Goal: Transaction & Acquisition: Book appointment/travel/reservation

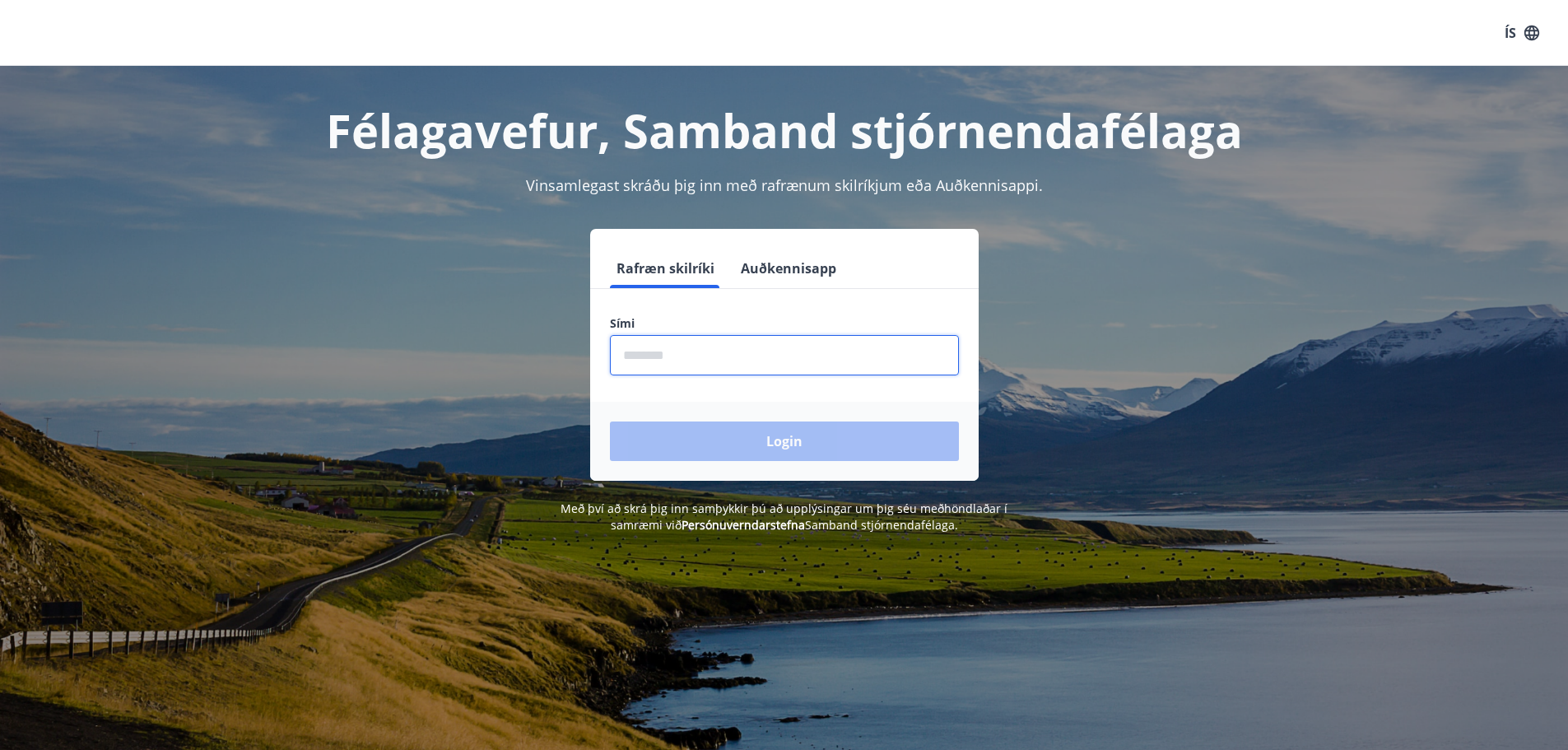
click at [651, 350] on input "phone" at bounding box center [784, 355] width 349 height 40
type input "********"
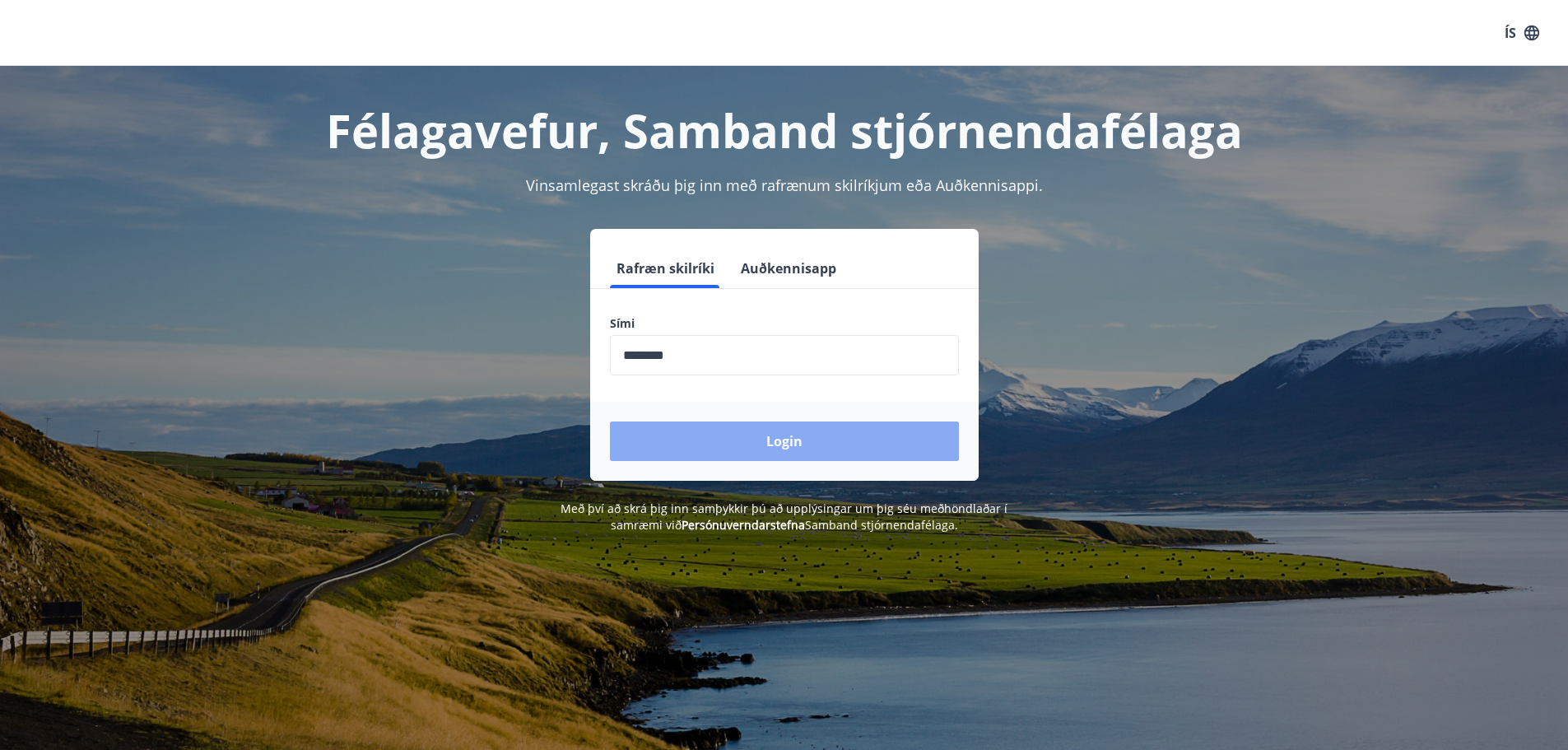
click at [772, 443] on button "Login" at bounding box center [784, 441] width 349 height 40
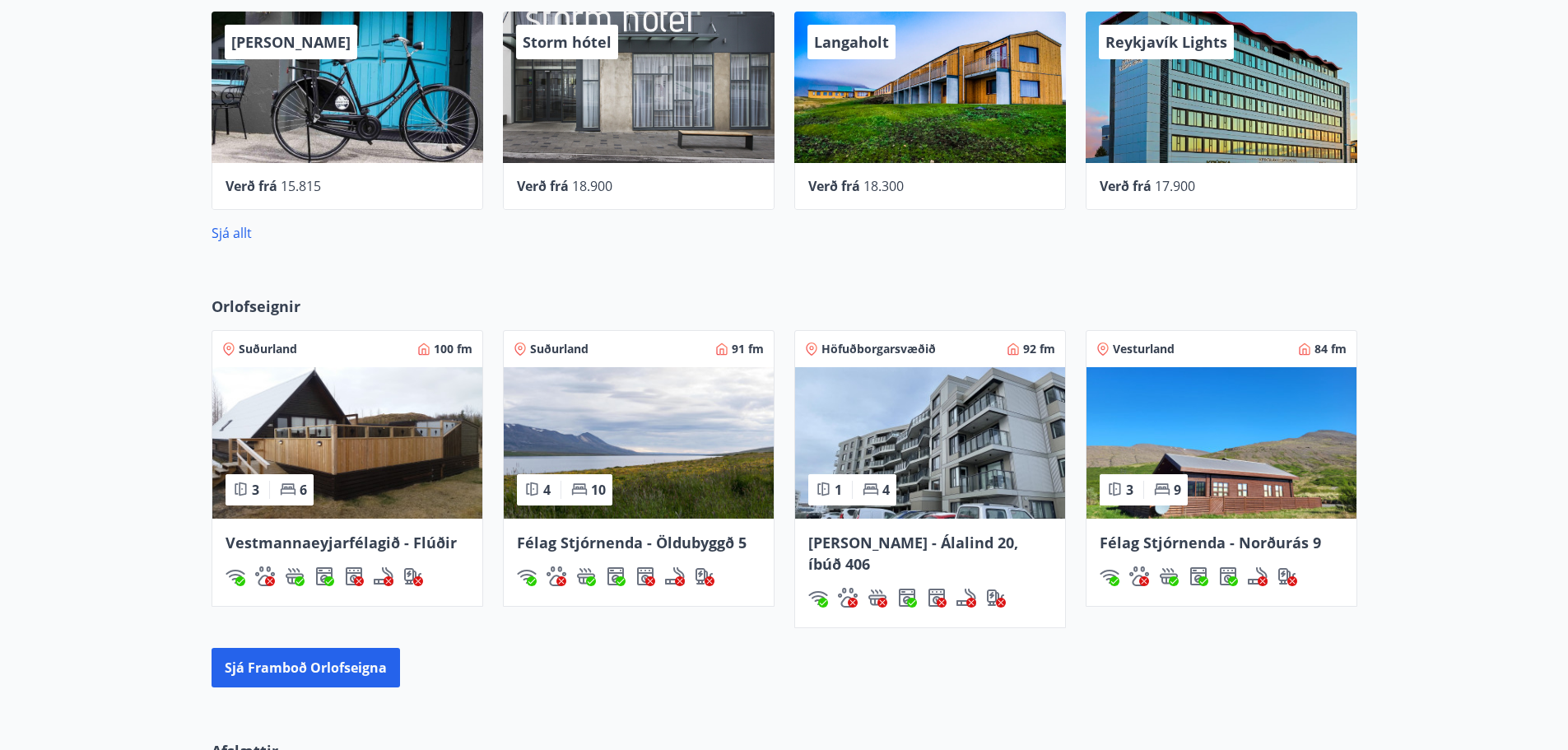
scroll to position [1070, 0]
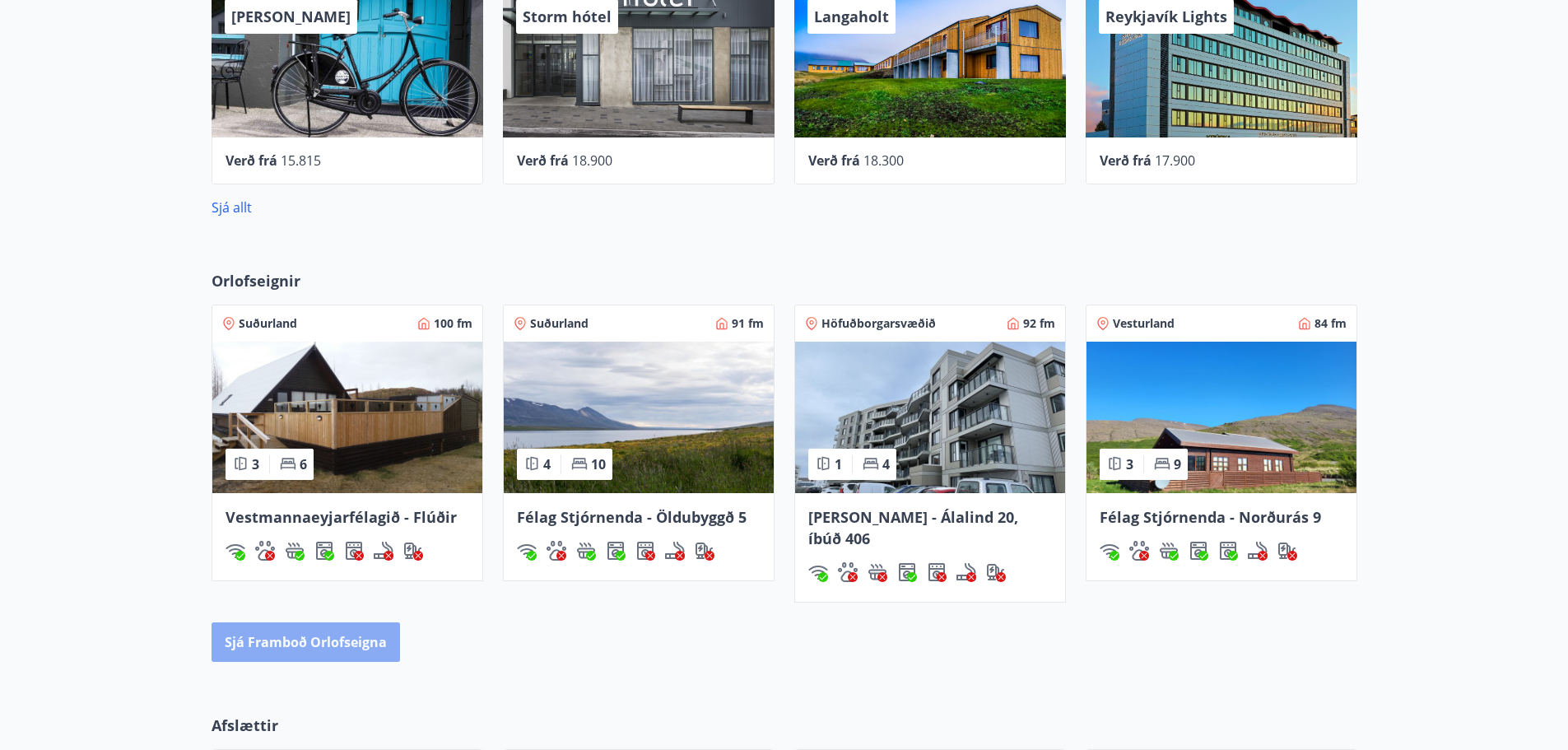
click at [354, 623] on button "Sjá framboð orlofseigna" at bounding box center [306, 641] width 189 height 40
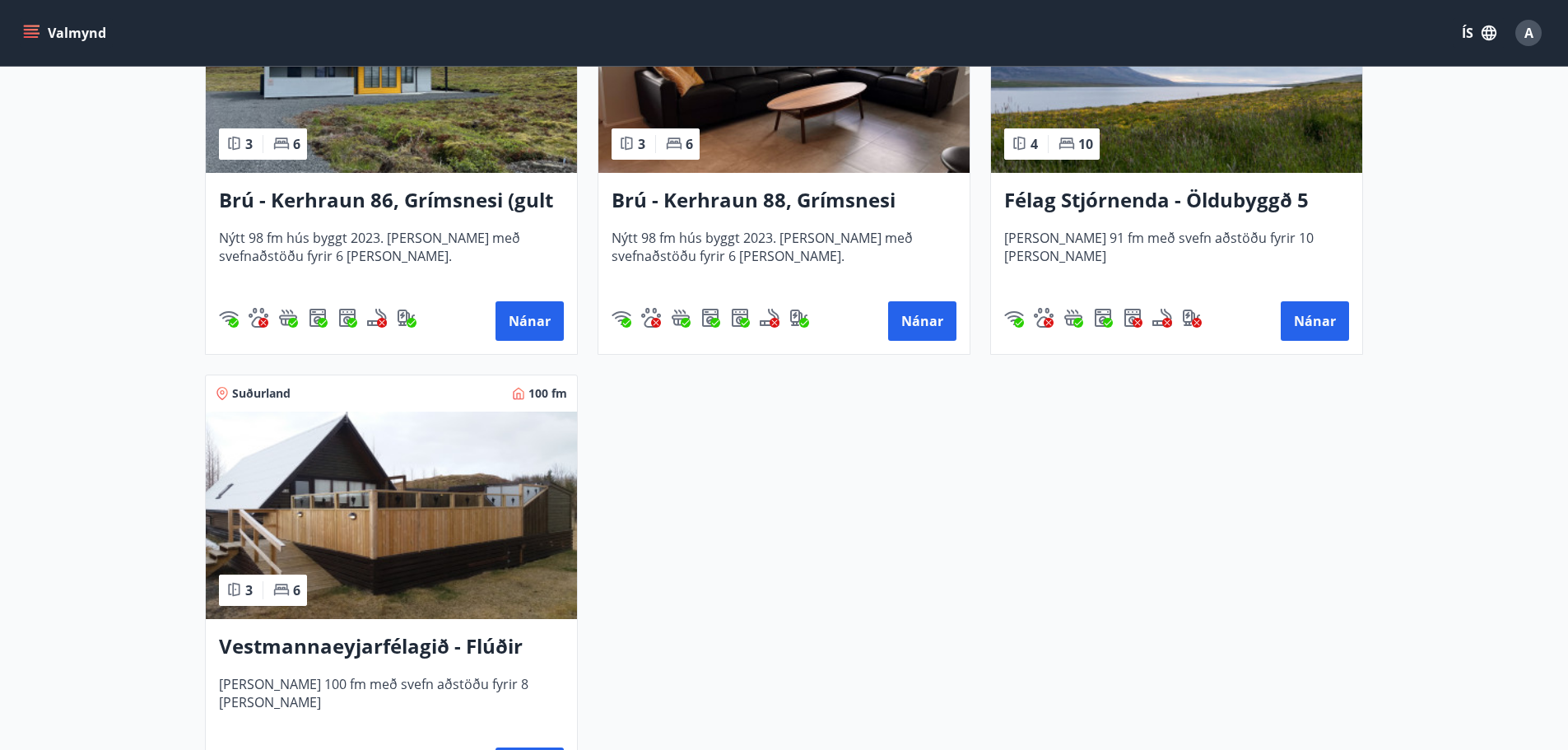
scroll to position [4116, 0]
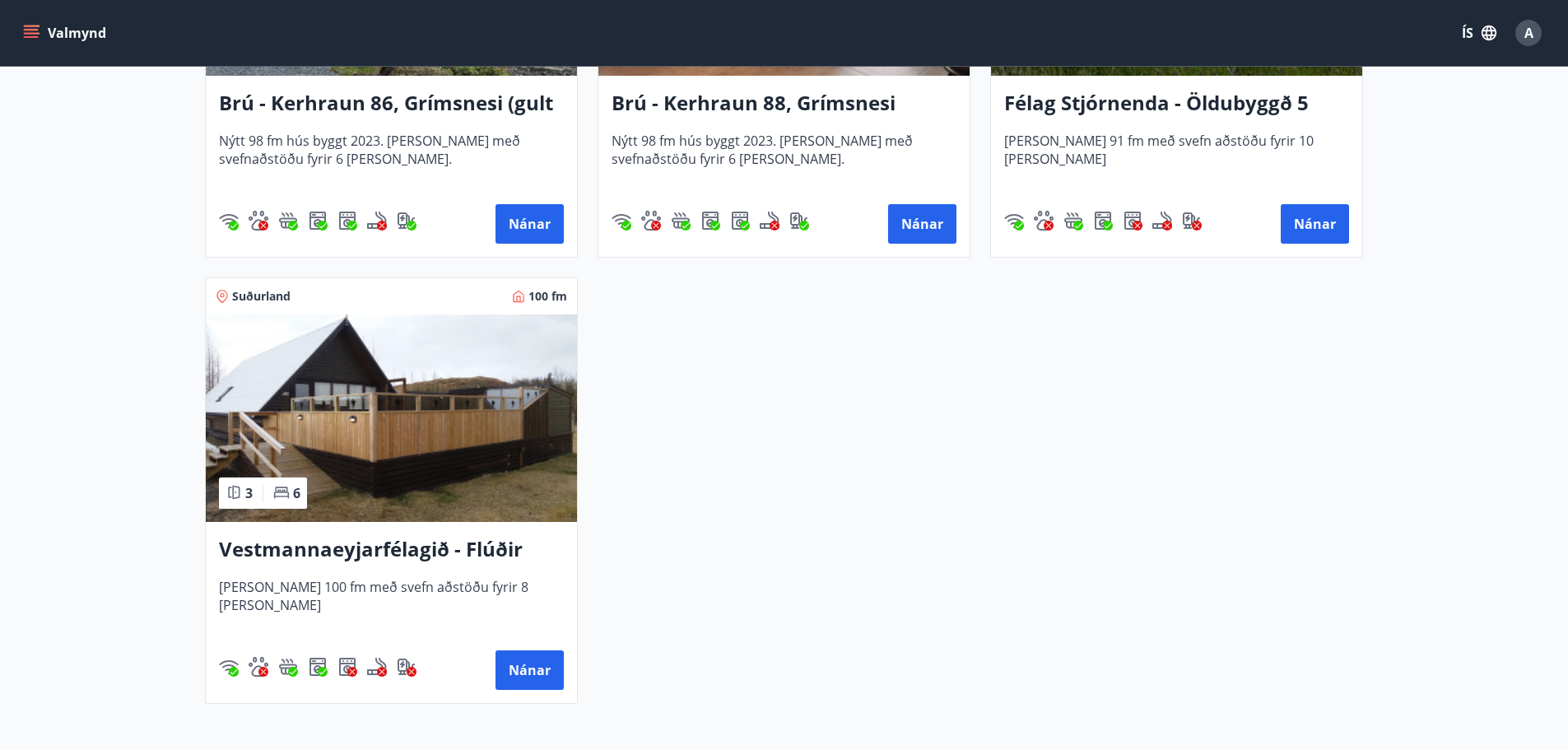
click at [376, 554] on h3 "Vestmannaeyjarfélagið - Flúðir" at bounding box center [391, 550] width 345 height 29
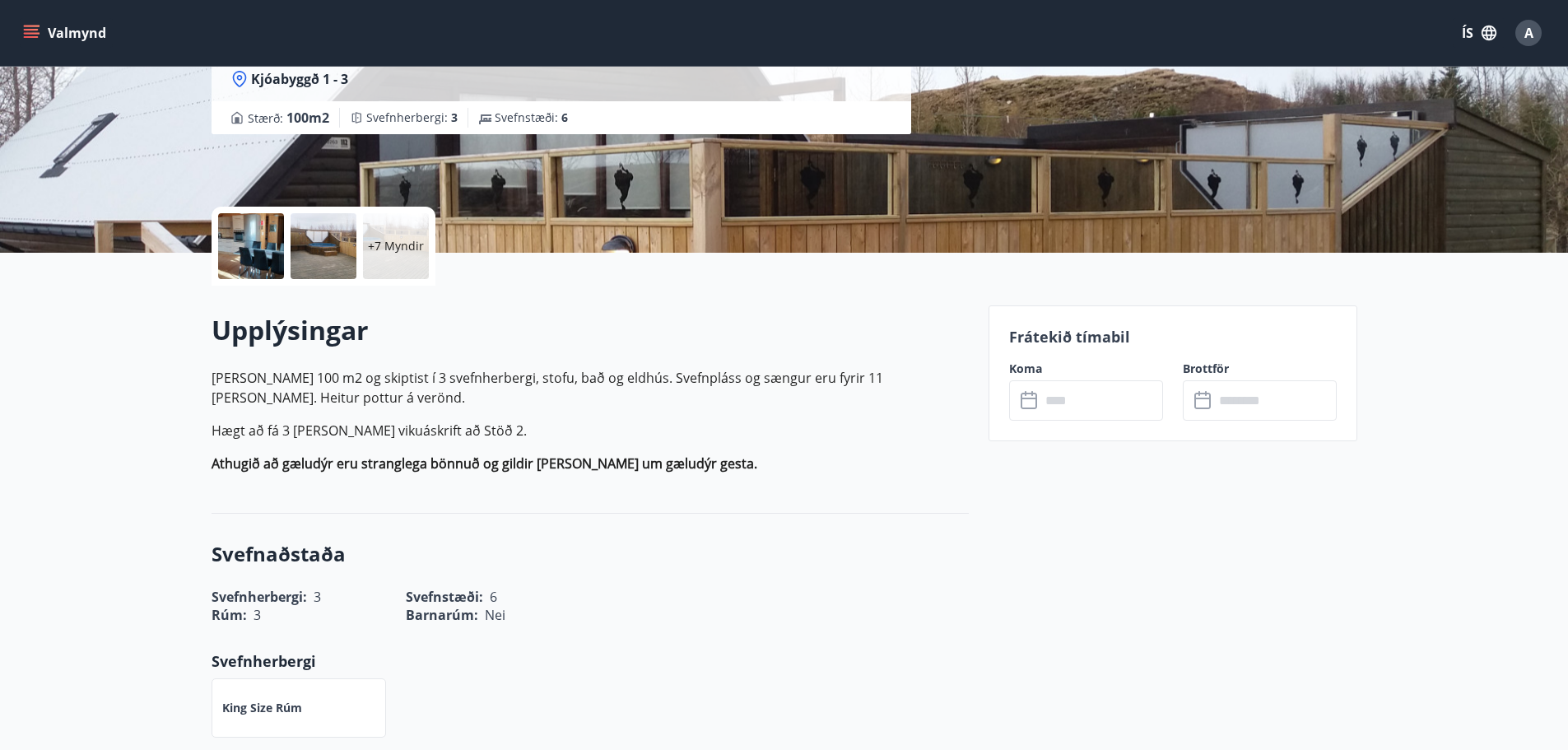
scroll to position [247, 0]
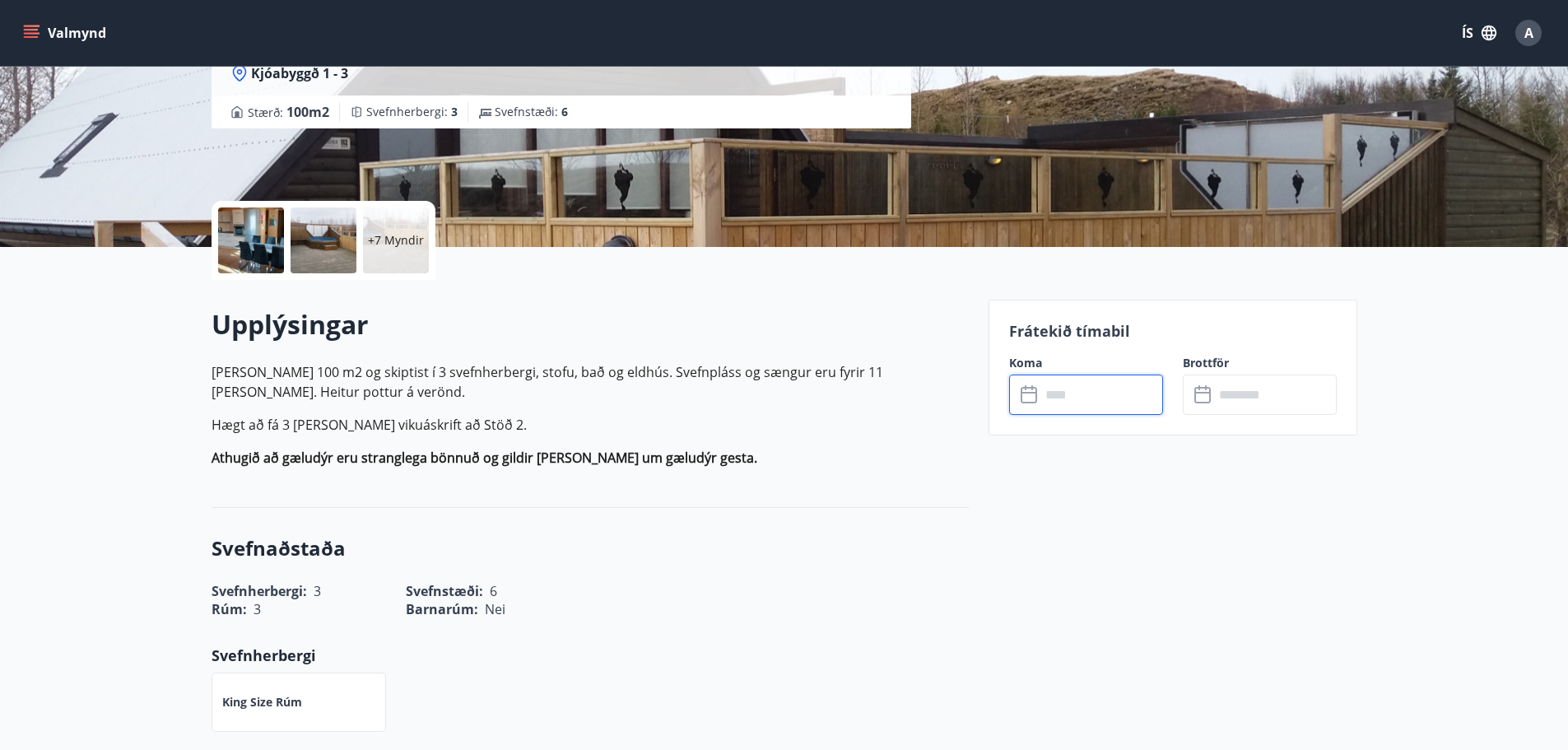
click at [1117, 396] on input "text" at bounding box center [1102, 395] width 123 height 40
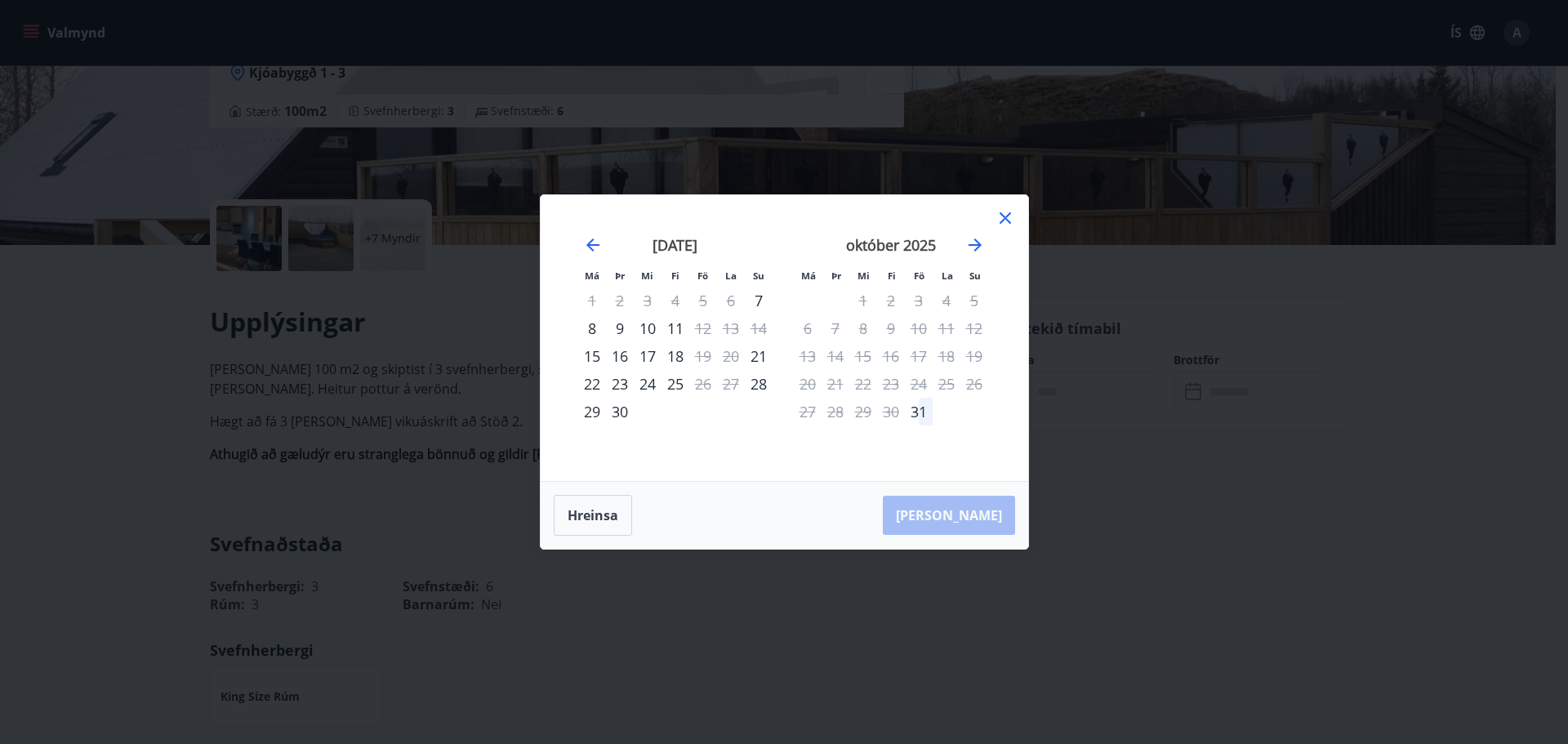
click at [1008, 214] on icon at bounding box center [1004, 217] width 19 height 19
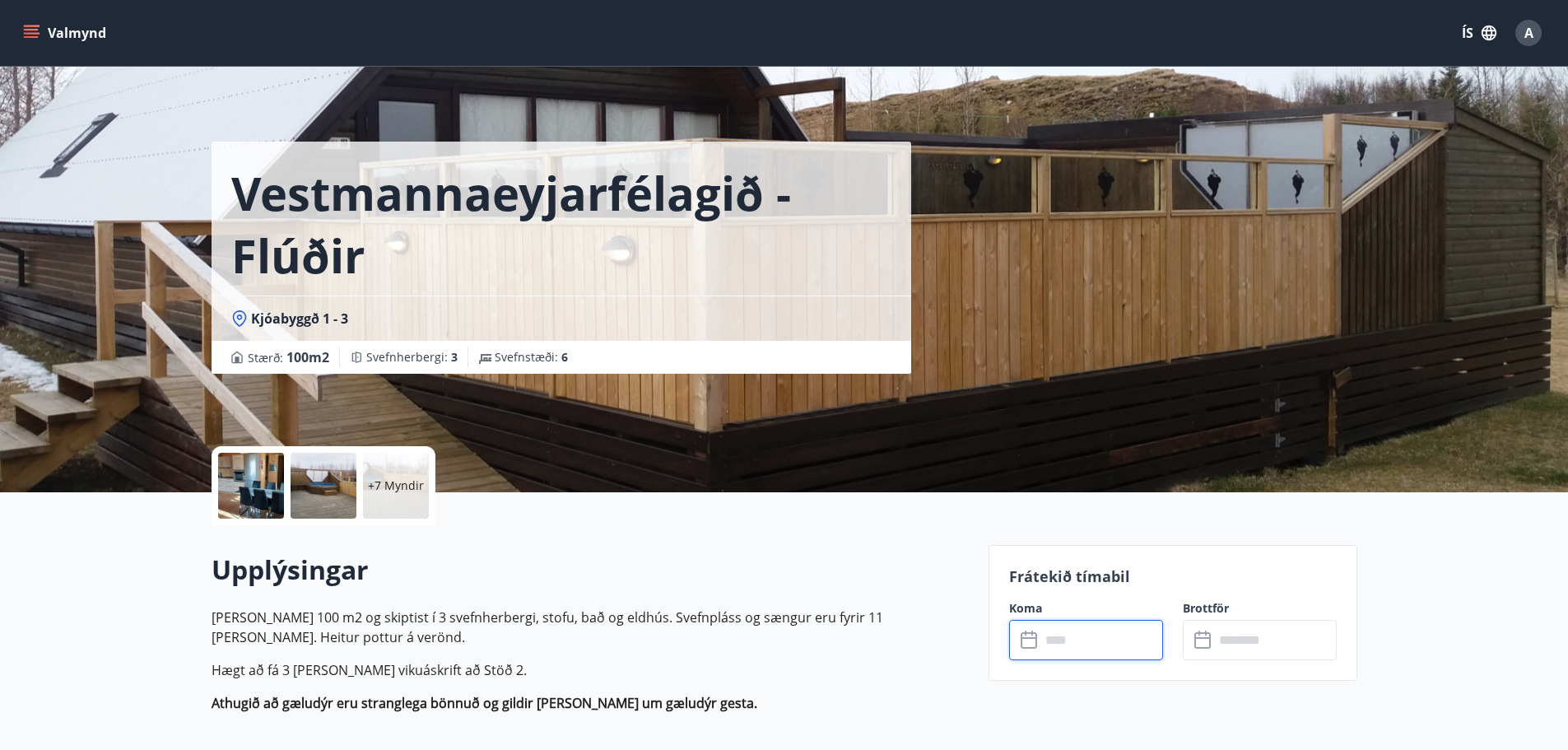
scroll to position [0, 0]
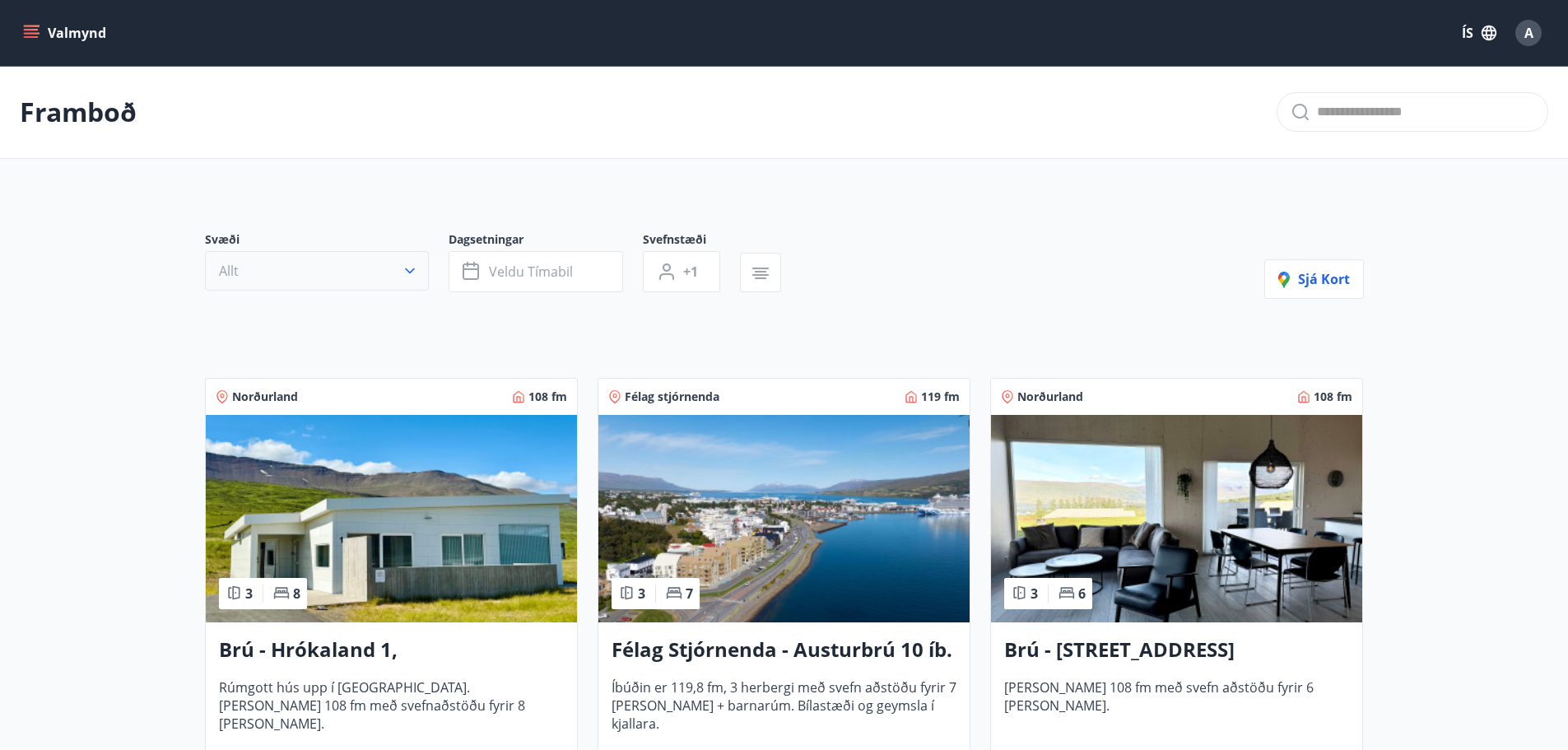
click at [407, 272] on icon "button" at bounding box center [410, 271] width 17 height 17
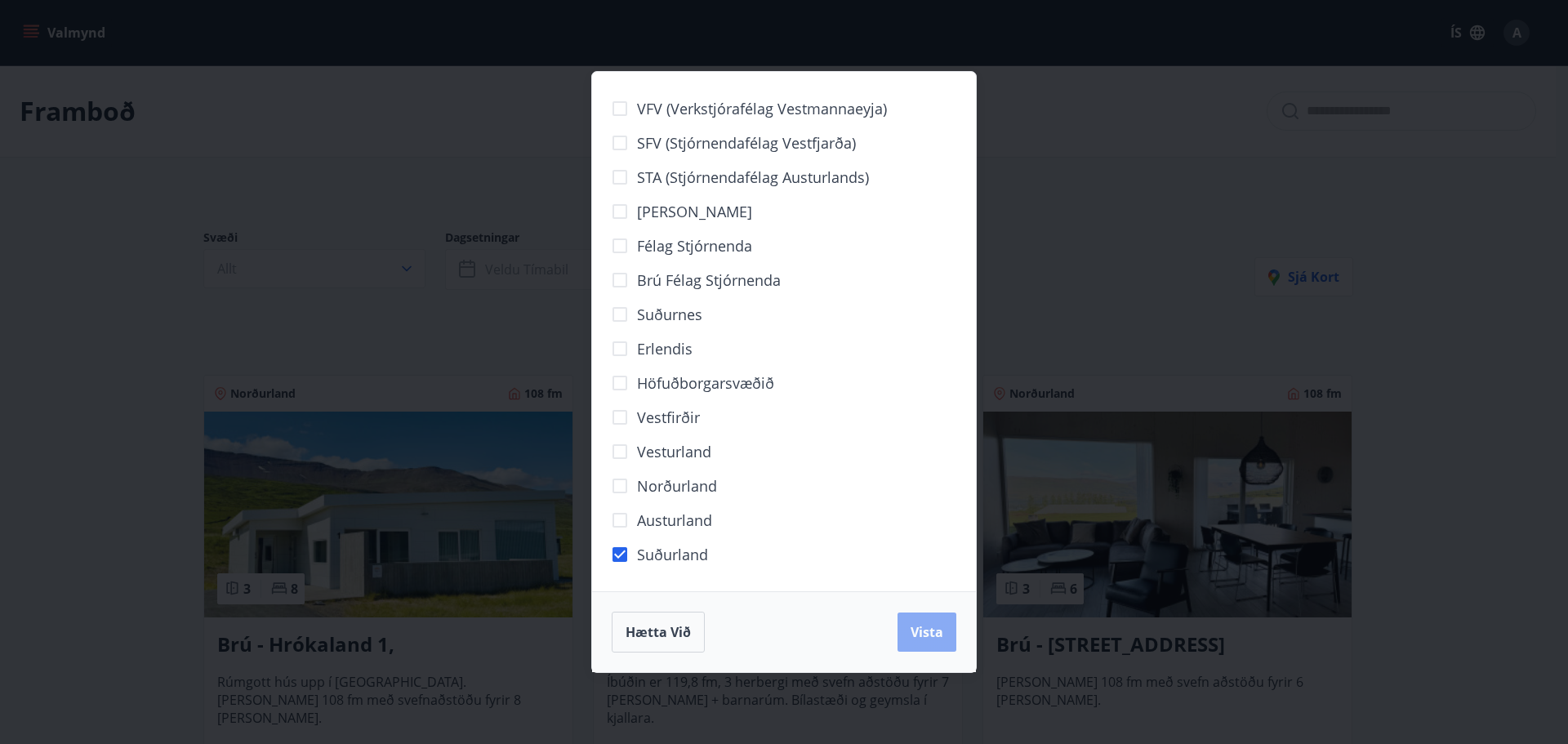
click at [936, 643] on button "Vista" at bounding box center [927, 632] width 58 height 39
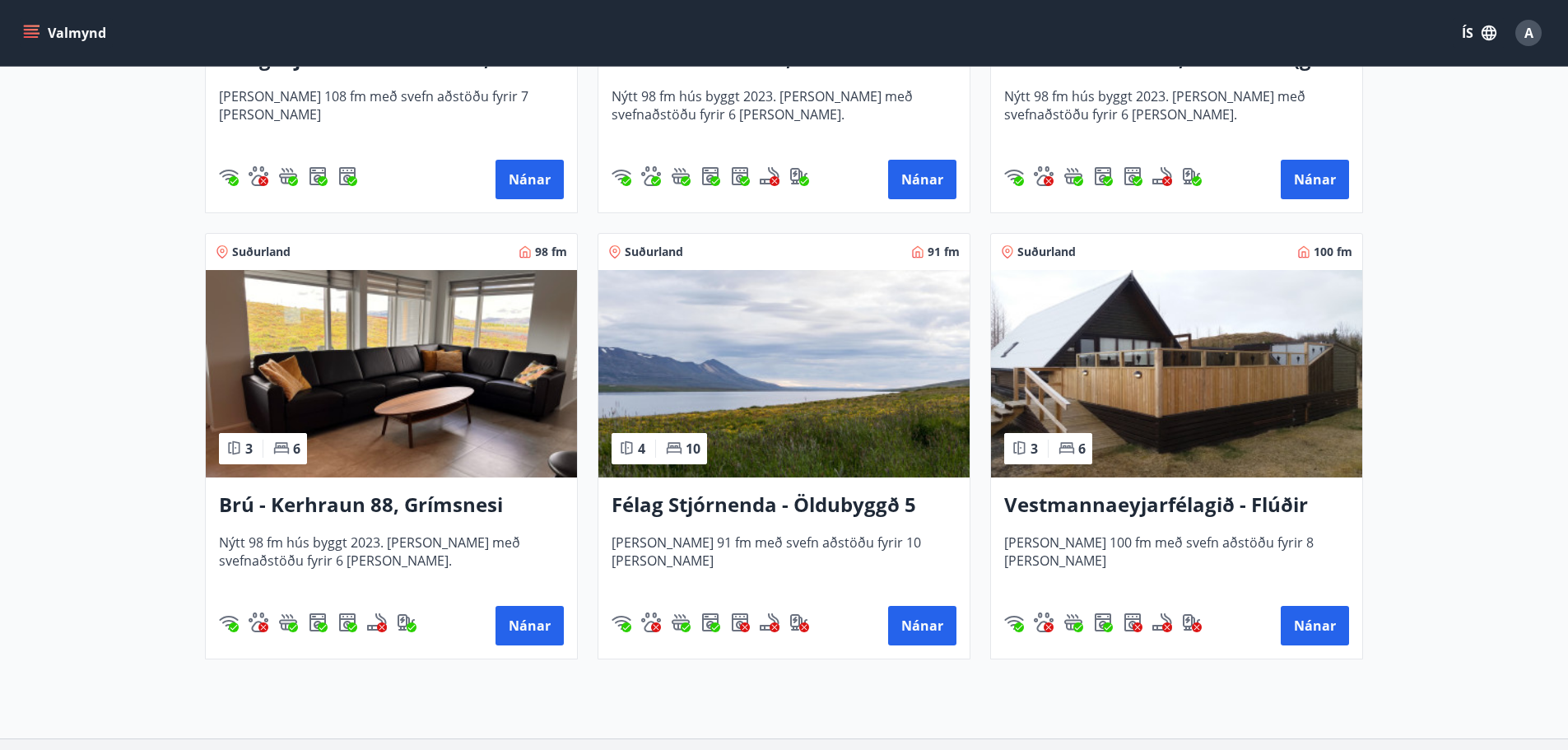
scroll to position [658, 0]
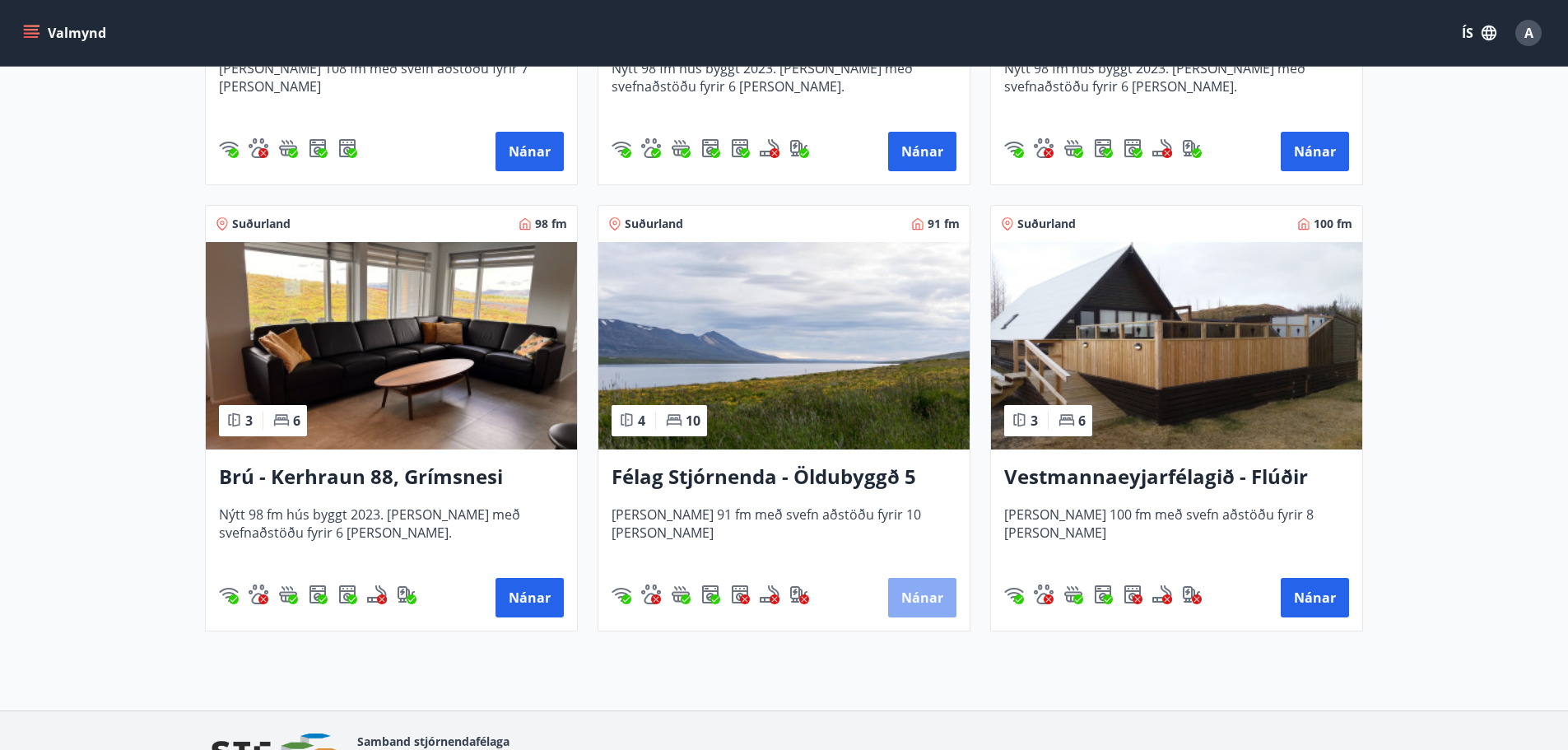
click at [912, 599] on button "Nánar" at bounding box center [922, 598] width 68 height 40
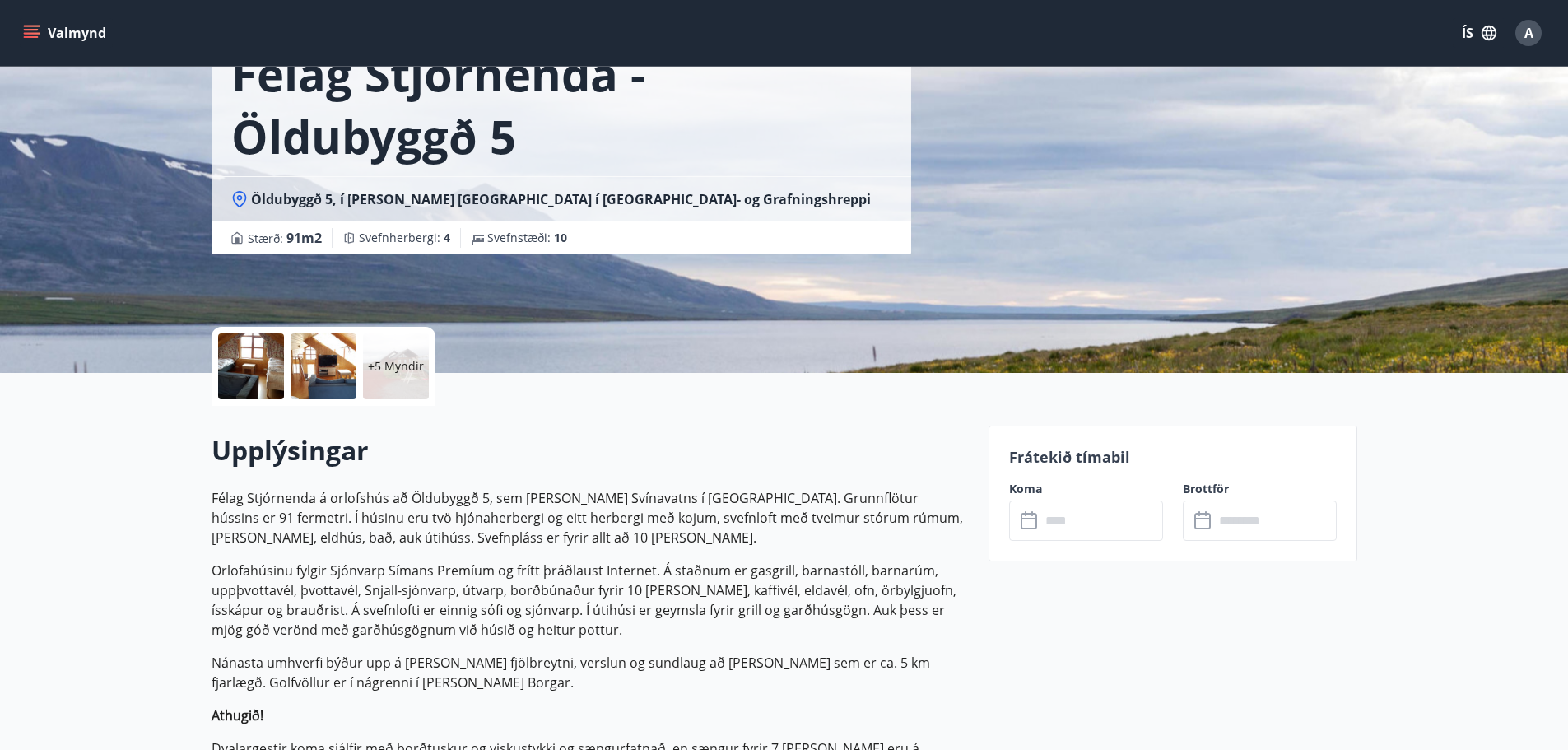
scroll to position [82, 0]
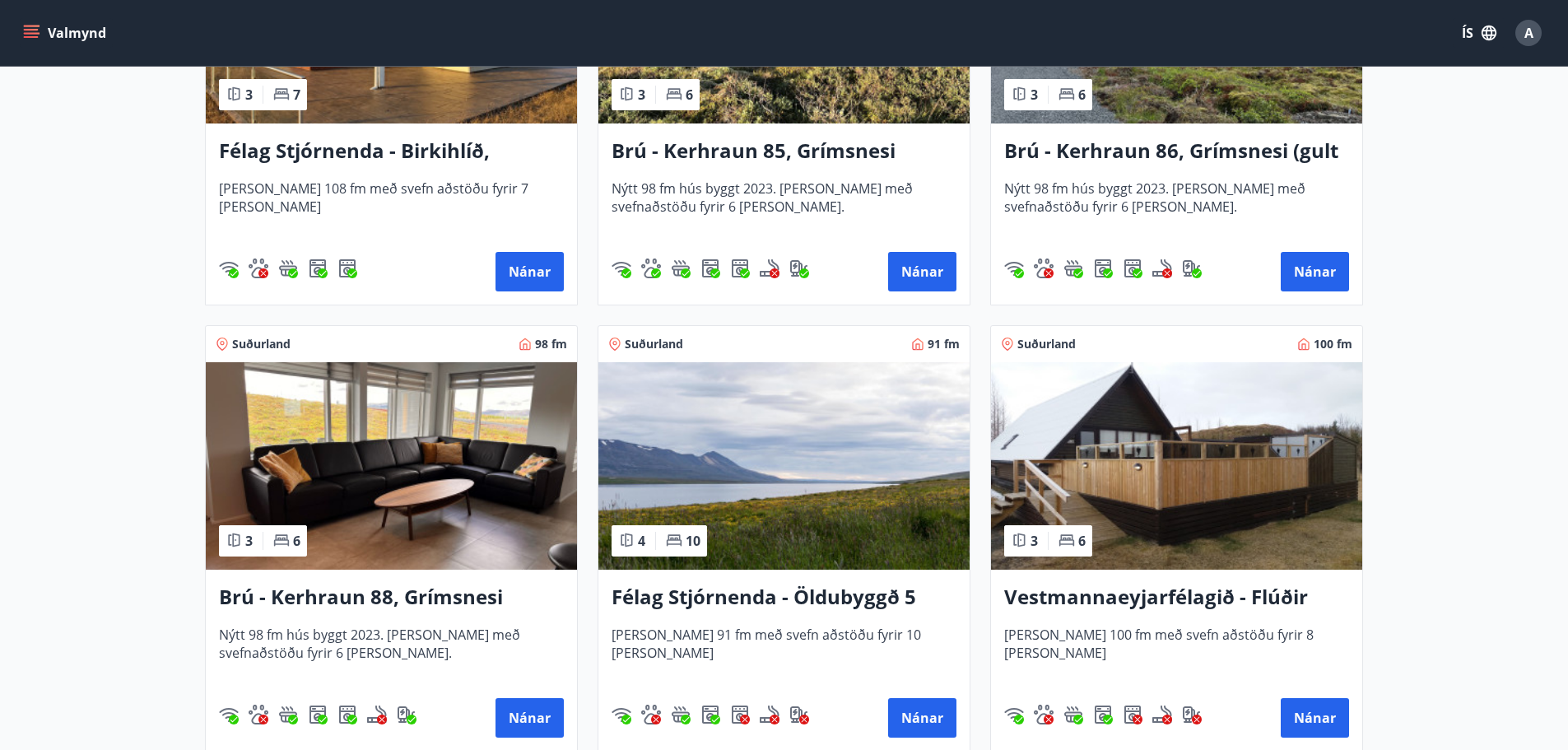
scroll to position [577, 0]
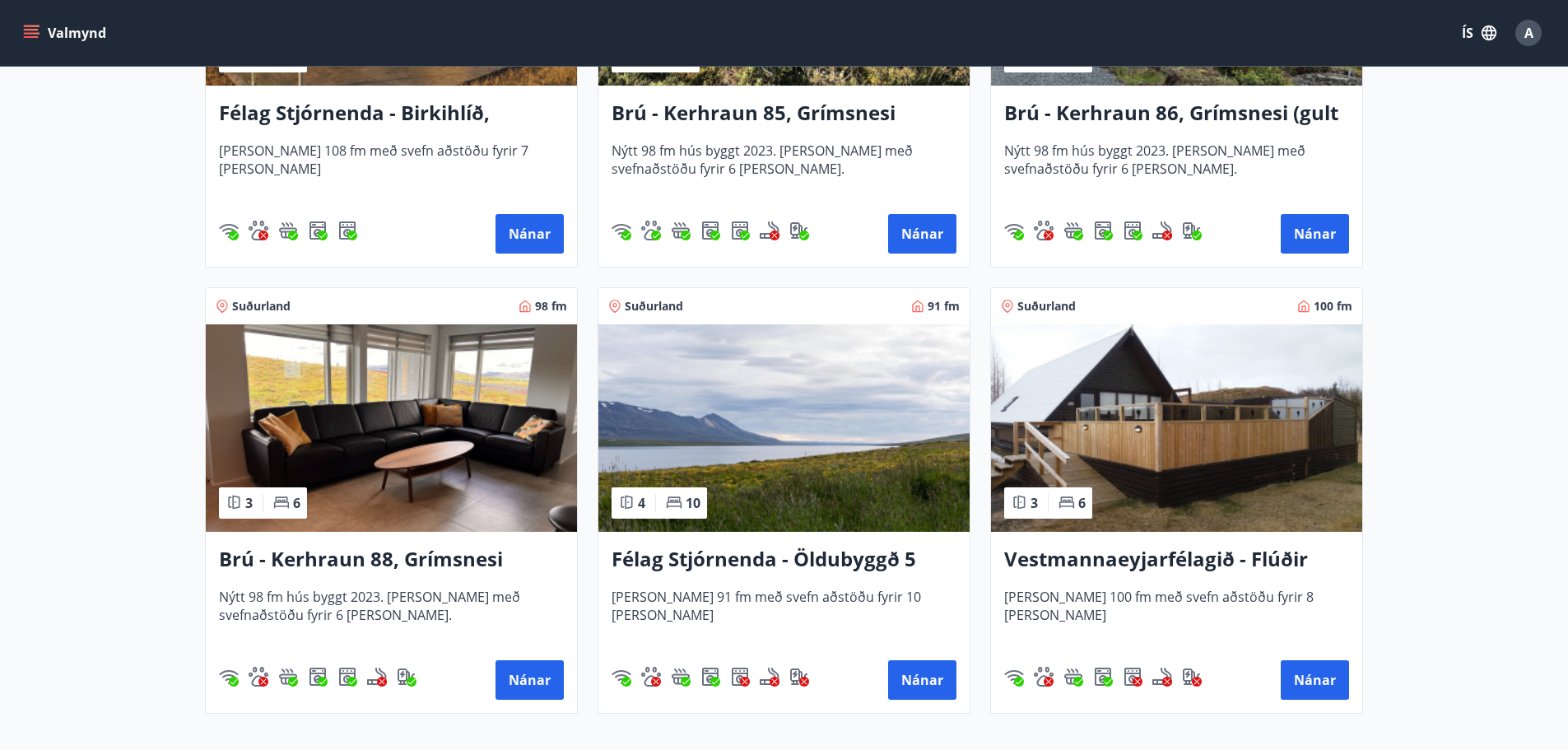
click at [402, 554] on h3 "Brú - Kerhraun 88, Grímsnesi (grænt hús)" at bounding box center [391, 559] width 345 height 29
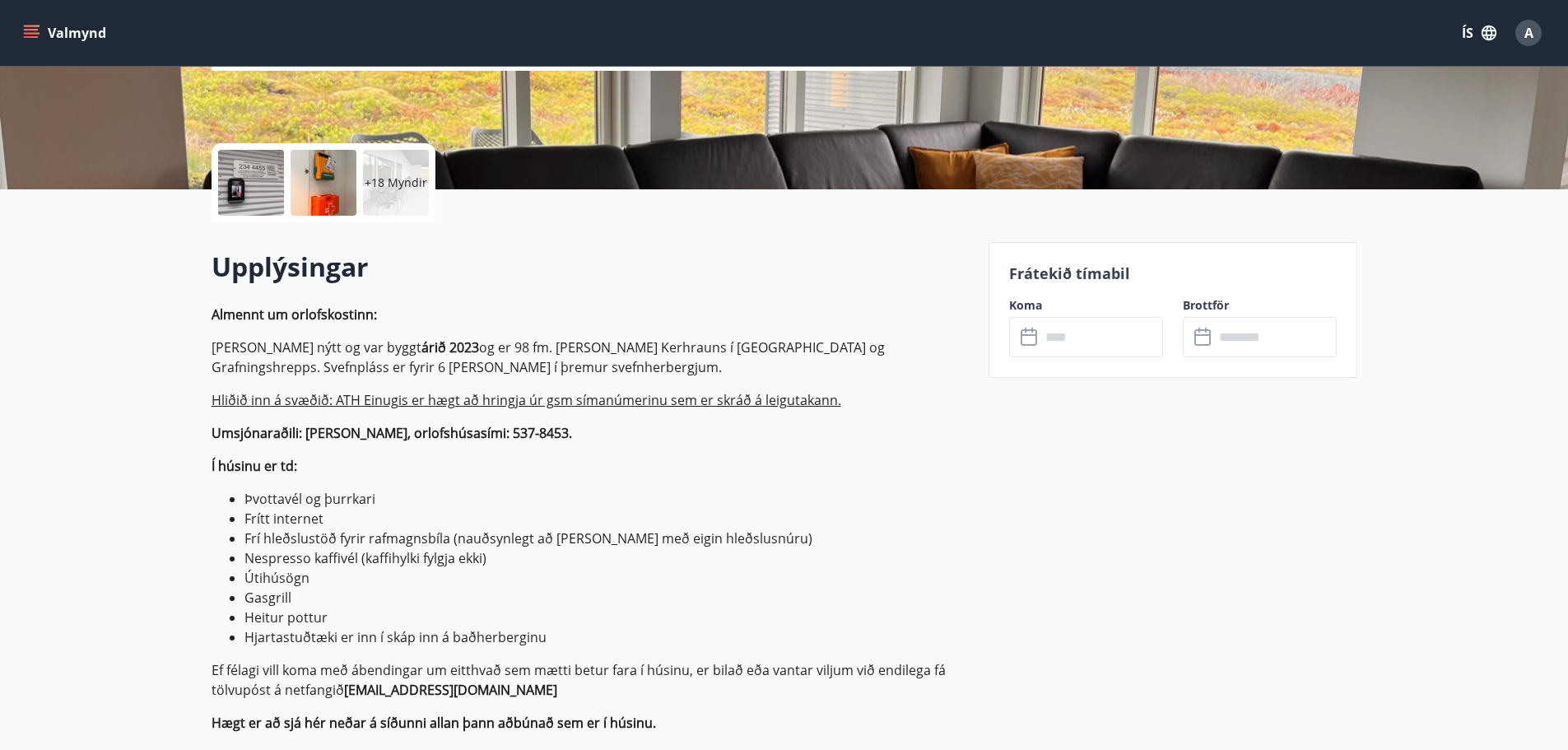
scroll to position [329, 0]
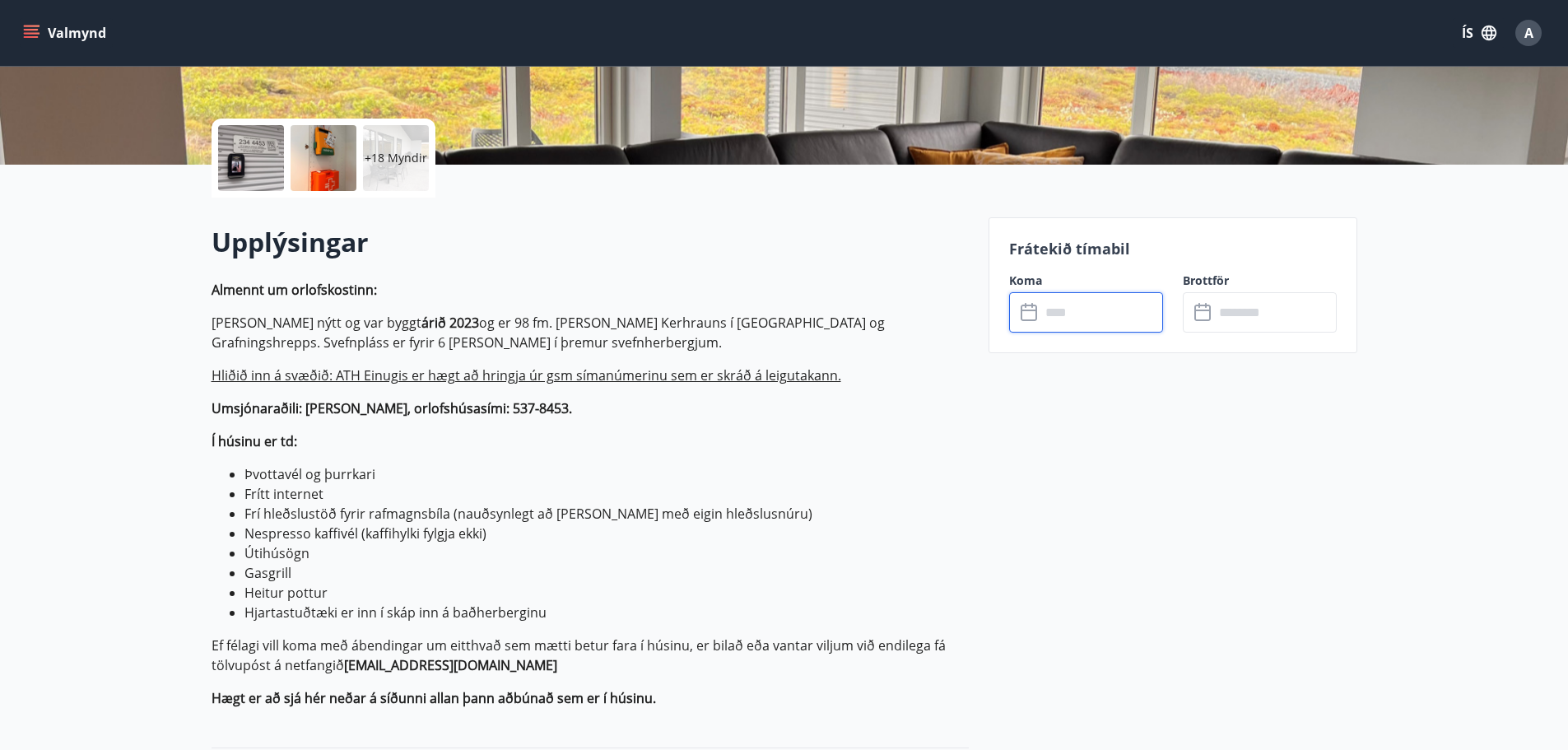
click at [1104, 318] on input "text" at bounding box center [1102, 312] width 123 height 40
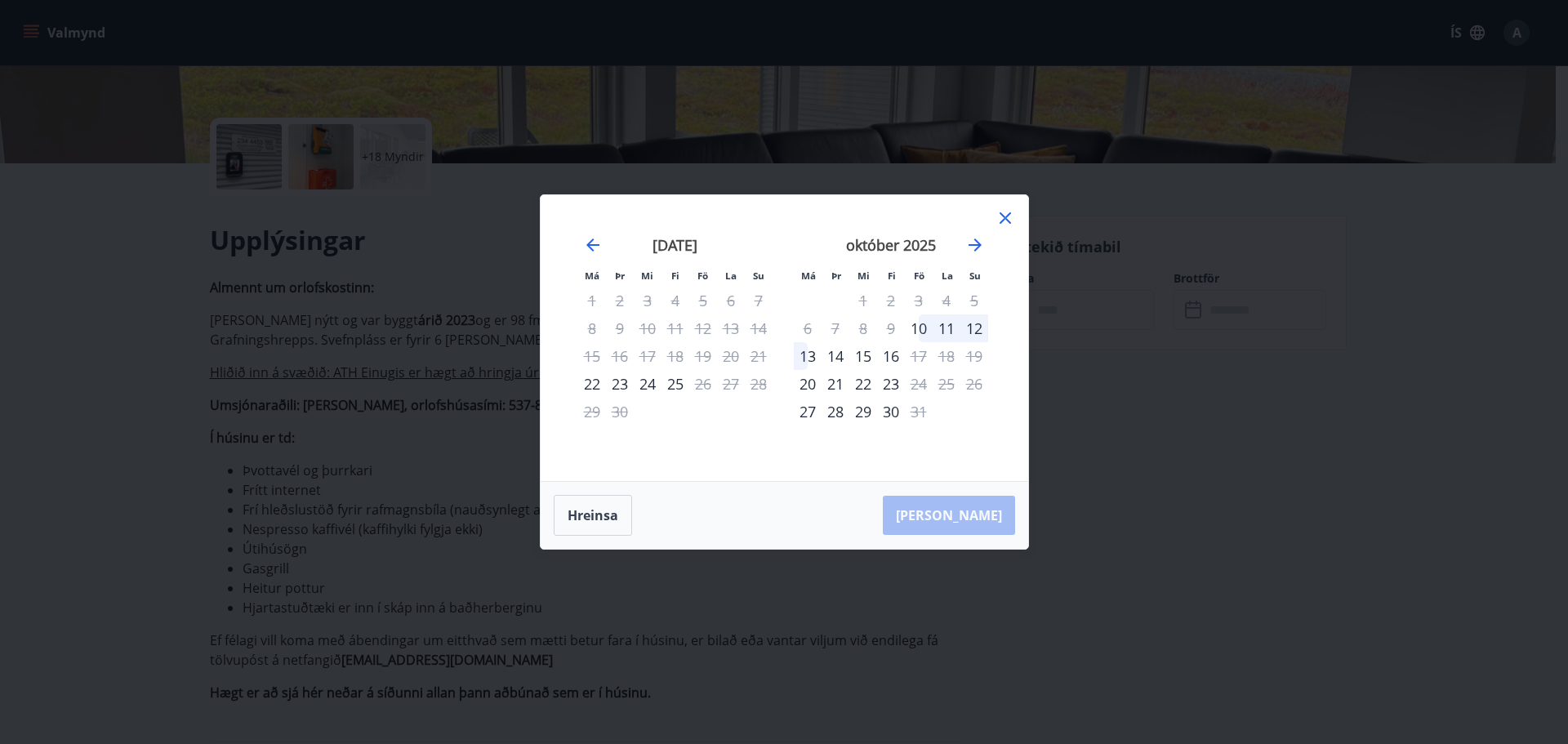
click at [1003, 217] on icon at bounding box center [1004, 217] width 19 height 19
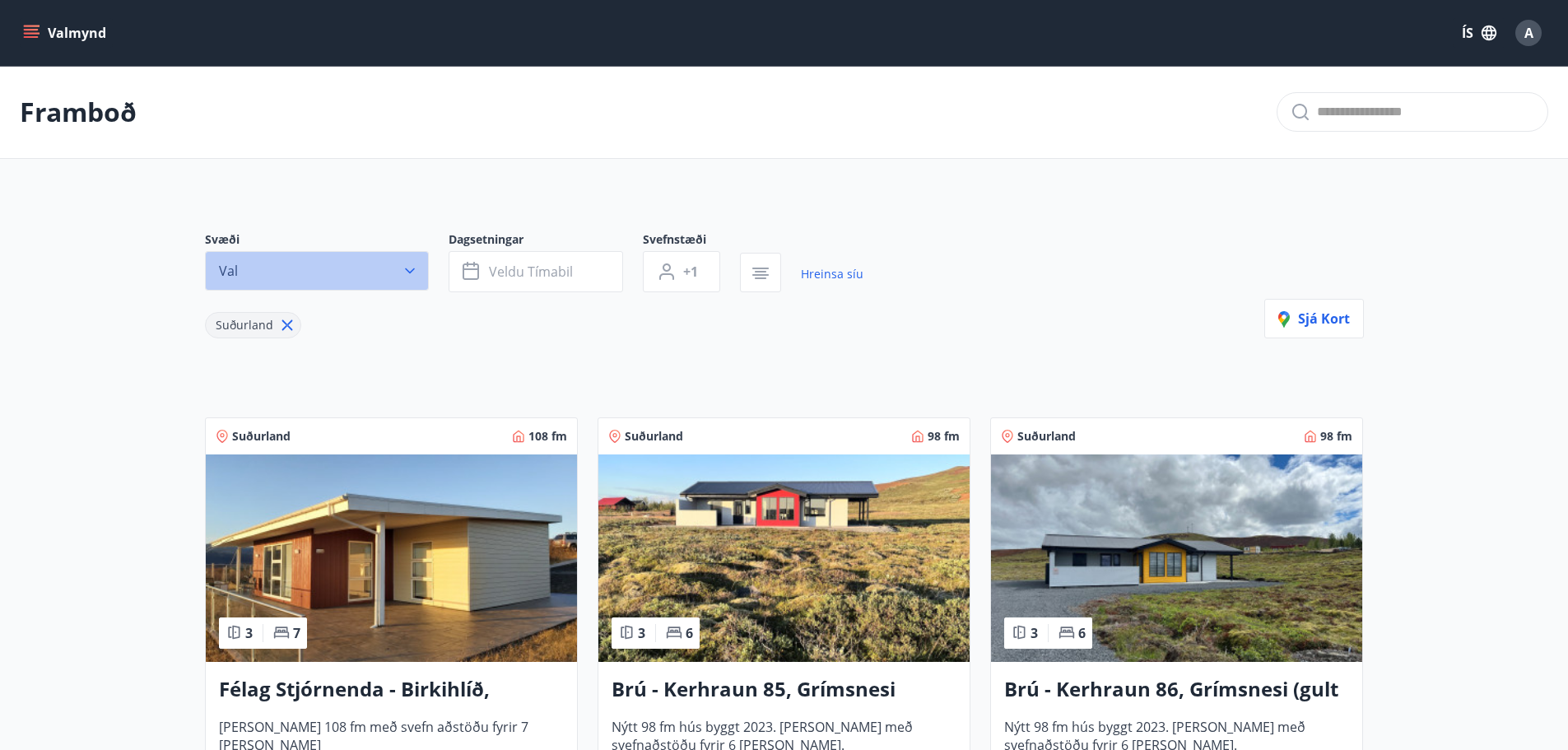
click at [410, 269] on icon "button" at bounding box center [410, 271] width 17 height 17
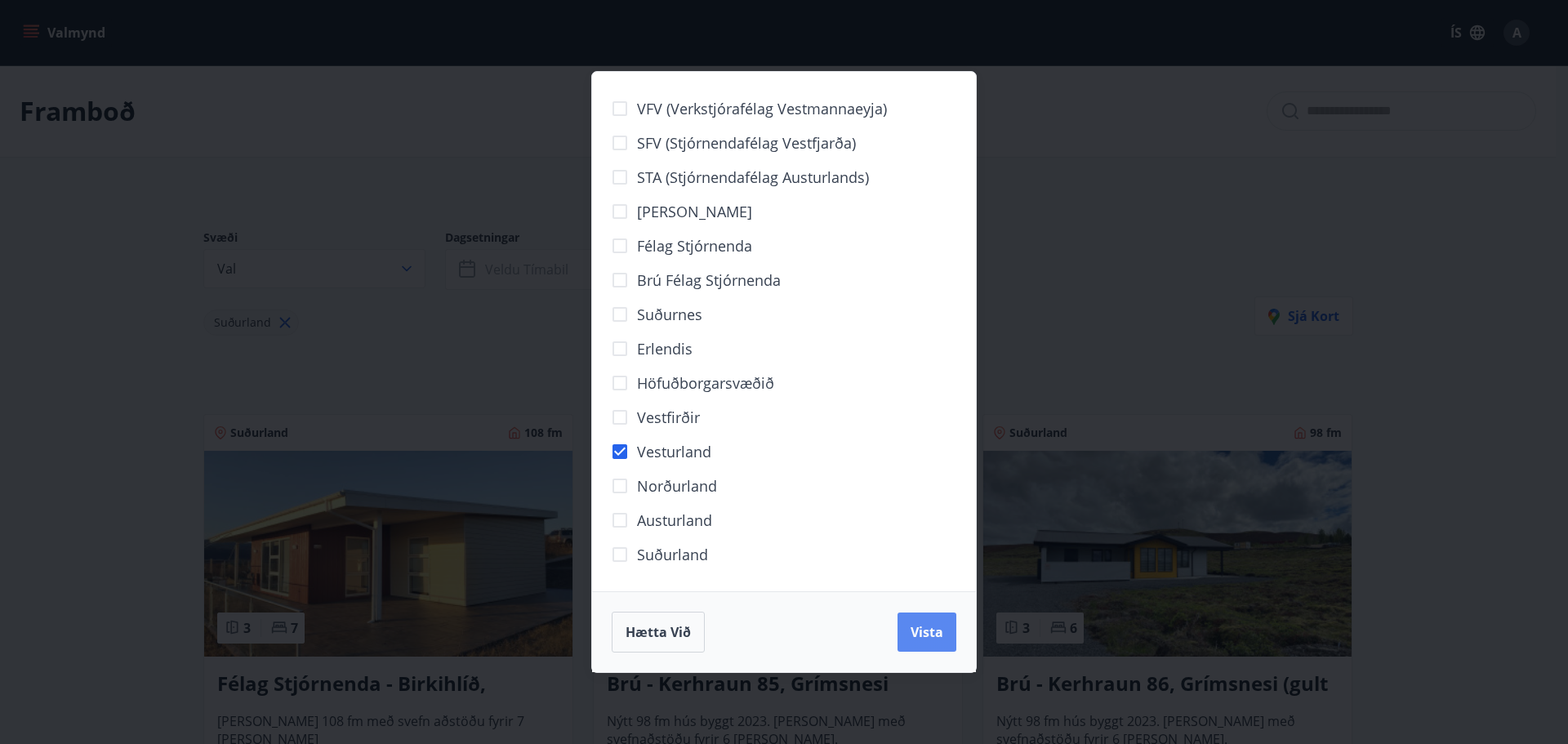
click at [913, 635] on span "Vista" at bounding box center [927, 632] width 33 height 18
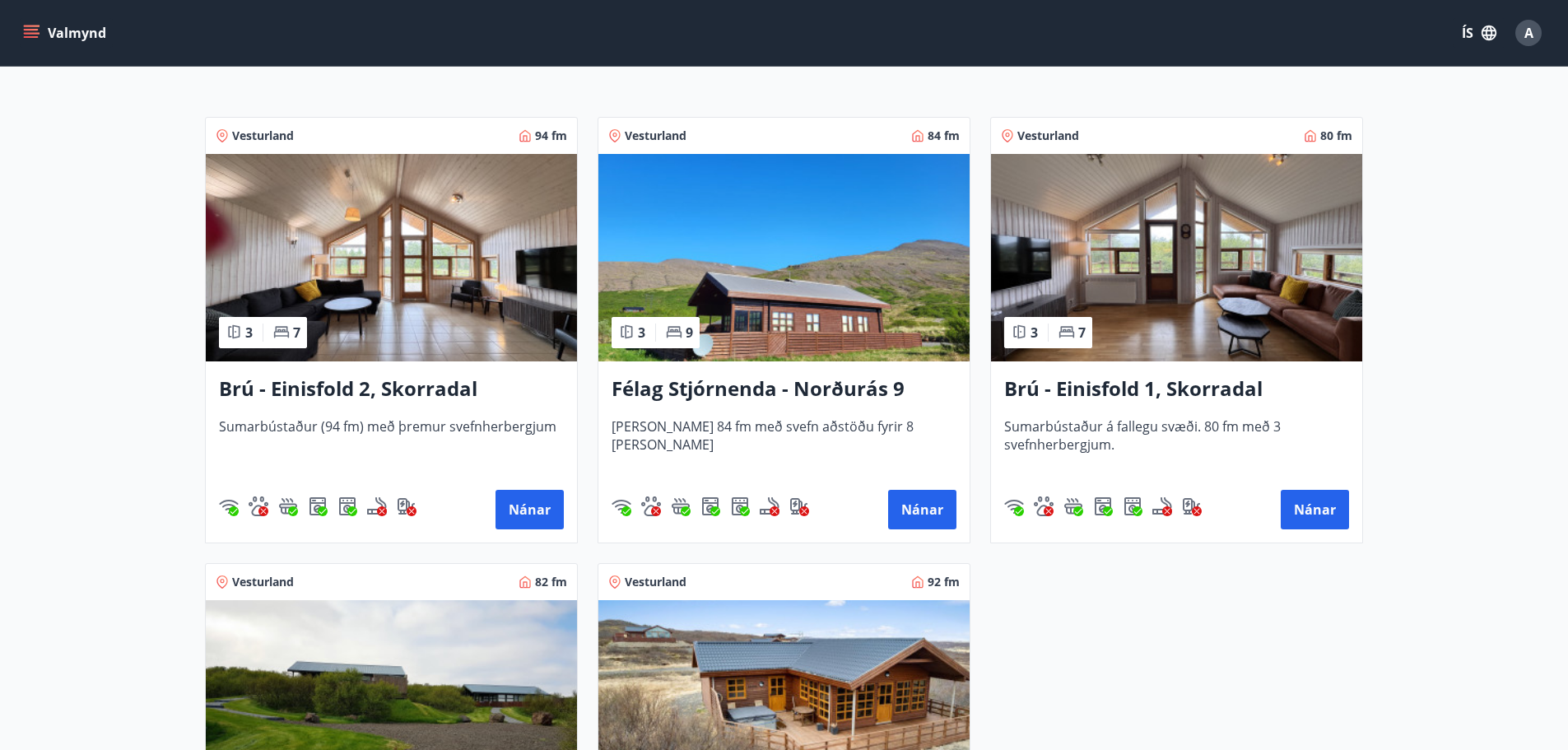
scroll to position [329, 0]
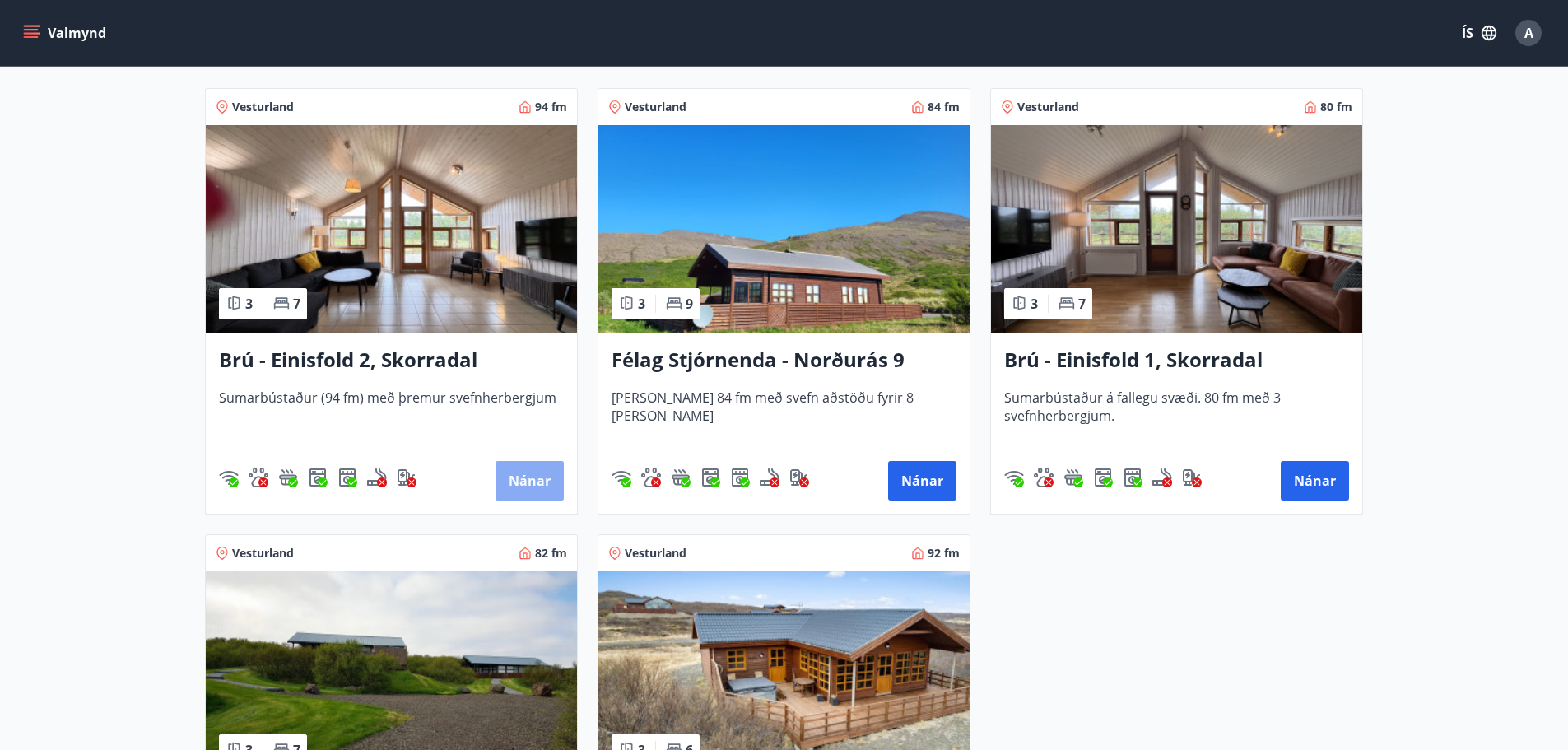
click at [541, 479] on button "Nánar" at bounding box center [529, 481] width 68 height 40
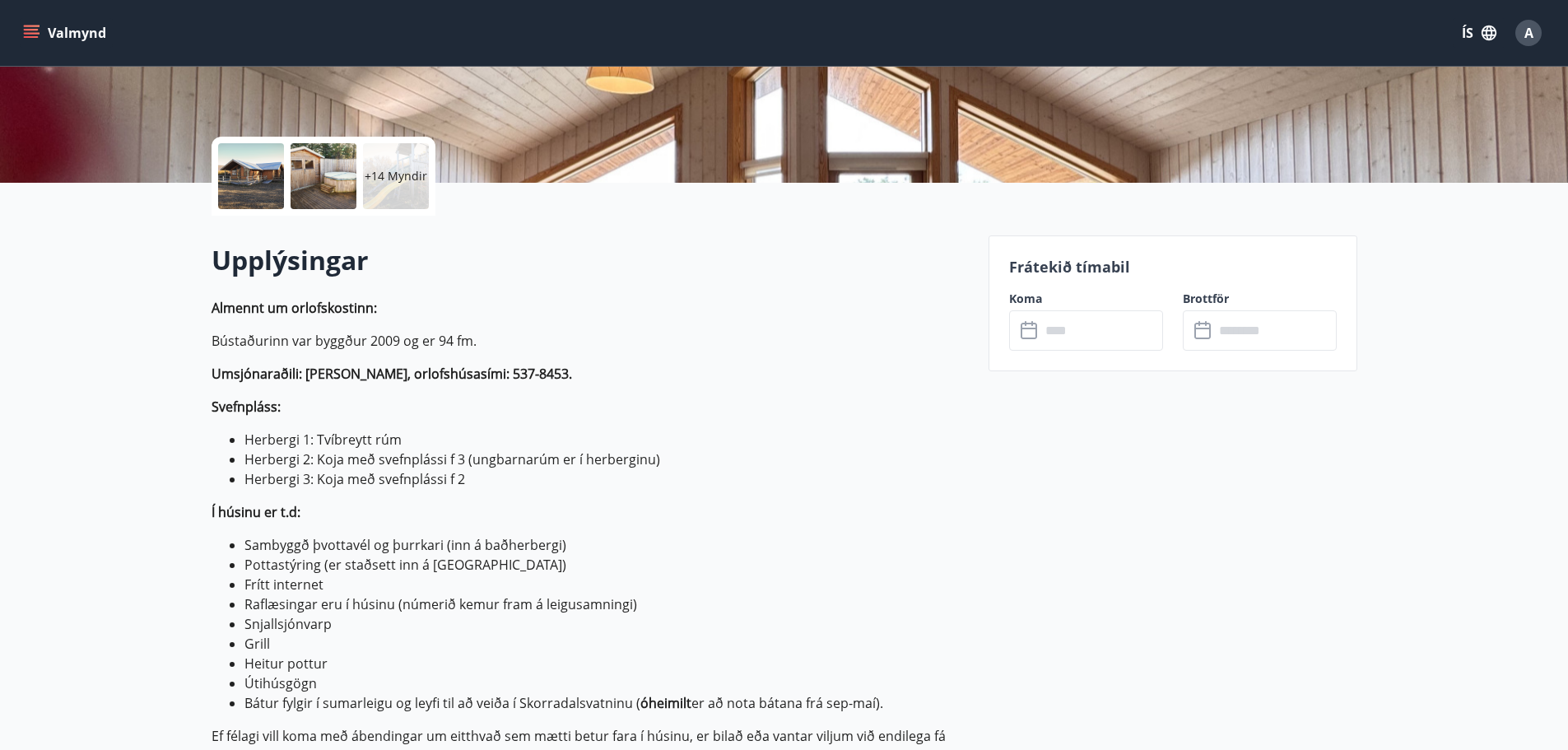
scroll to position [329, 0]
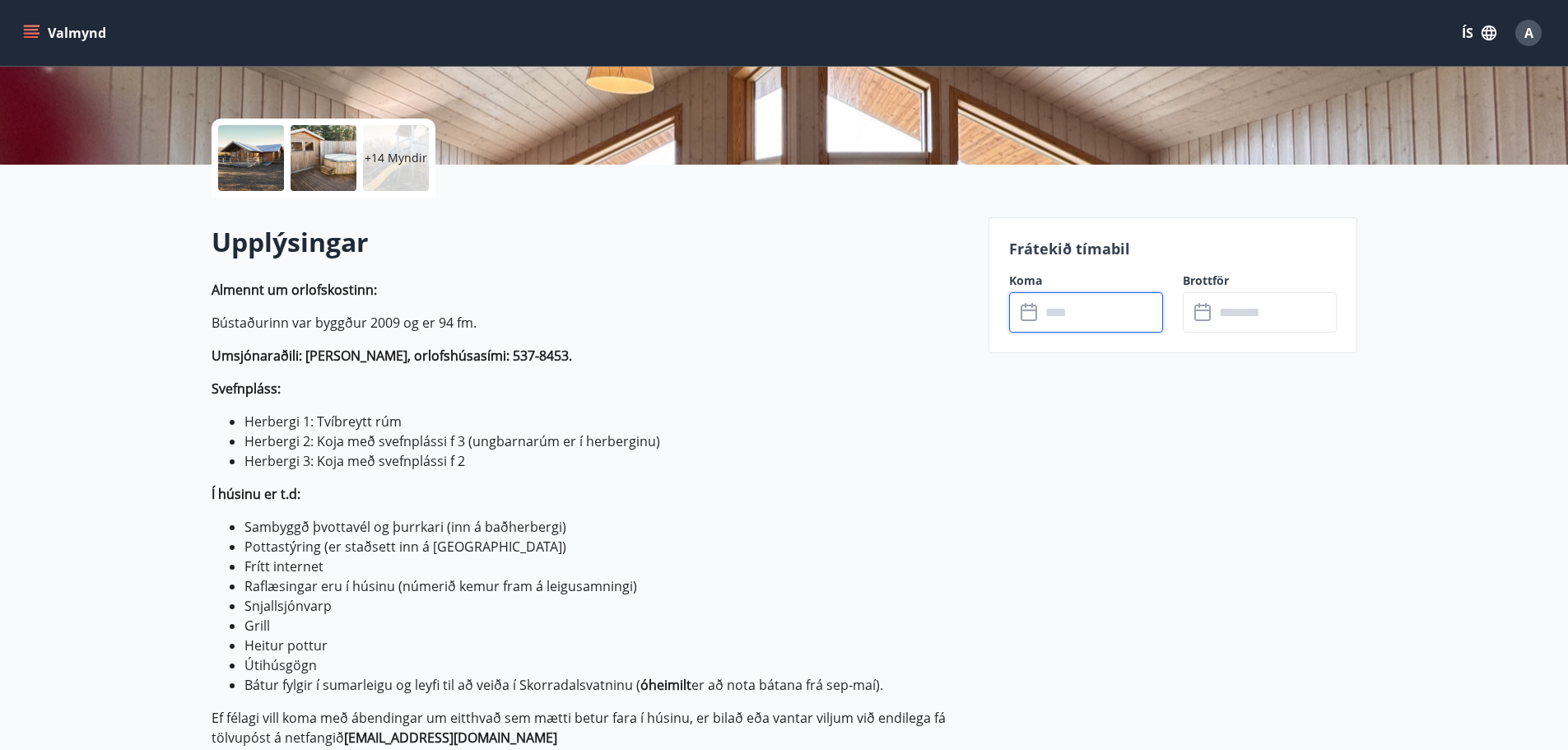
click at [1094, 316] on input "text" at bounding box center [1102, 312] width 123 height 40
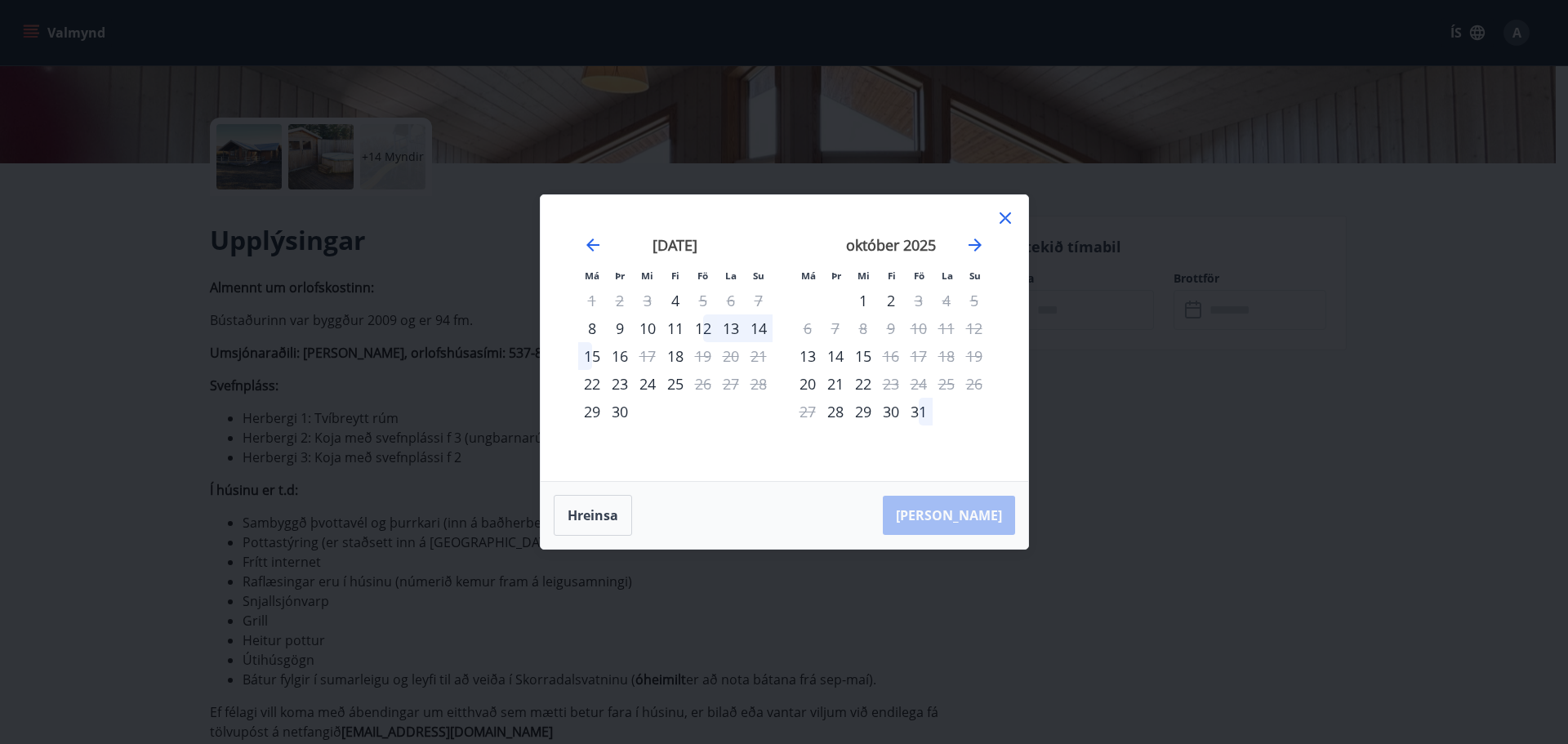
click at [1000, 209] on icon at bounding box center [1004, 217] width 19 height 19
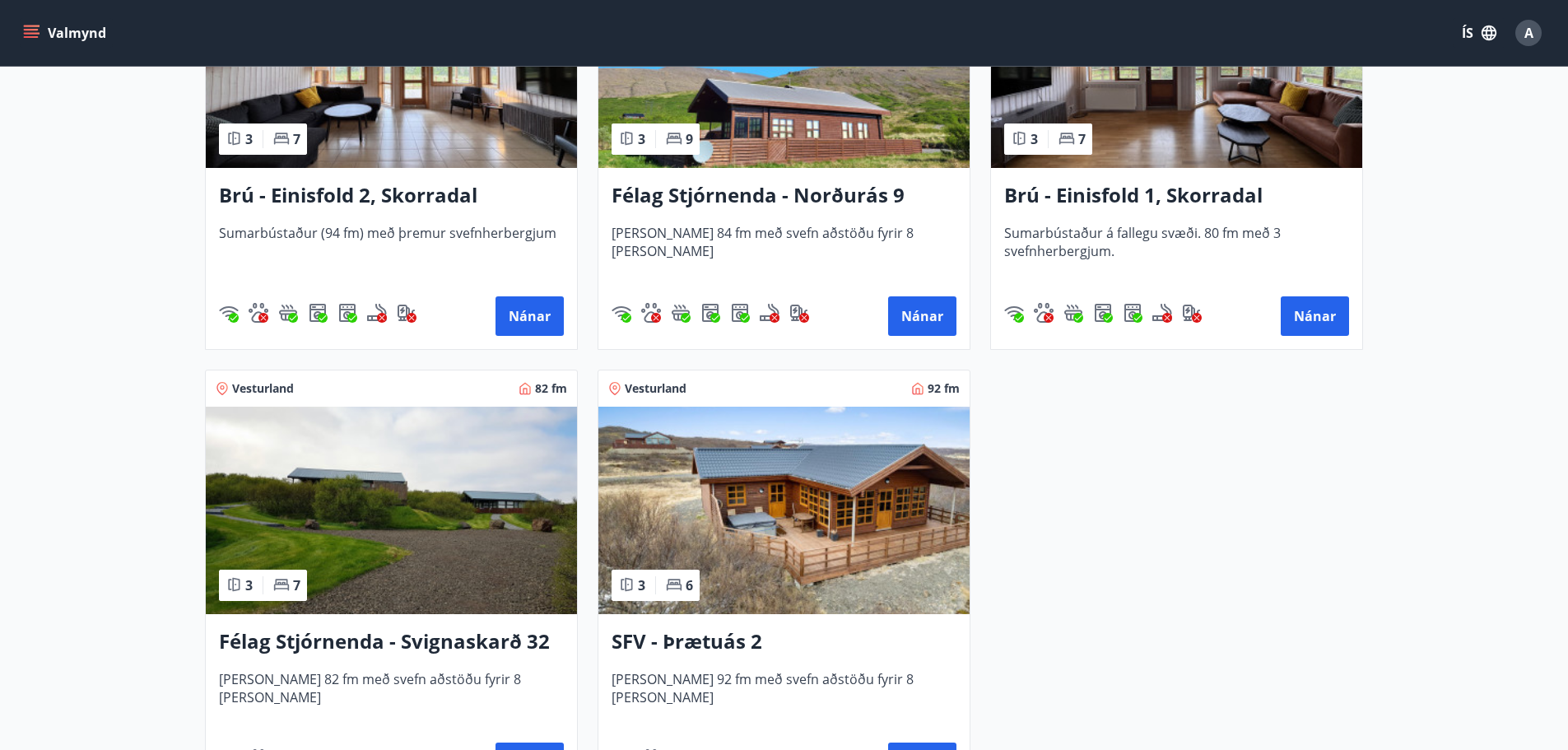
scroll to position [577, 0]
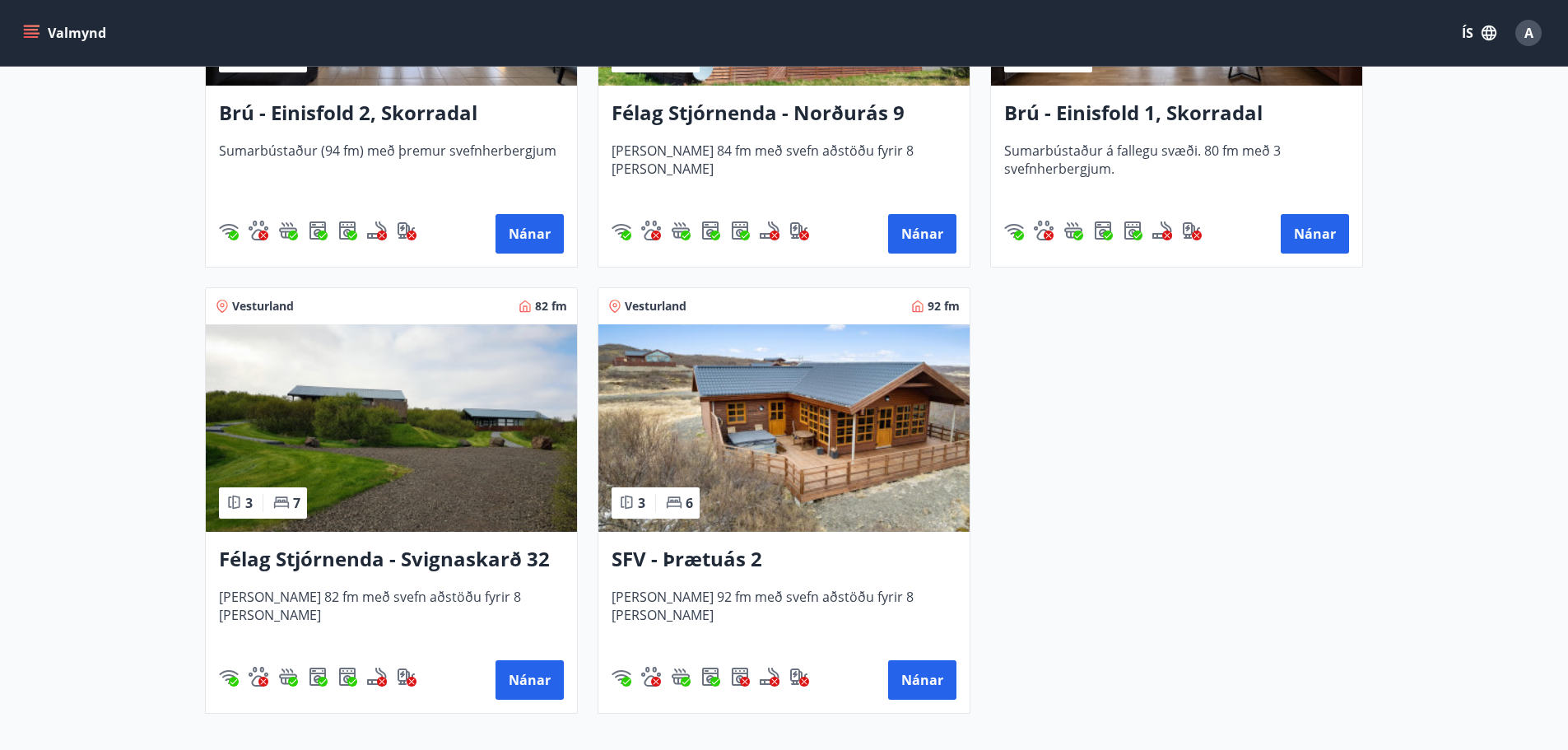
click at [718, 561] on h3 "SFV - Þrætuás 2" at bounding box center [784, 559] width 345 height 29
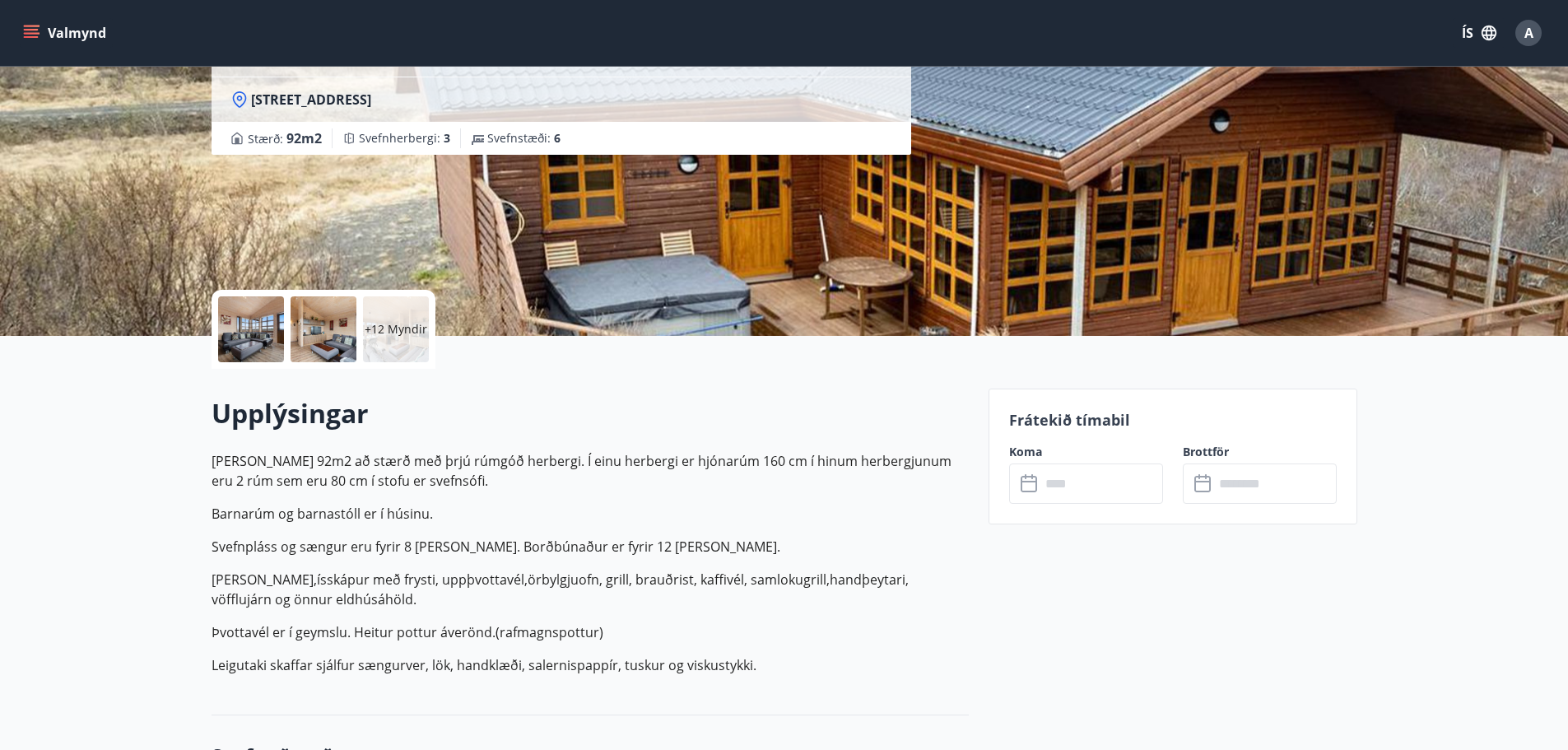
scroll to position [247, 0]
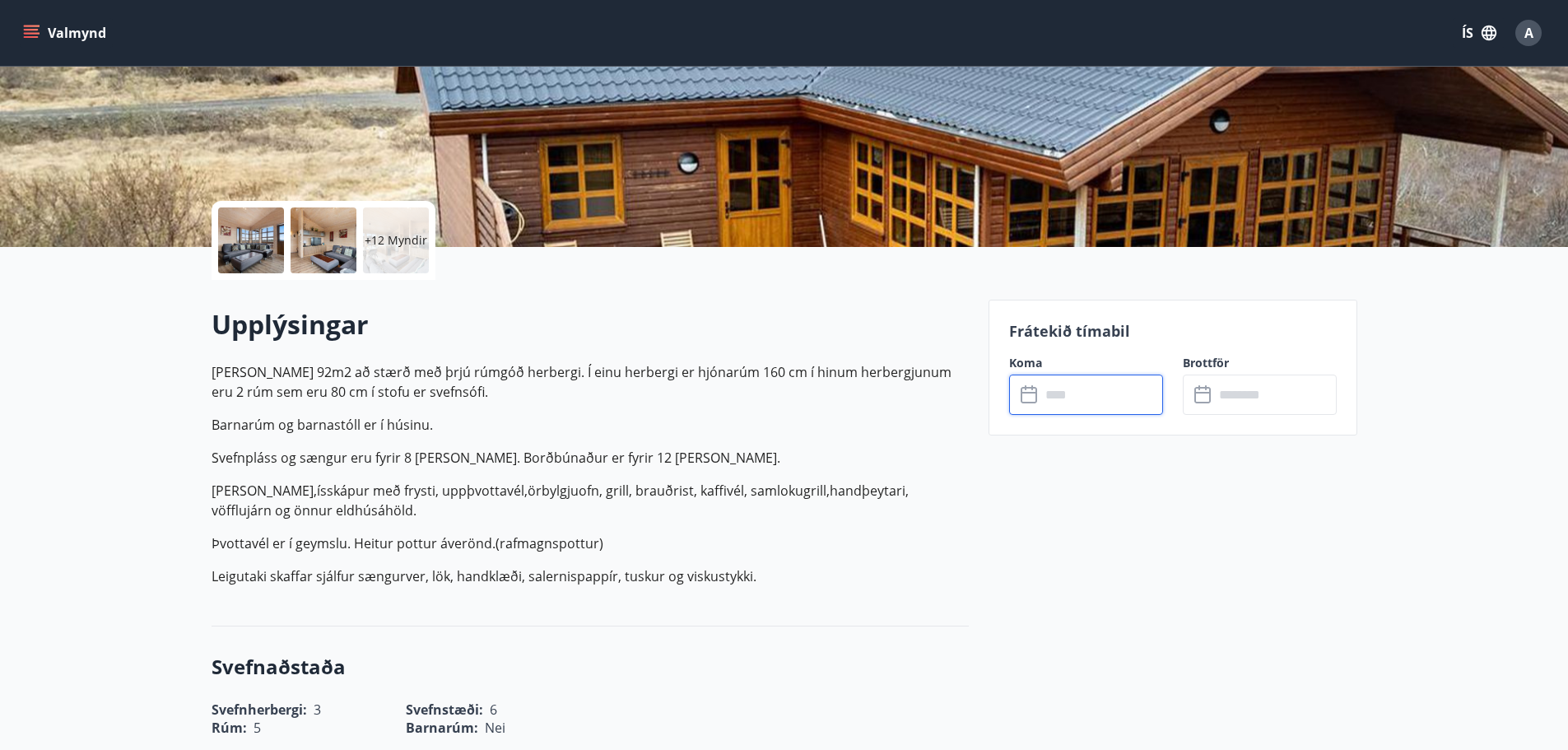
click at [1085, 395] on input "text" at bounding box center [1102, 395] width 123 height 40
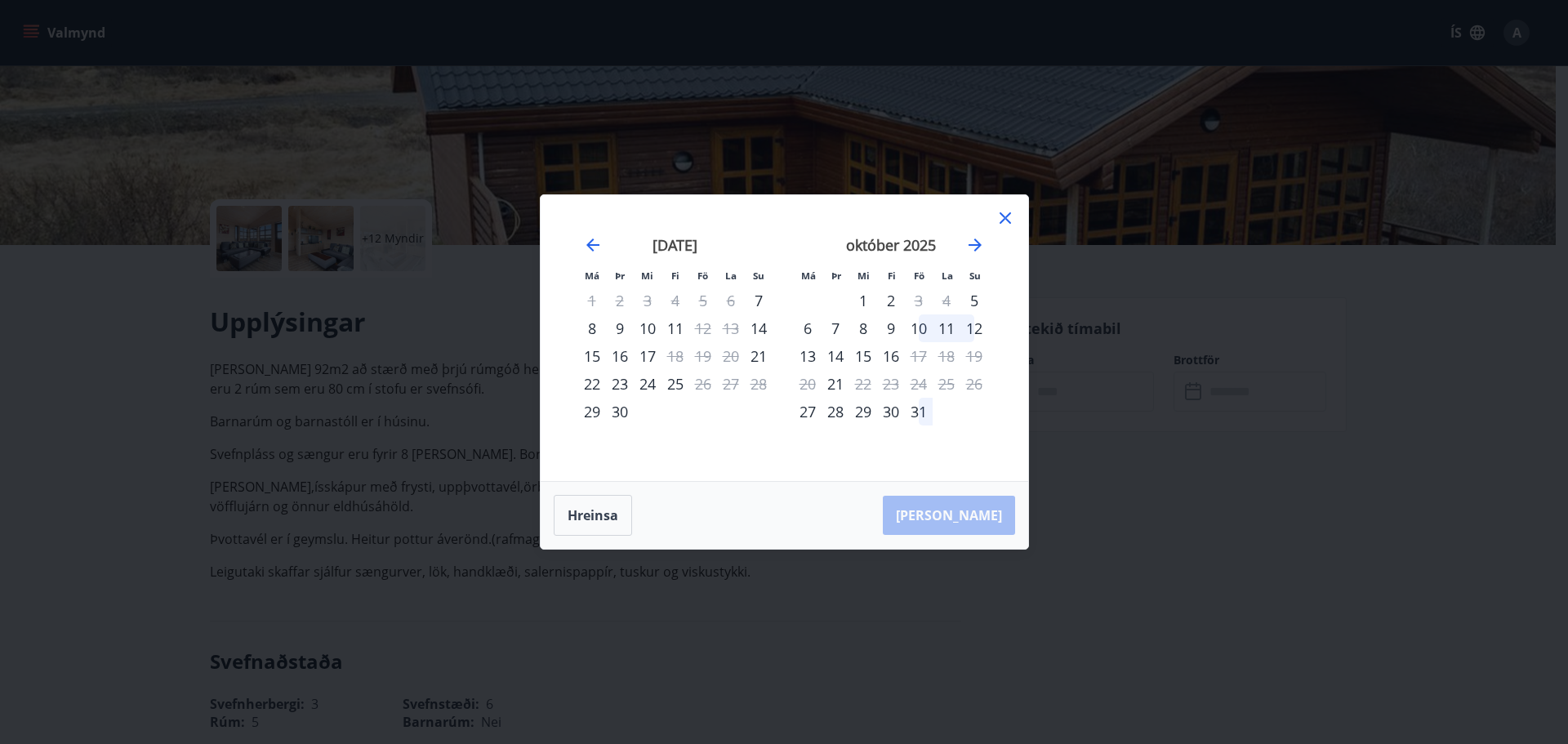
click at [1002, 219] on icon at bounding box center [1004, 217] width 19 height 19
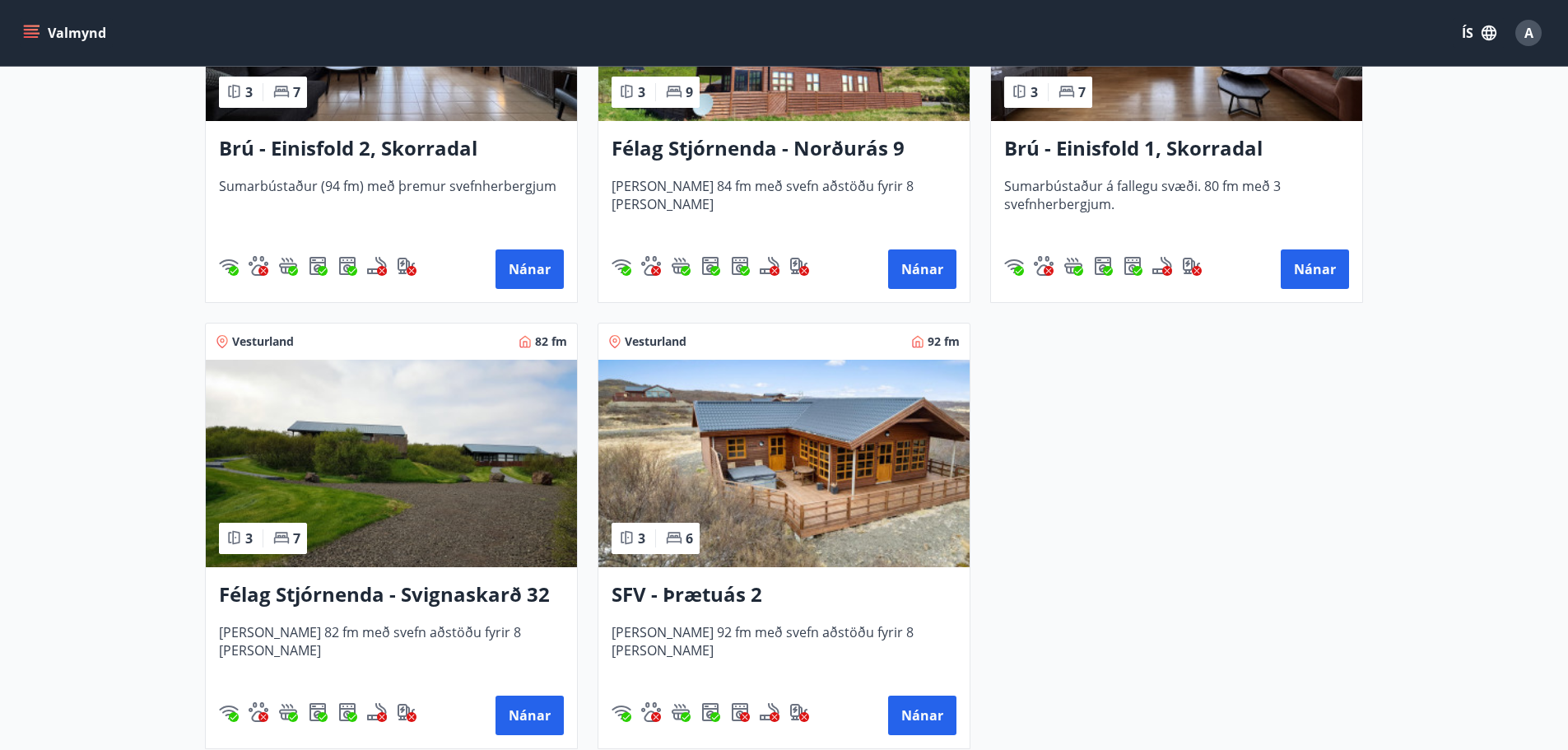
scroll to position [577, 0]
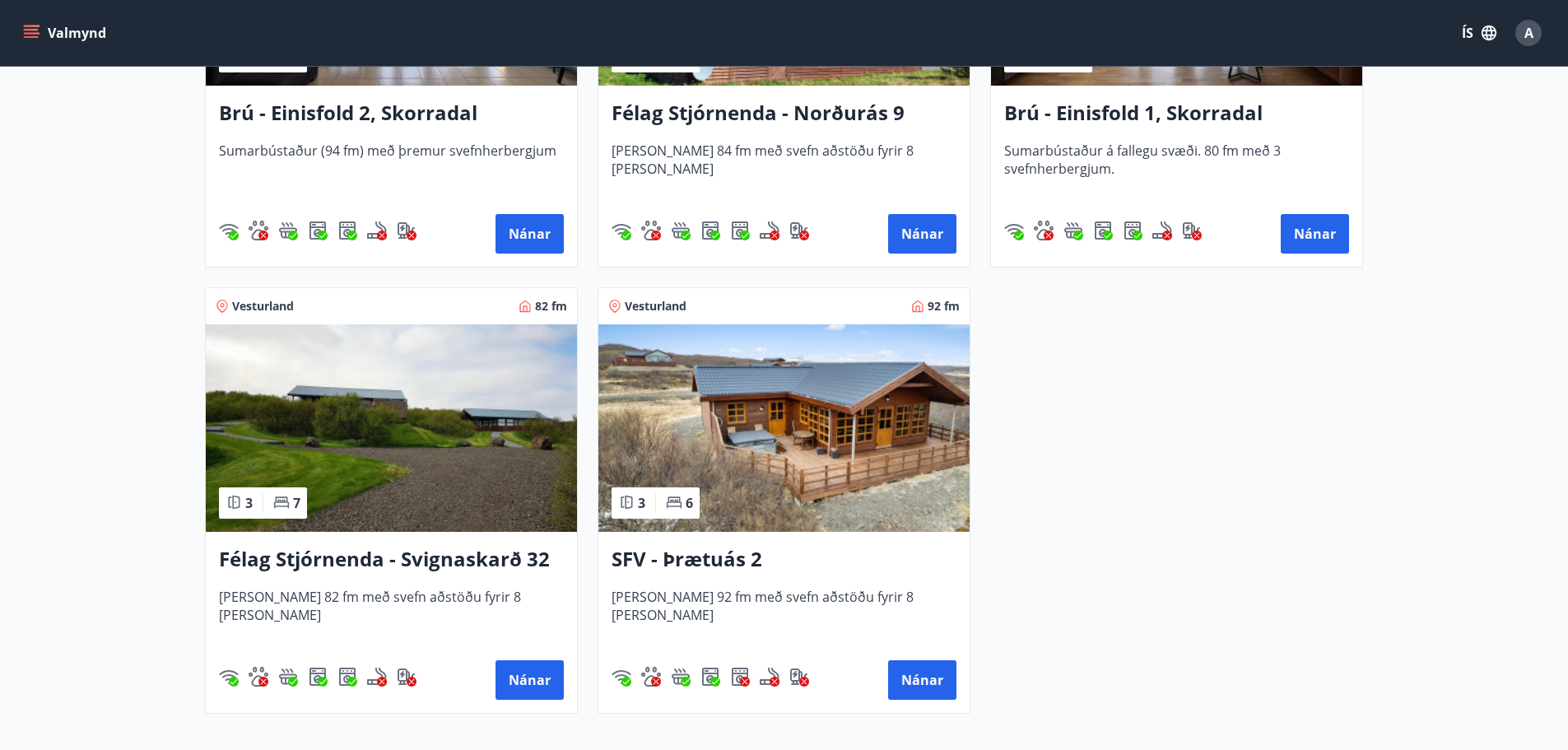
click at [378, 563] on h3 "Félag Stjórnenda - Svignaskarð 32" at bounding box center [391, 559] width 345 height 29
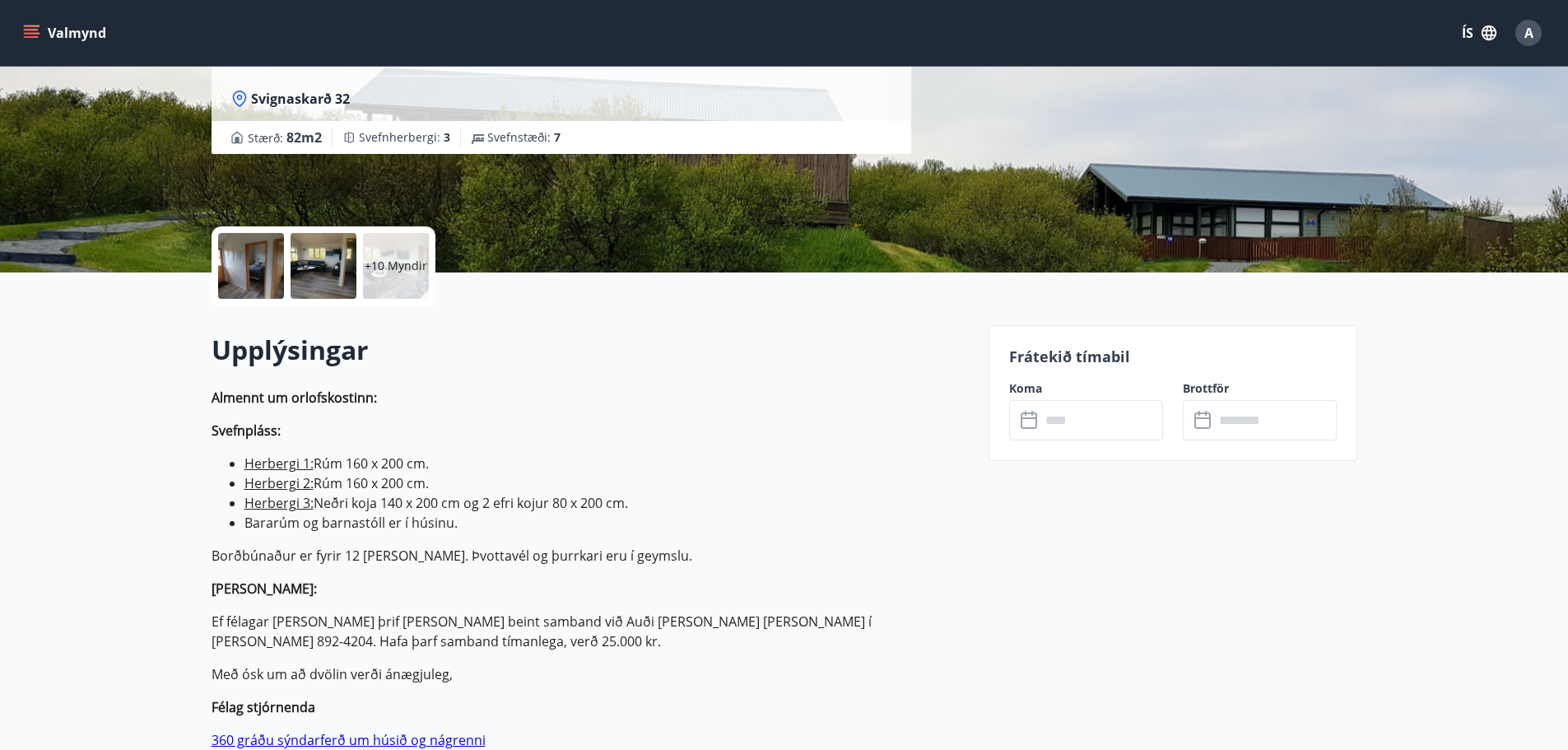
scroll to position [247, 0]
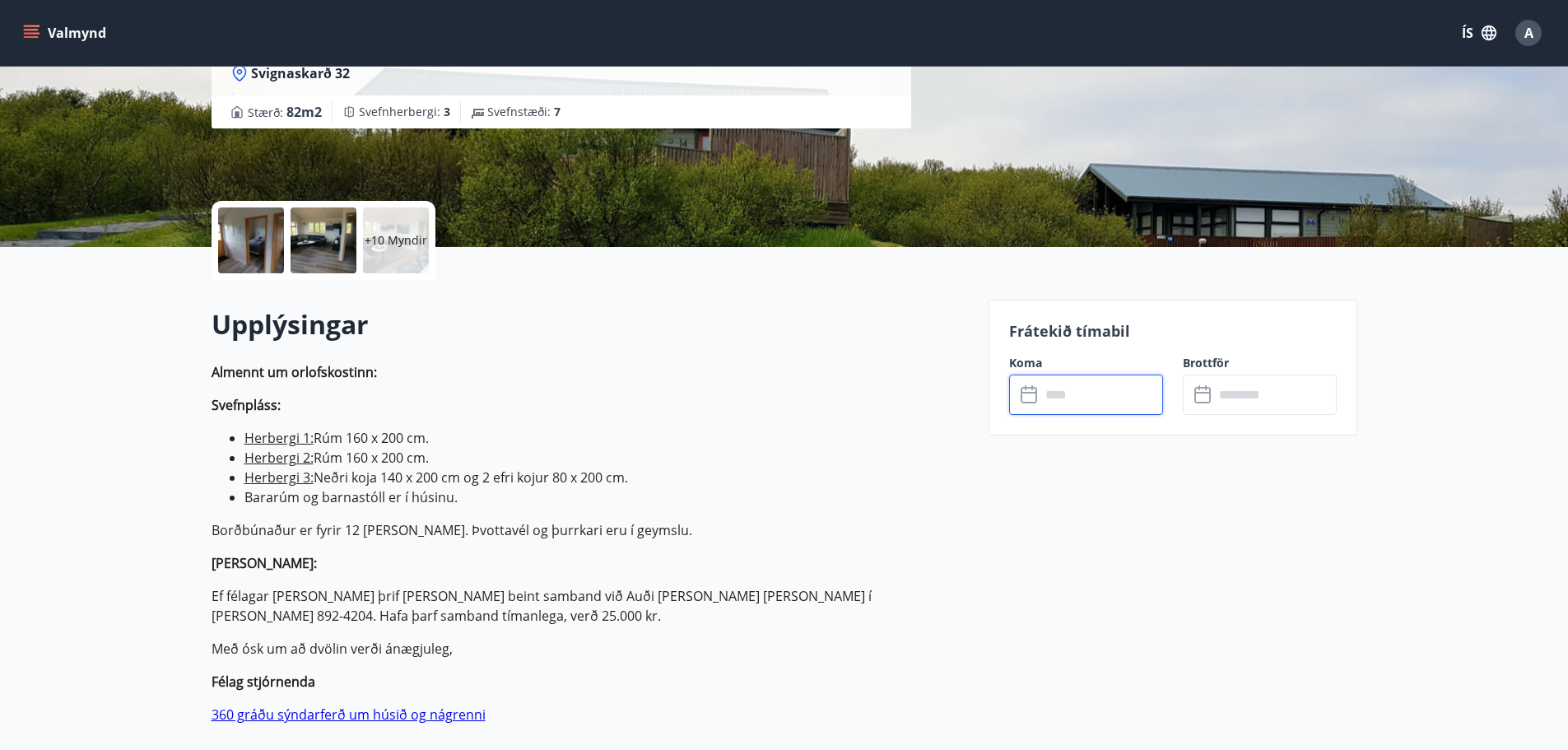
click at [1089, 392] on input "text" at bounding box center [1102, 395] width 123 height 40
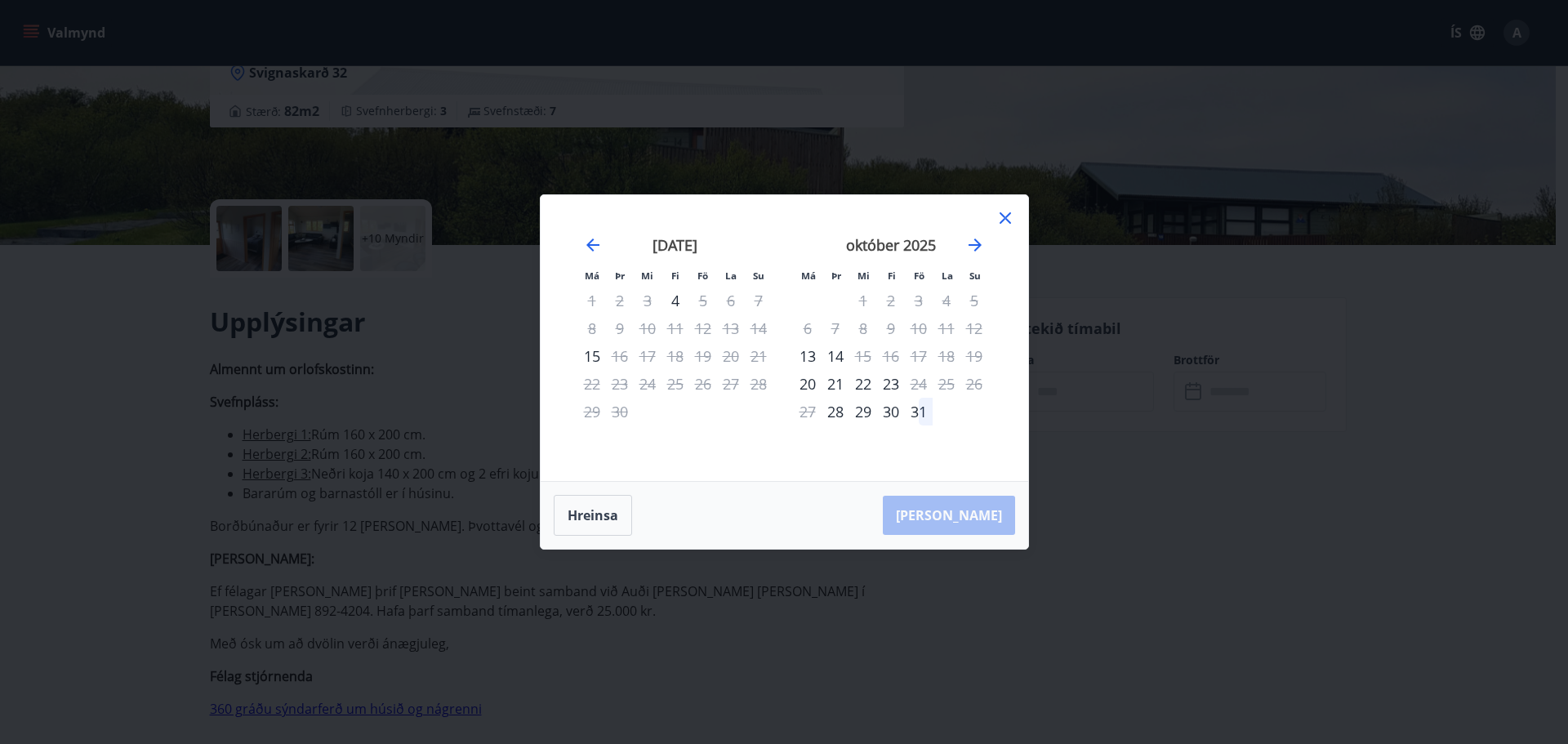
drag, startPoint x: 1004, startPoint y: 212, endPoint x: 684, endPoint y: 126, distance: 331.4
click at [1003, 212] on icon at bounding box center [1004, 217] width 19 height 19
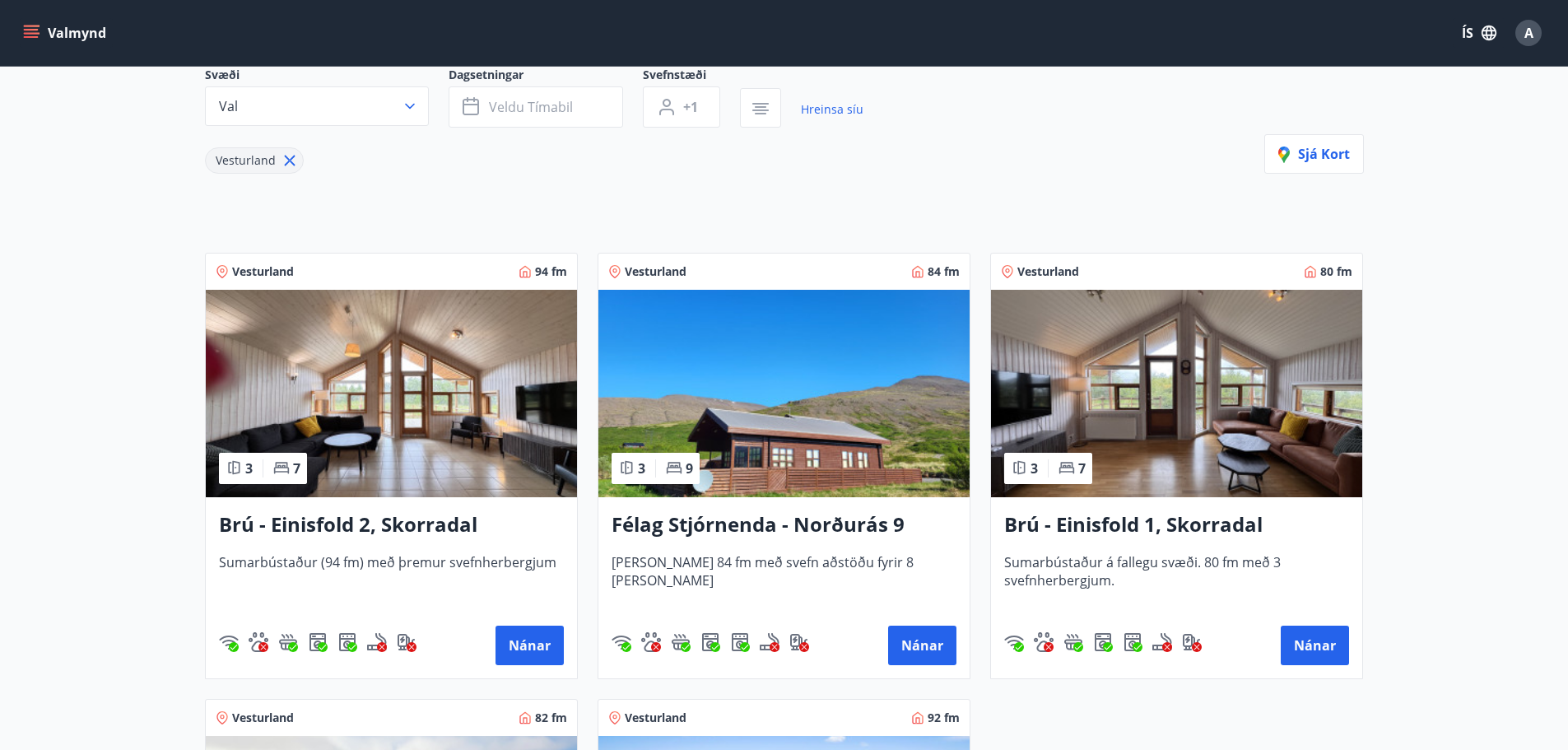
click at [822, 526] on h3 "Félag Stjórnenda - Norðurás 9" at bounding box center [784, 524] width 345 height 29
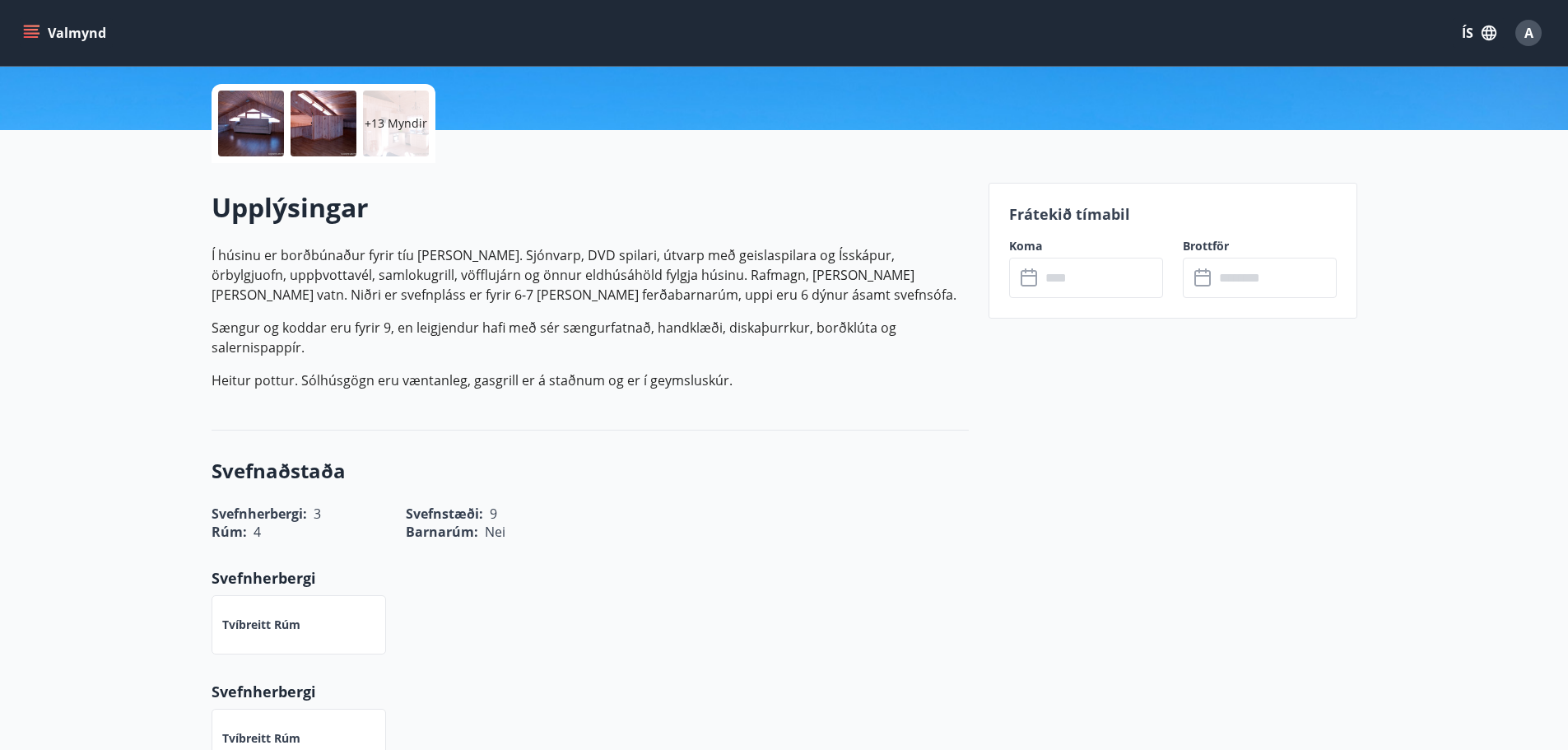
scroll to position [412, 0]
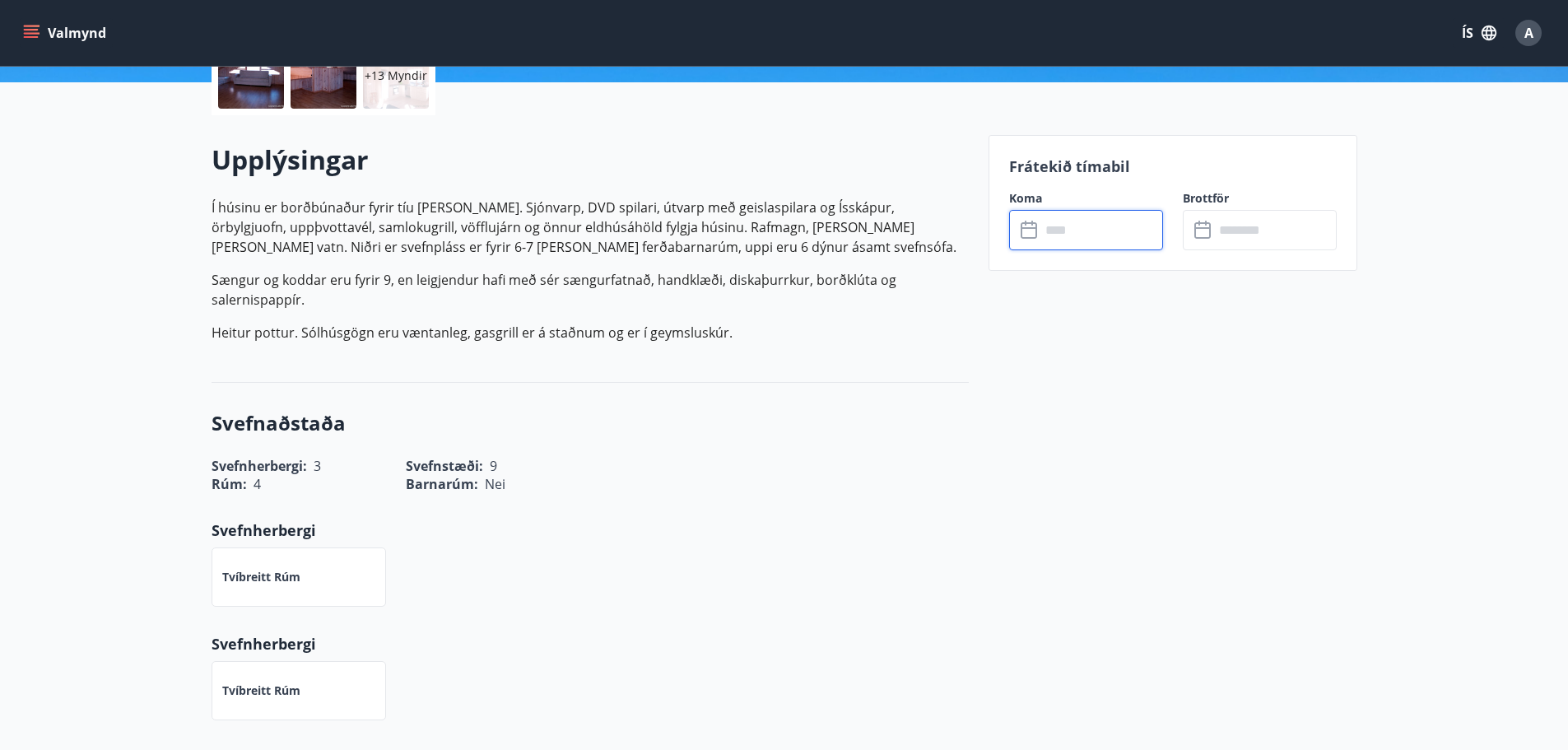
click at [1049, 223] on input "text" at bounding box center [1102, 230] width 123 height 40
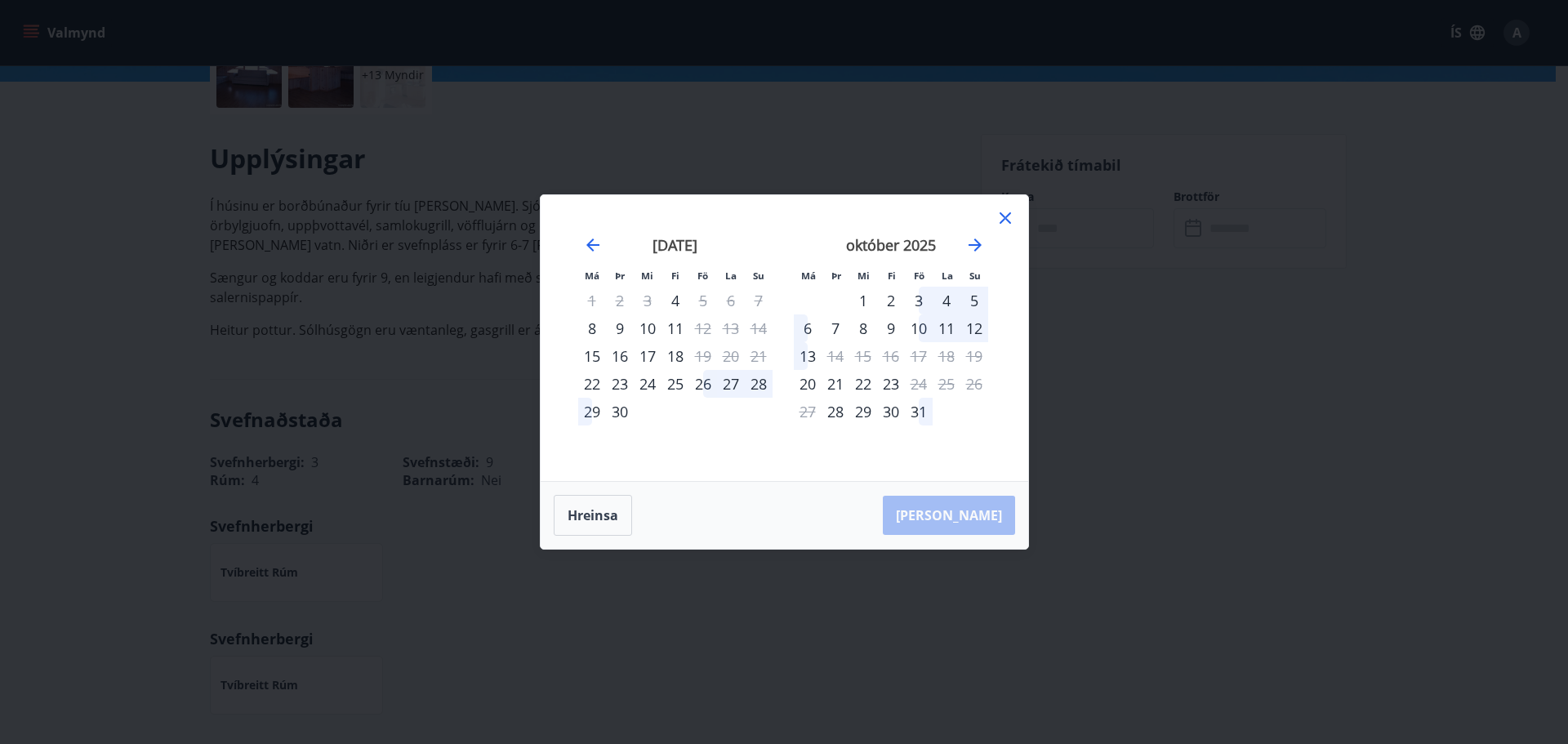
click at [1007, 218] on icon at bounding box center [1004, 217] width 19 height 19
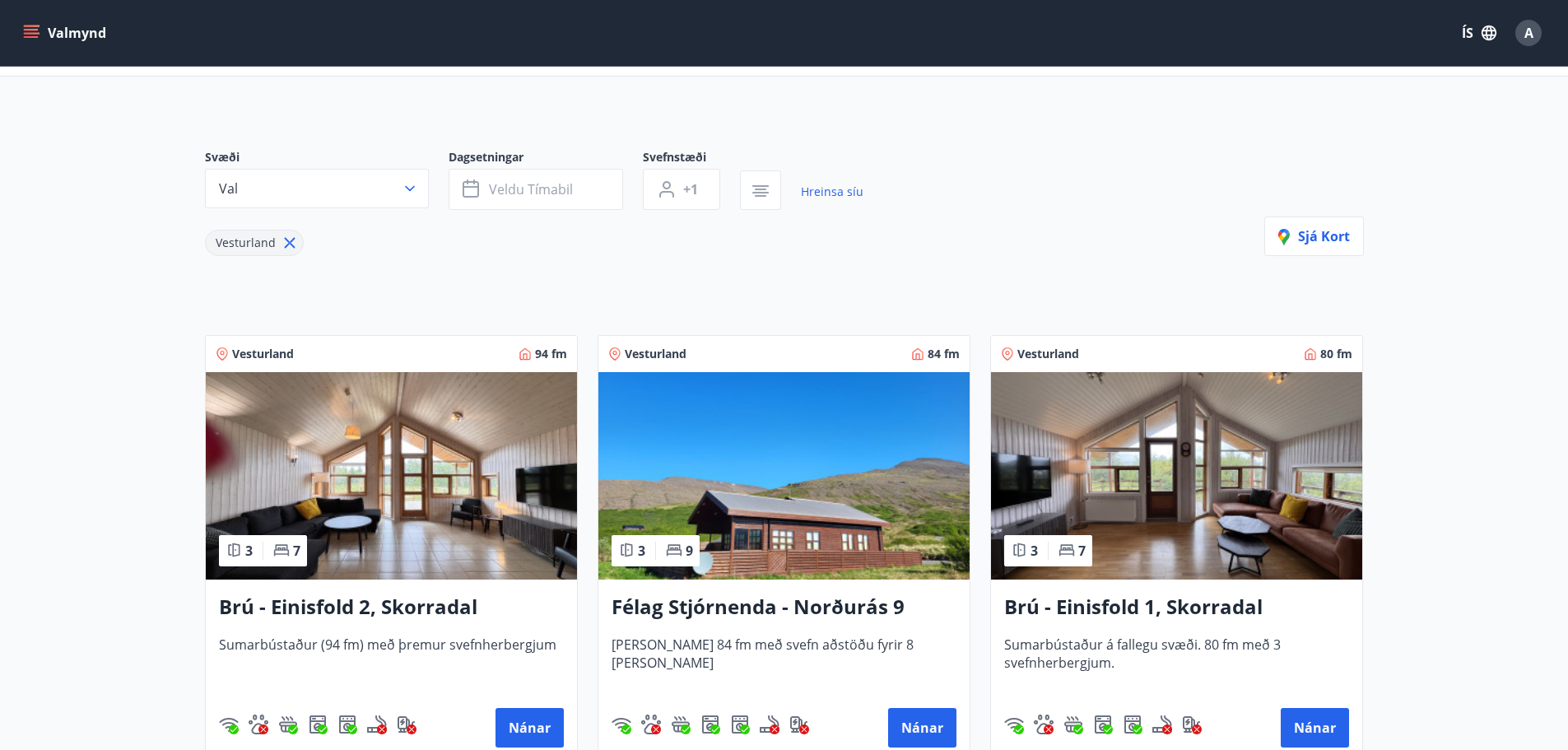
click at [1156, 606] on h3 "Brú - Einisfold 1, Skorradal" at bounding box center [1177, 607] width 345 height 29
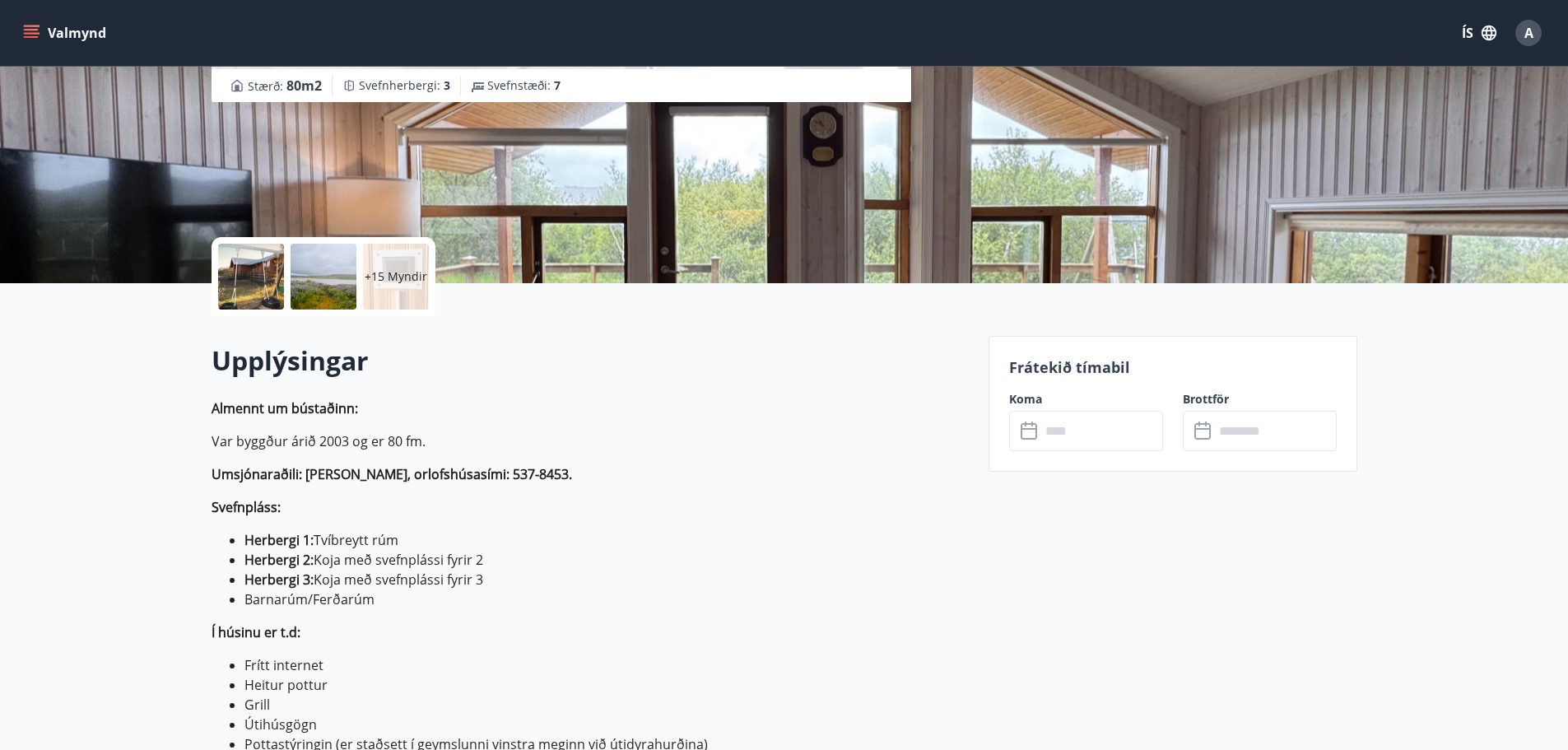
scroll to position [247, 0]
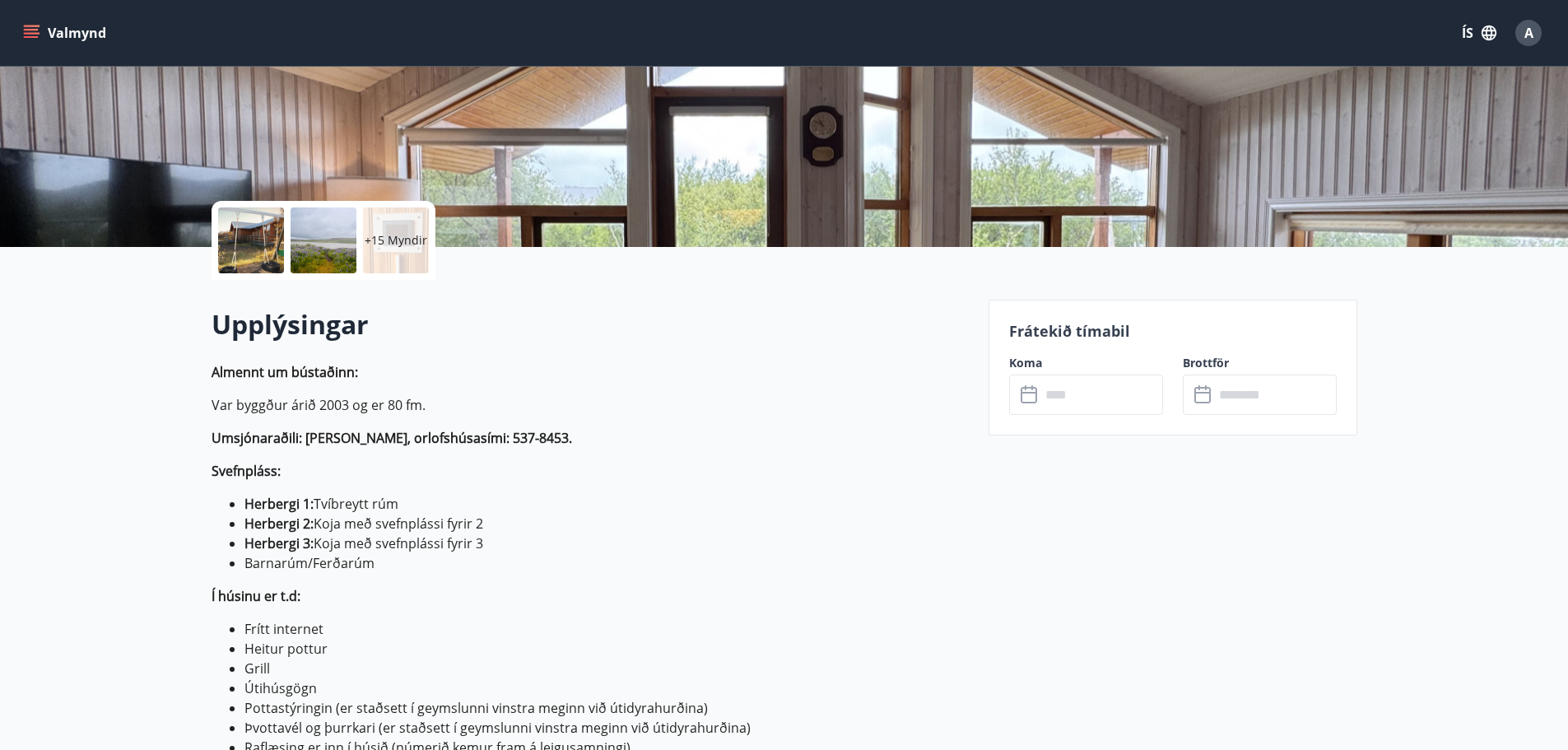
click at [1081, 391] on input "text" at bounding box center [1102, 395] width 123 height 40
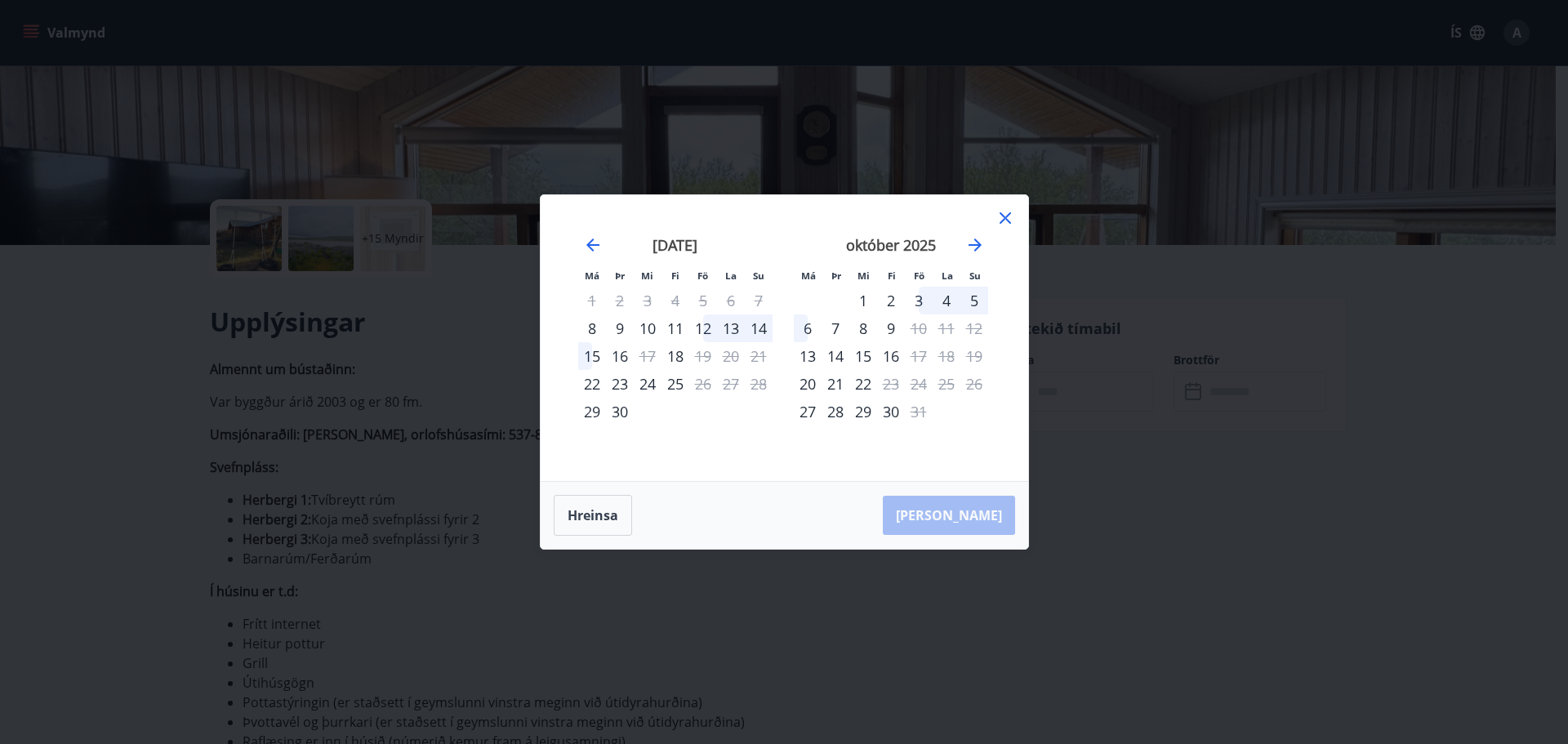
click at [1007, 215] on icon at bounding box center [1005, 218] width 12 height 12
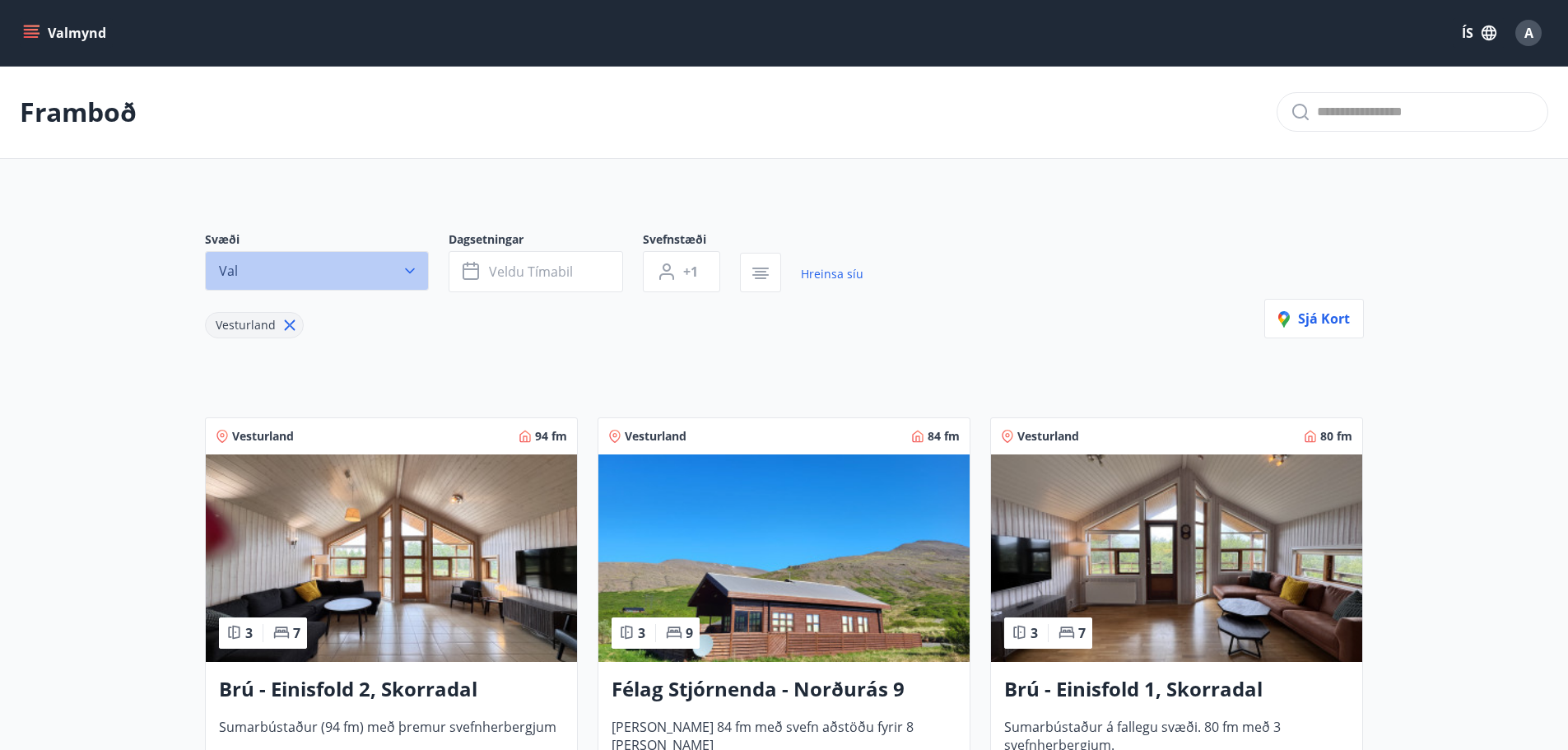
click at [369, 281] on button "Val" at bounding box center [317, 270] width 224 height 40
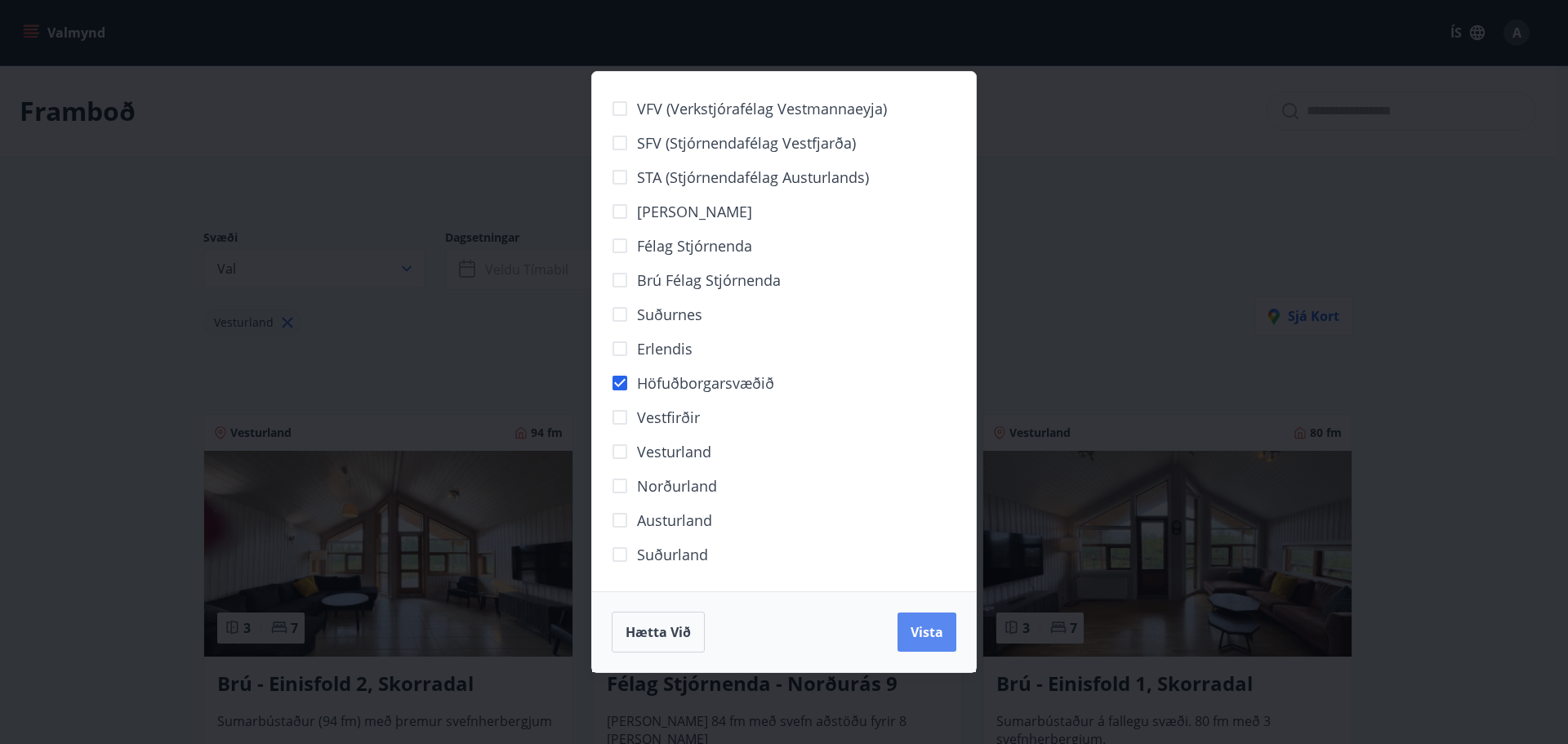
click at [932, 630] on span "Vista" at bounding box center [927, 632] width 33 height 18
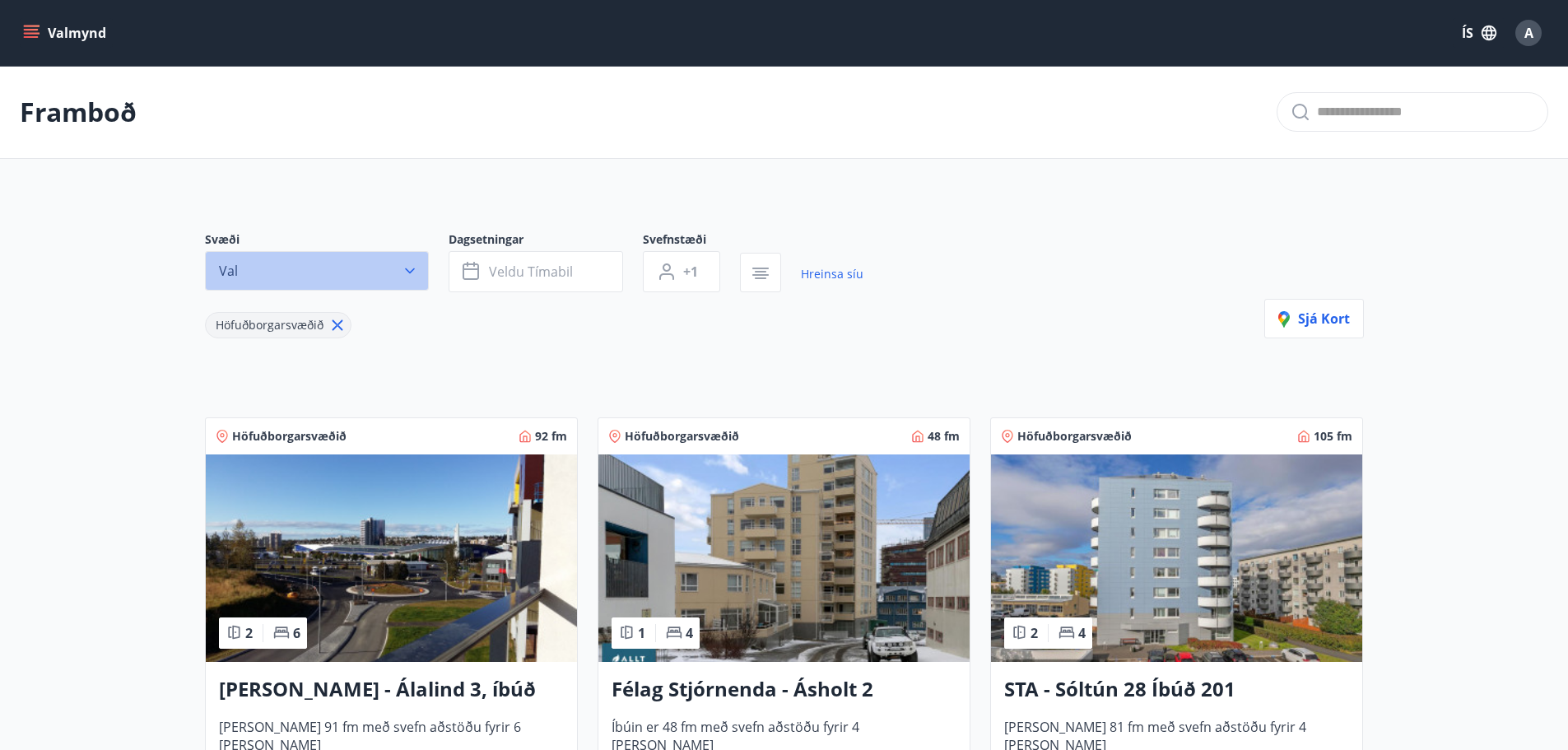
click at [423, 271] on button "Val" at bounding box center [317, 270] width 224 height 40
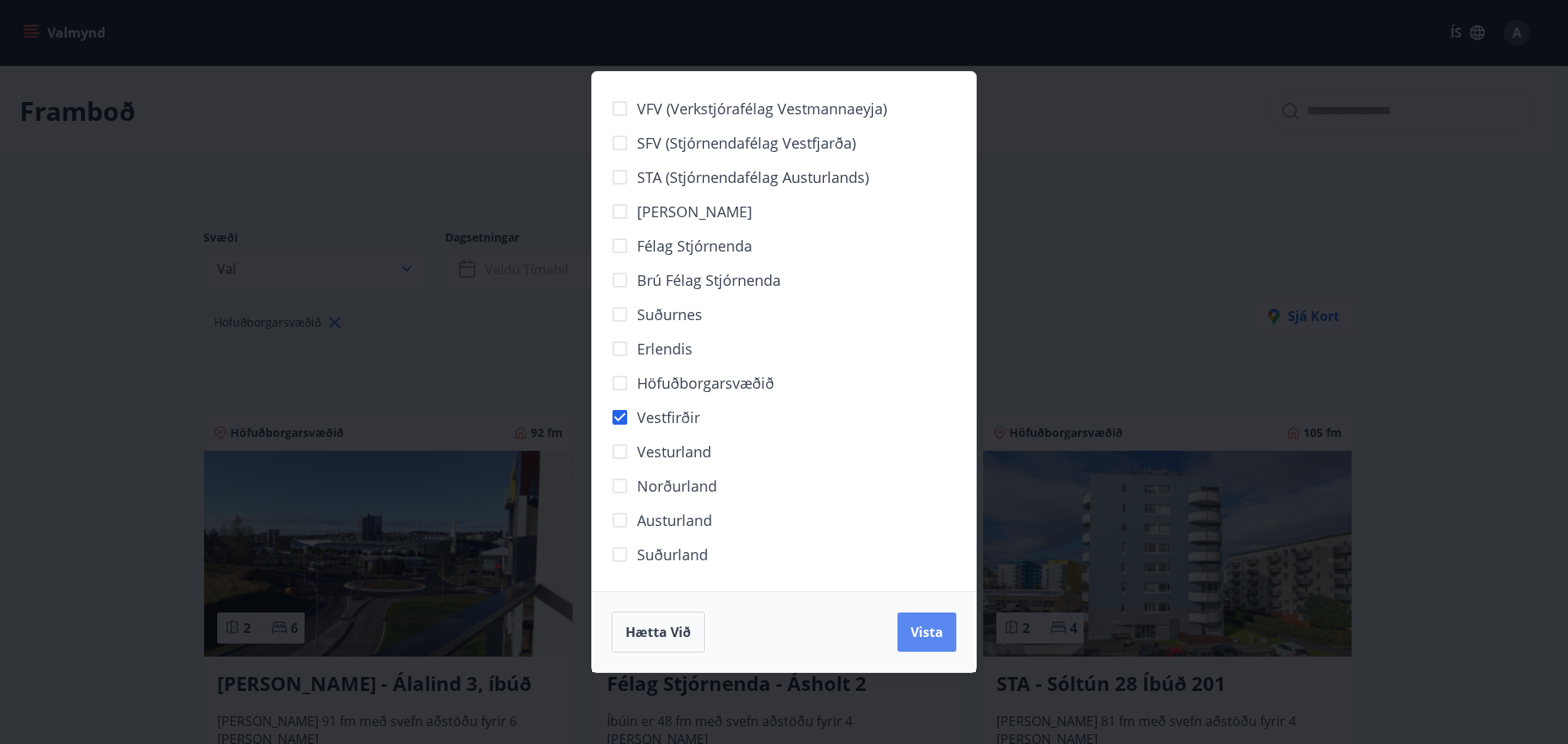
click at [935, 622] on button "Vista" at bounding box center [927, 632] width 58 height 39
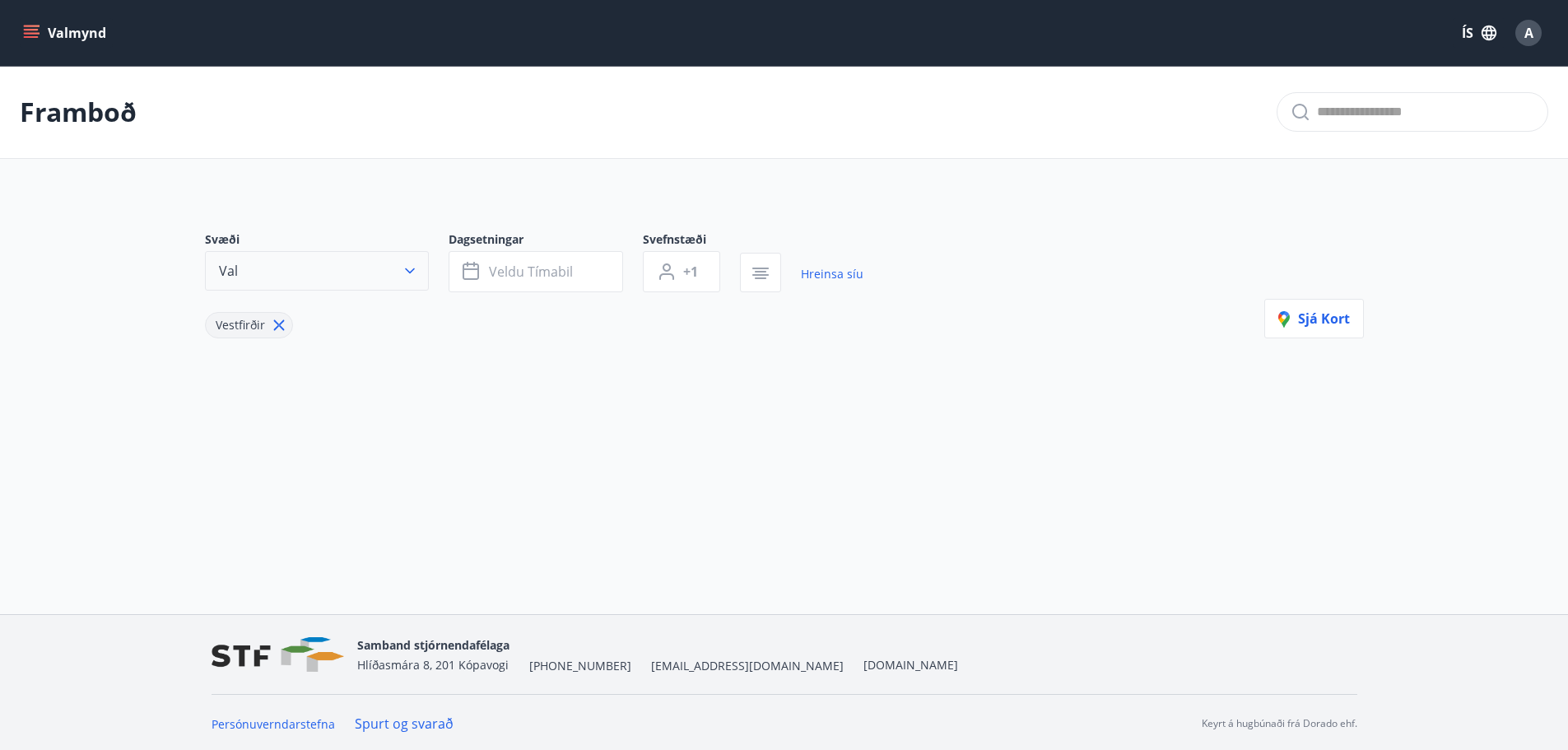
click at [408, 279] on button "Val" at bounding box center [317, 270] width 224 height 40
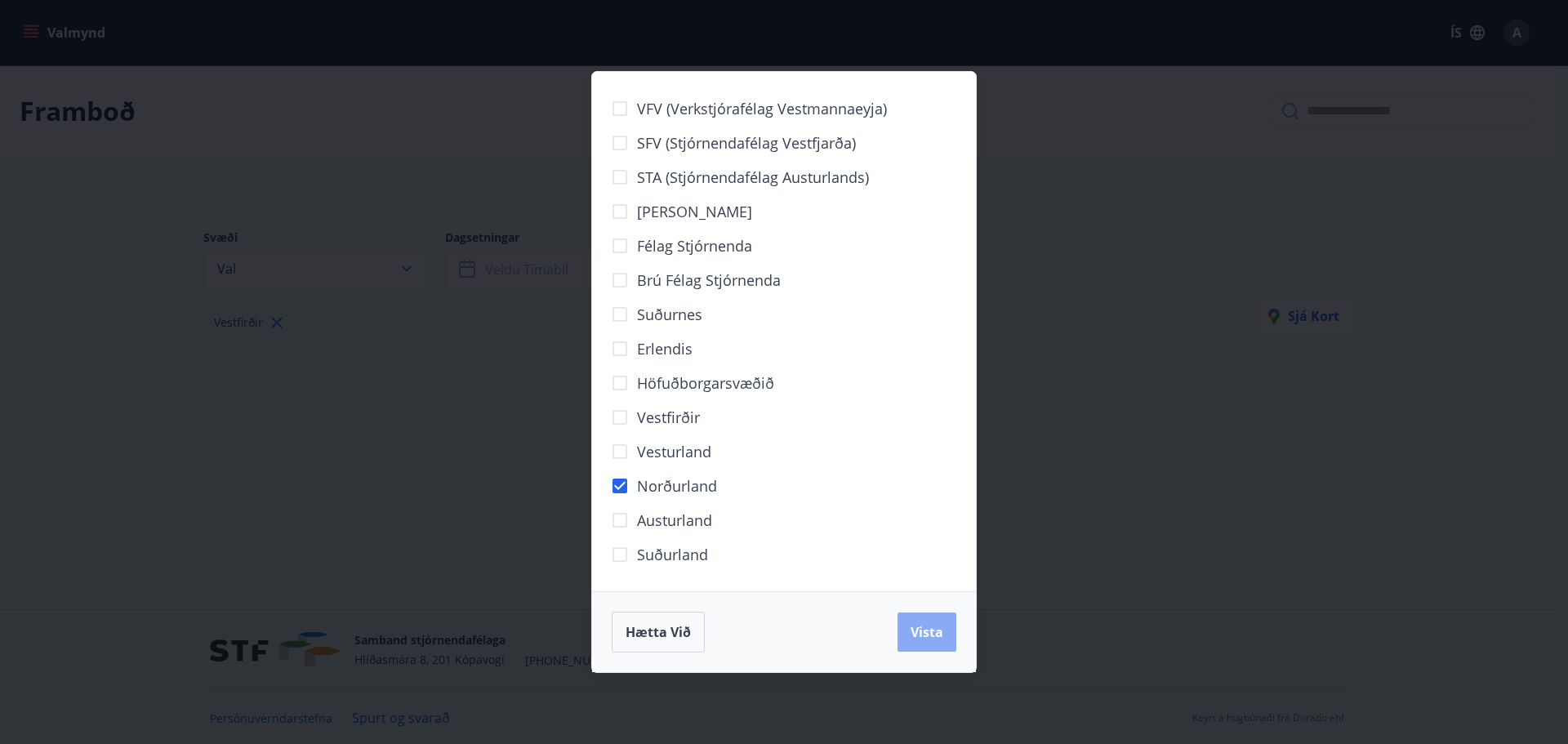
click at [931, 637] on span "Vista" at bounding box center [927, 632] width 33 height 18
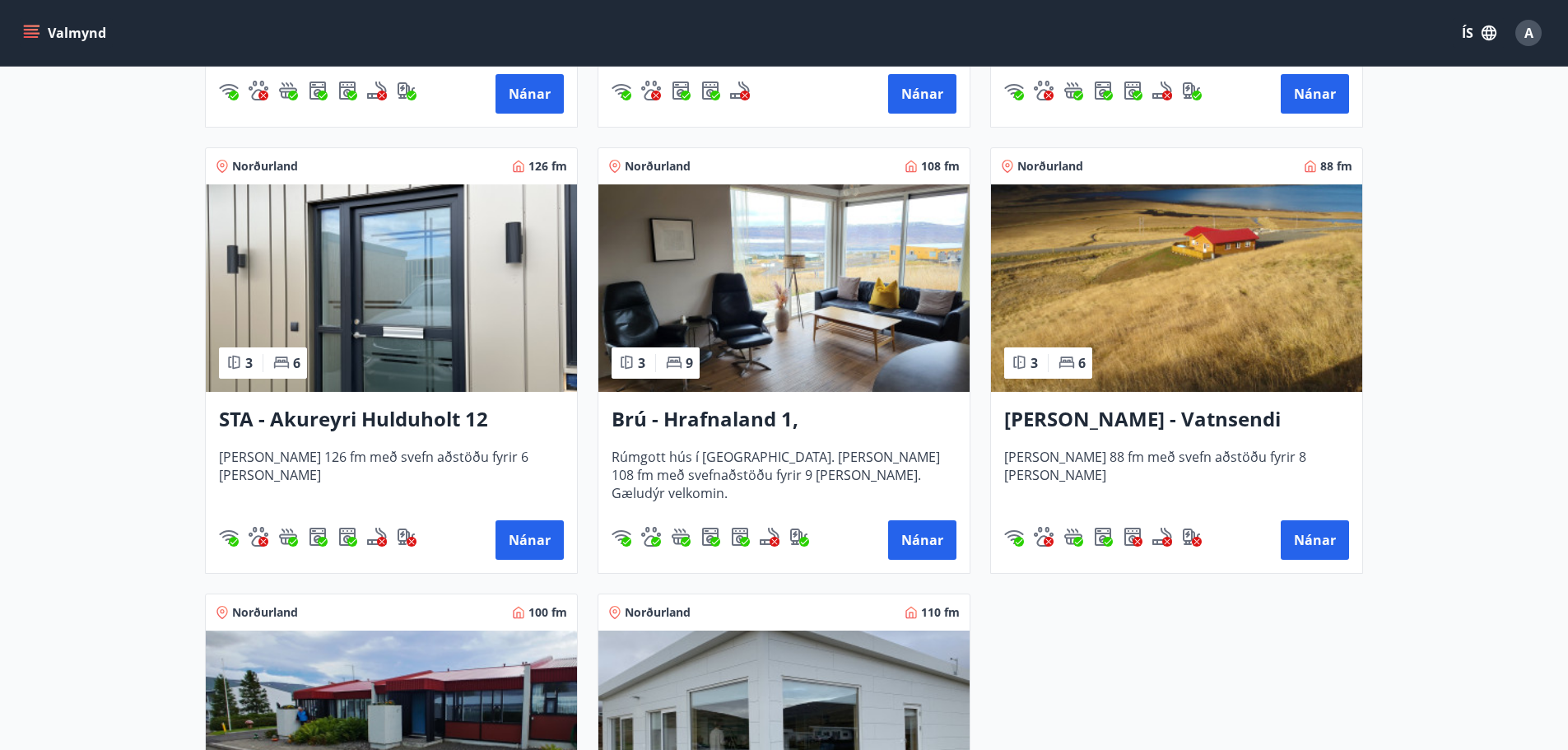
scroll to position [741, 0]
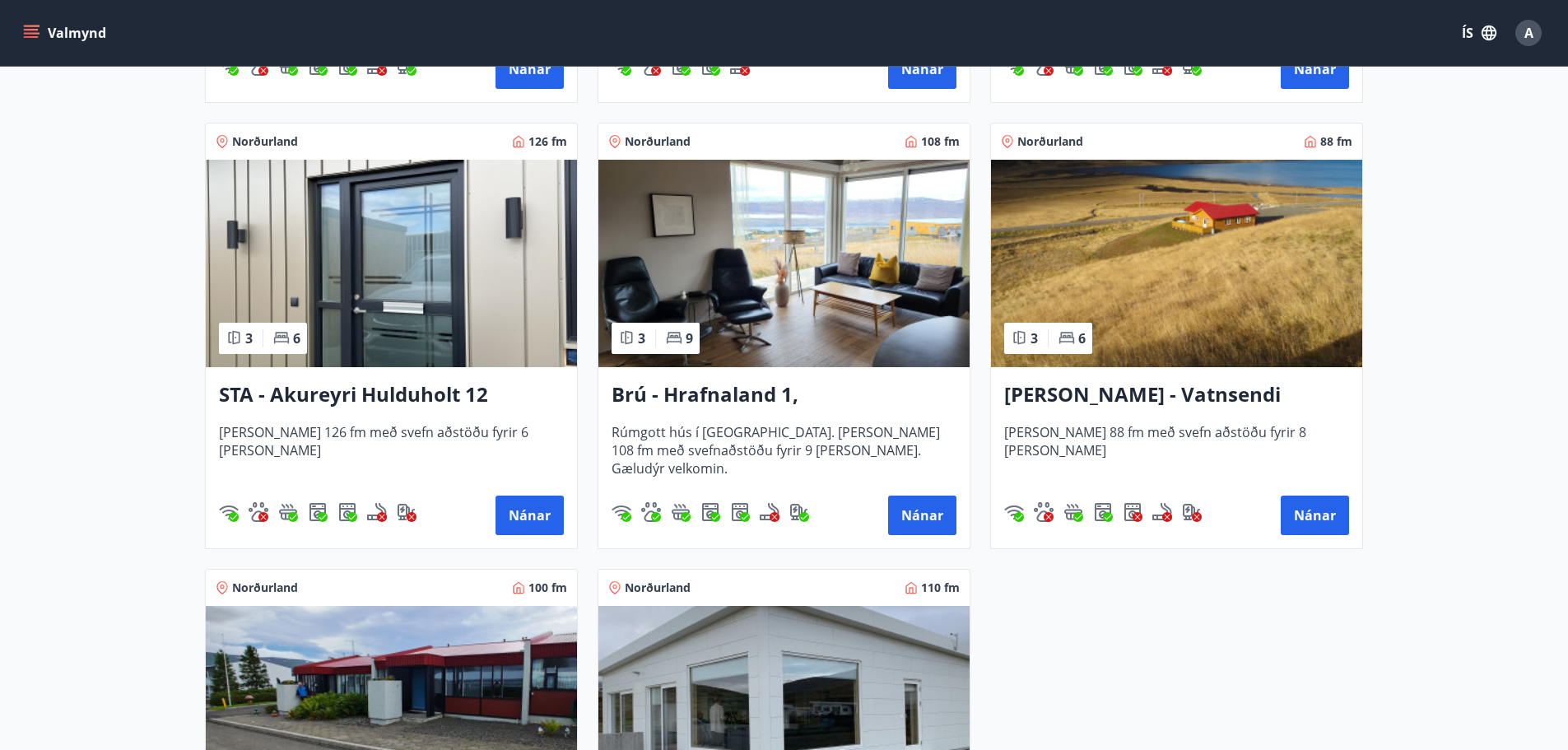
click at [430, 399] on h3 "STA - Akureyri Hulduholt 12" at bounding box center [391, 395] width 345 height 29
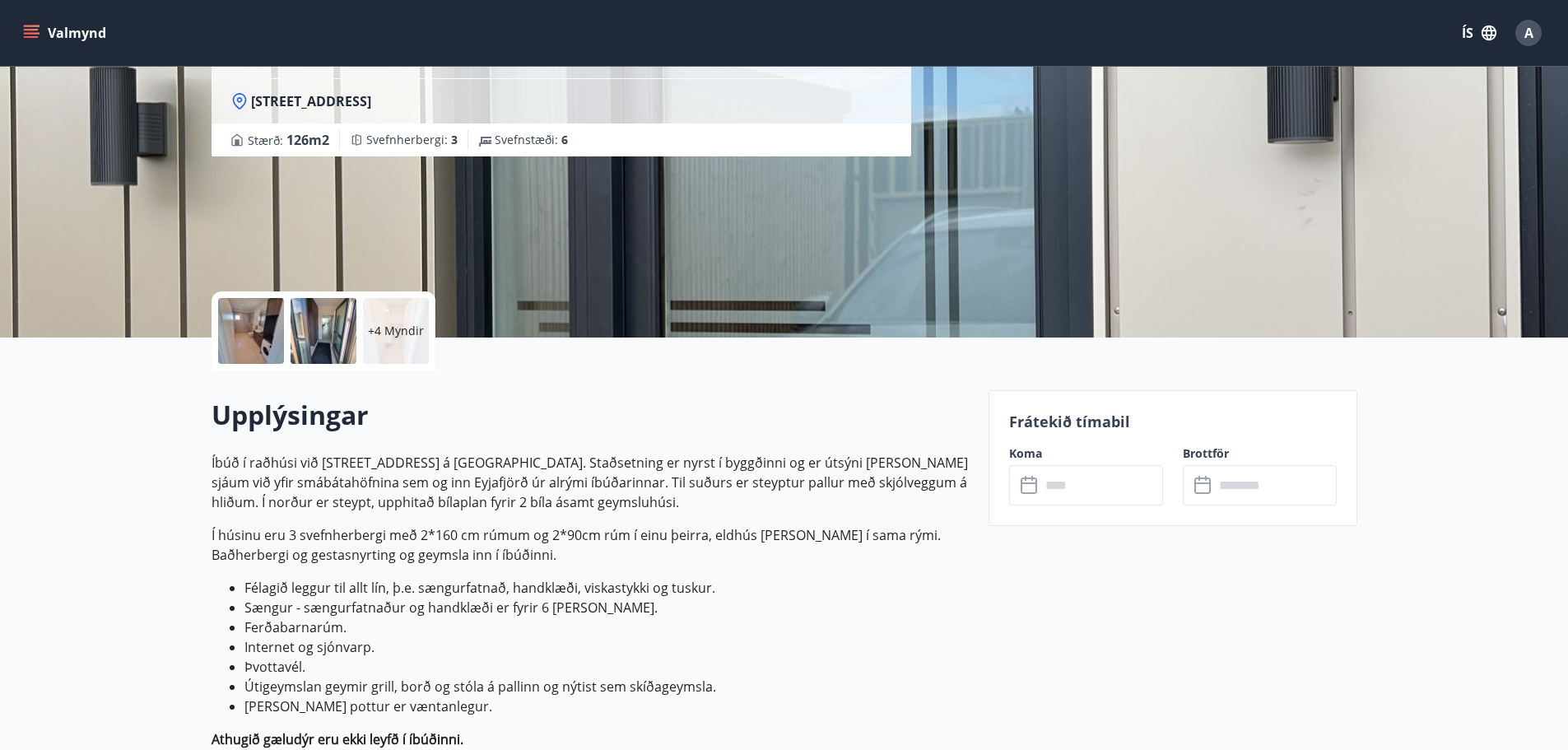
scroll to position [128, 0]
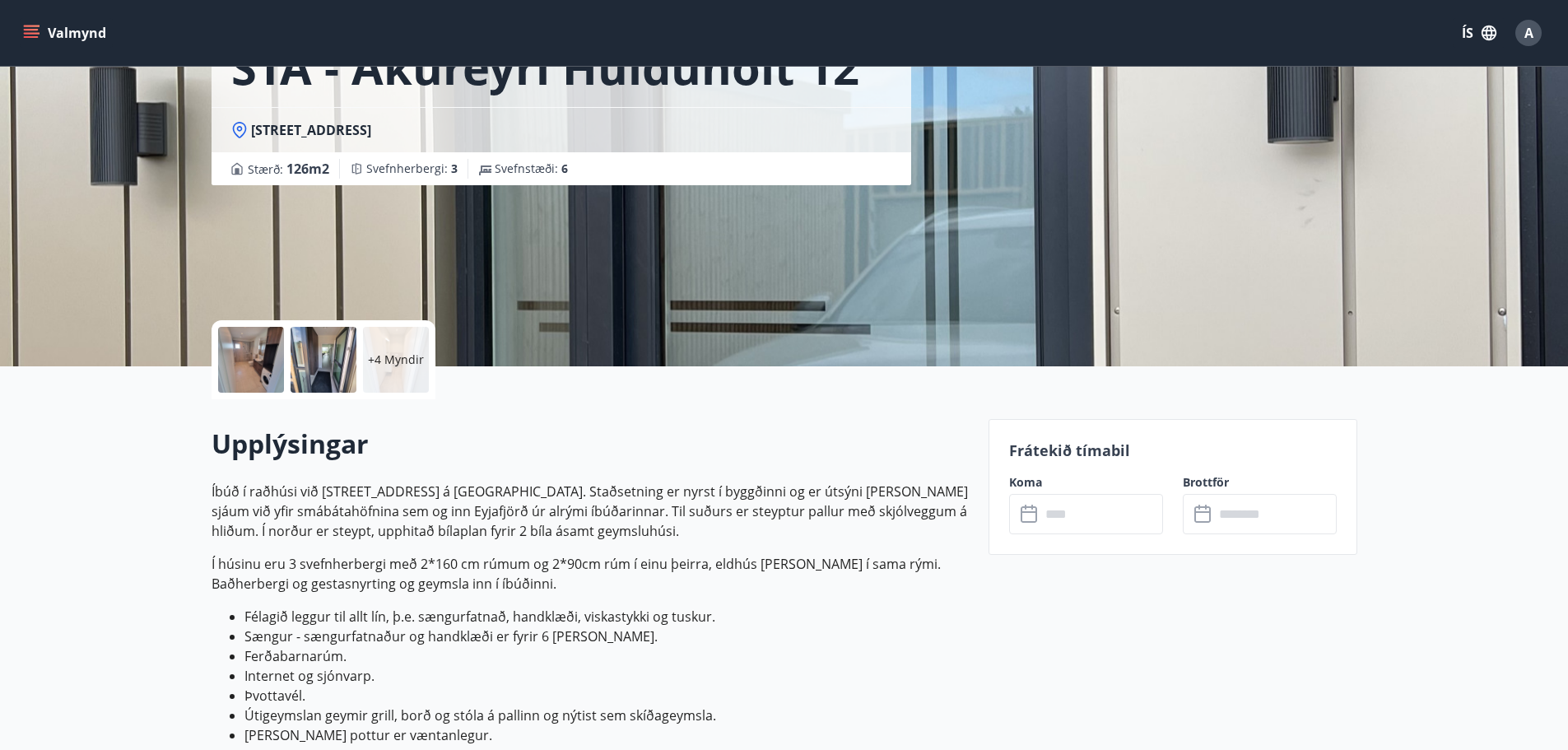
click at [1120, 517] on input "text" at bounding box center [1102, 514] width 123 height 40
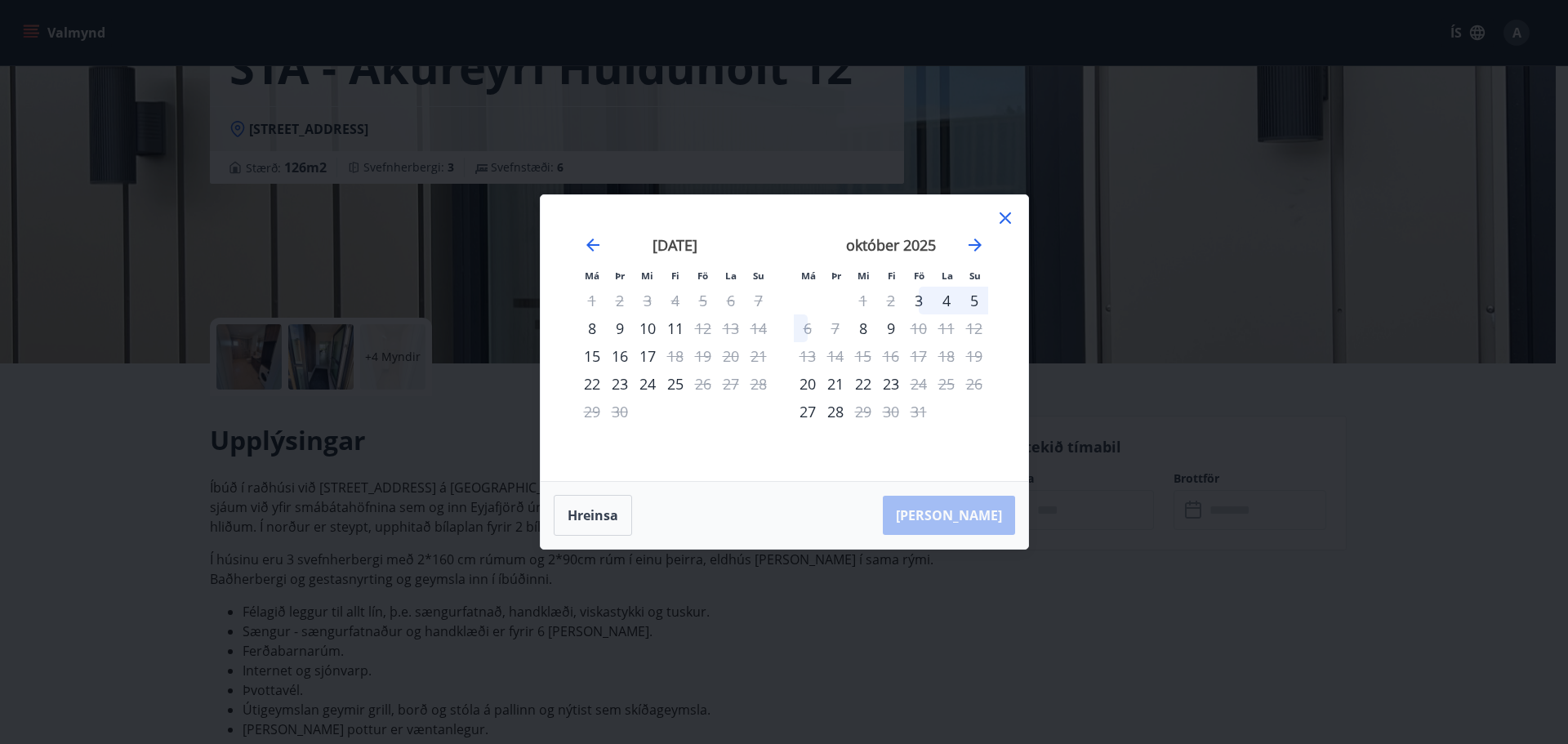
click at [1004, 218] on icon at bounding box center [1004, 217] width 19 height 19
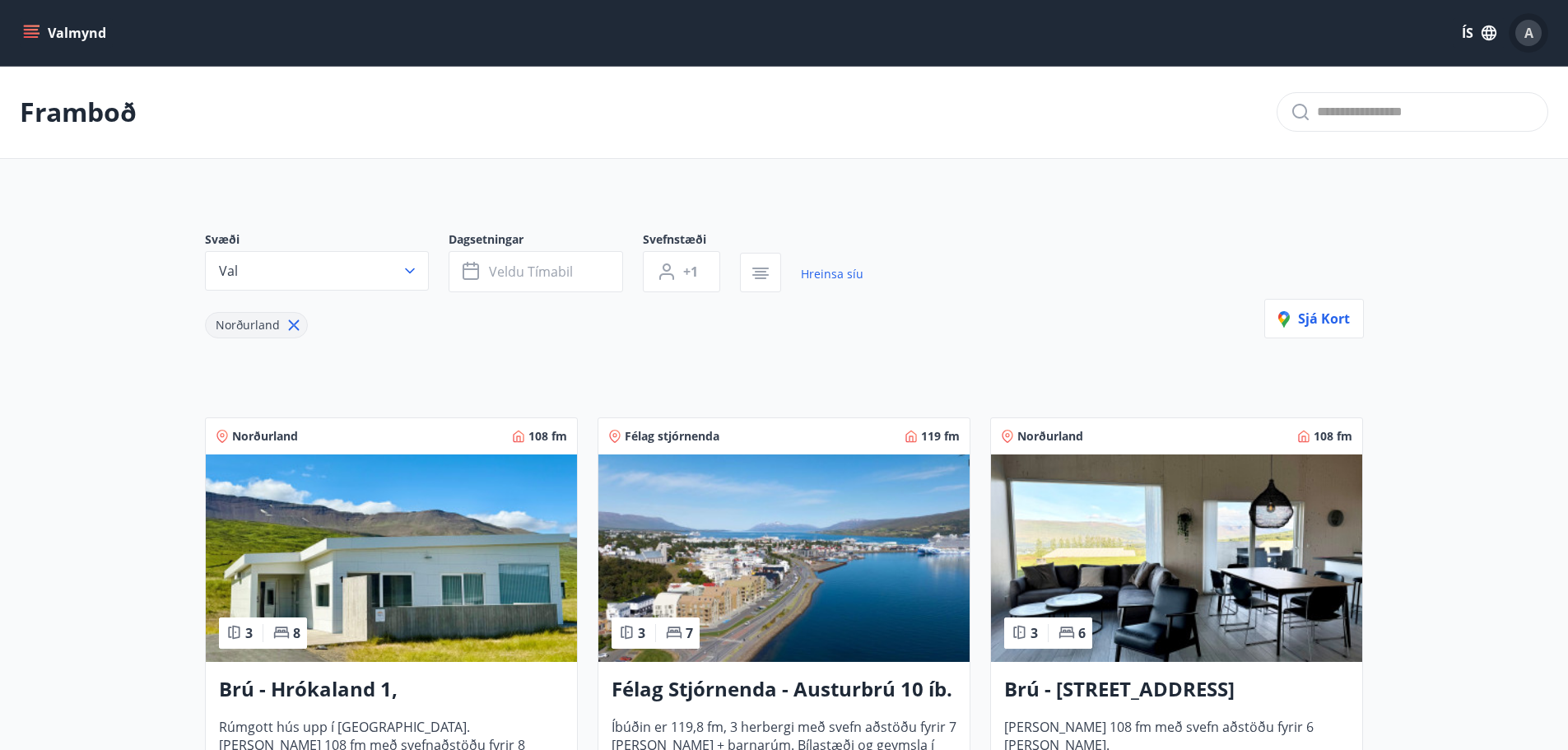
click at [1528, 35] on span "A" at bounding box center [1528, 33] width 9 height 19
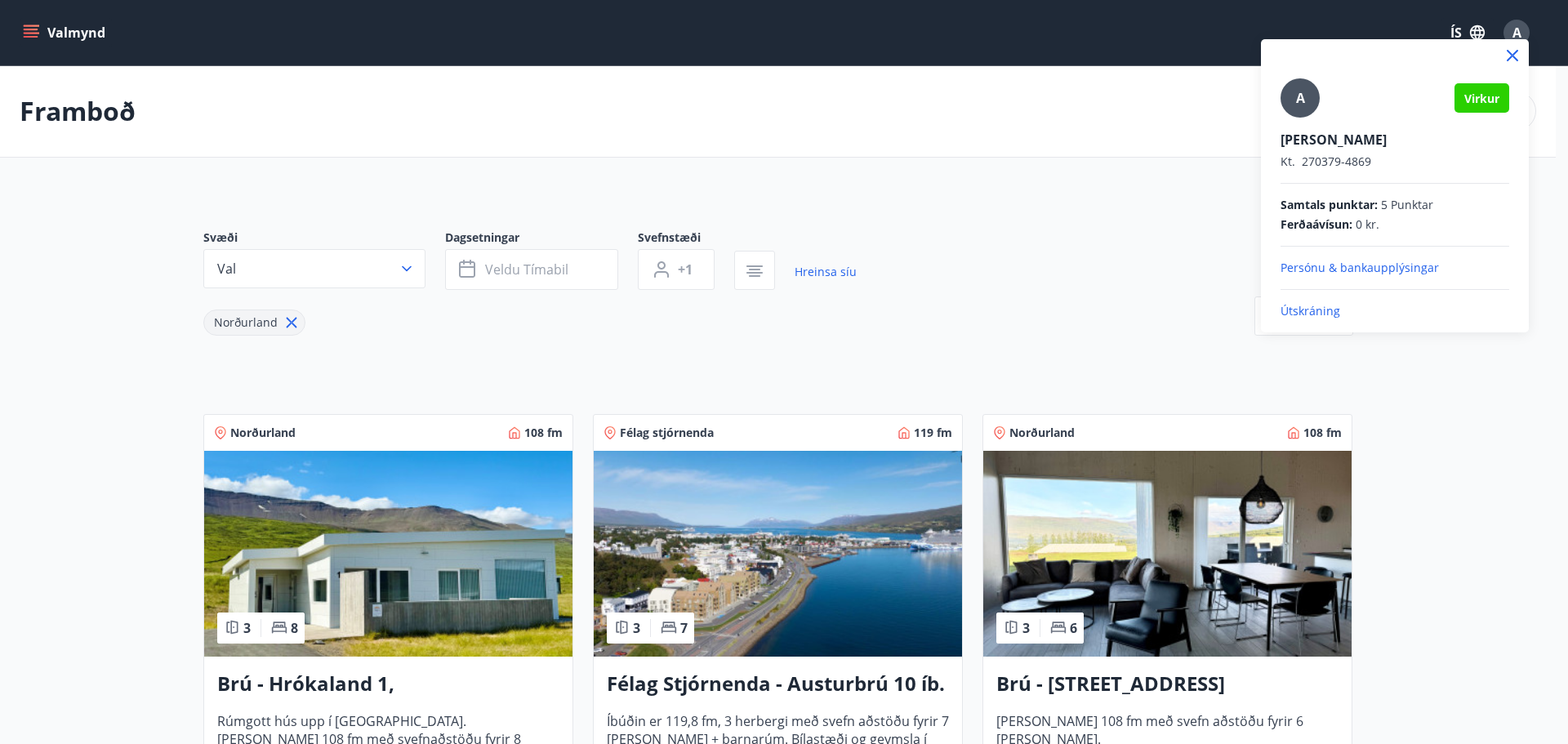
click at [1327, 311] on p "Útskráning" at bounding box center [1395, 311] width 229 height 17
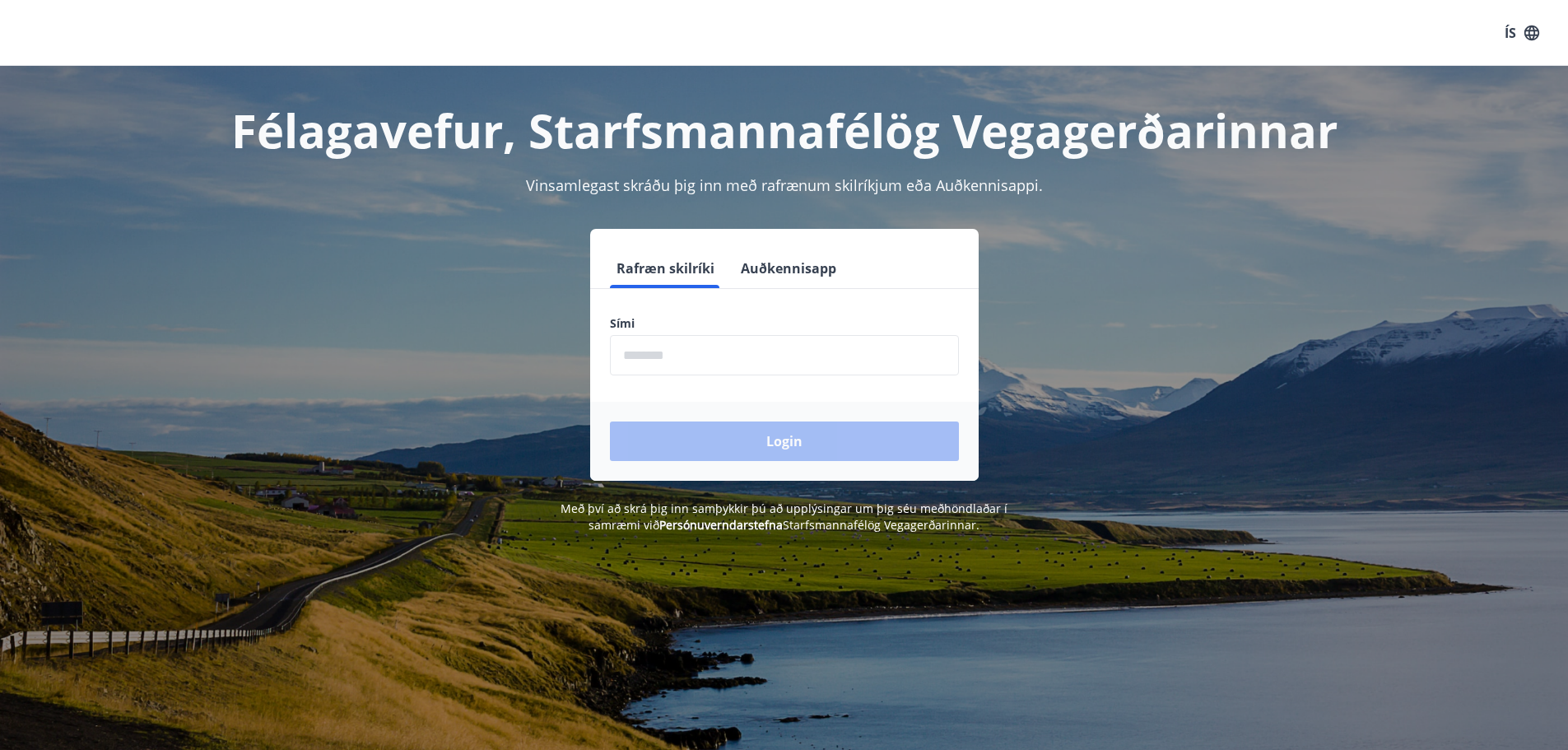
click at [696, 358] on input "phone" at bounding box center [784, 355] width 349 height 40
type input "********"
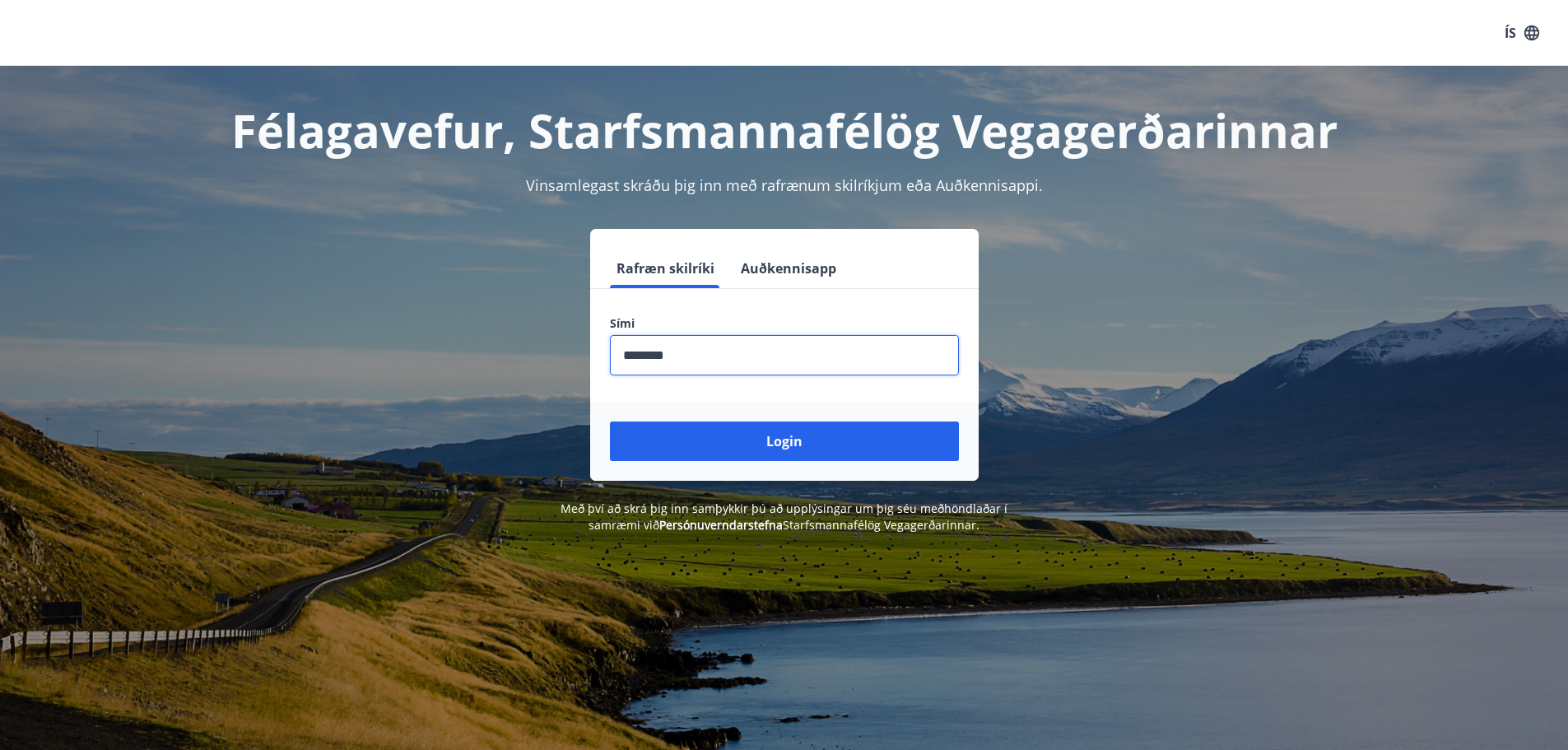
click at [766, 445] on button "Login" at bounding box center [784, 441] width 349 height 40
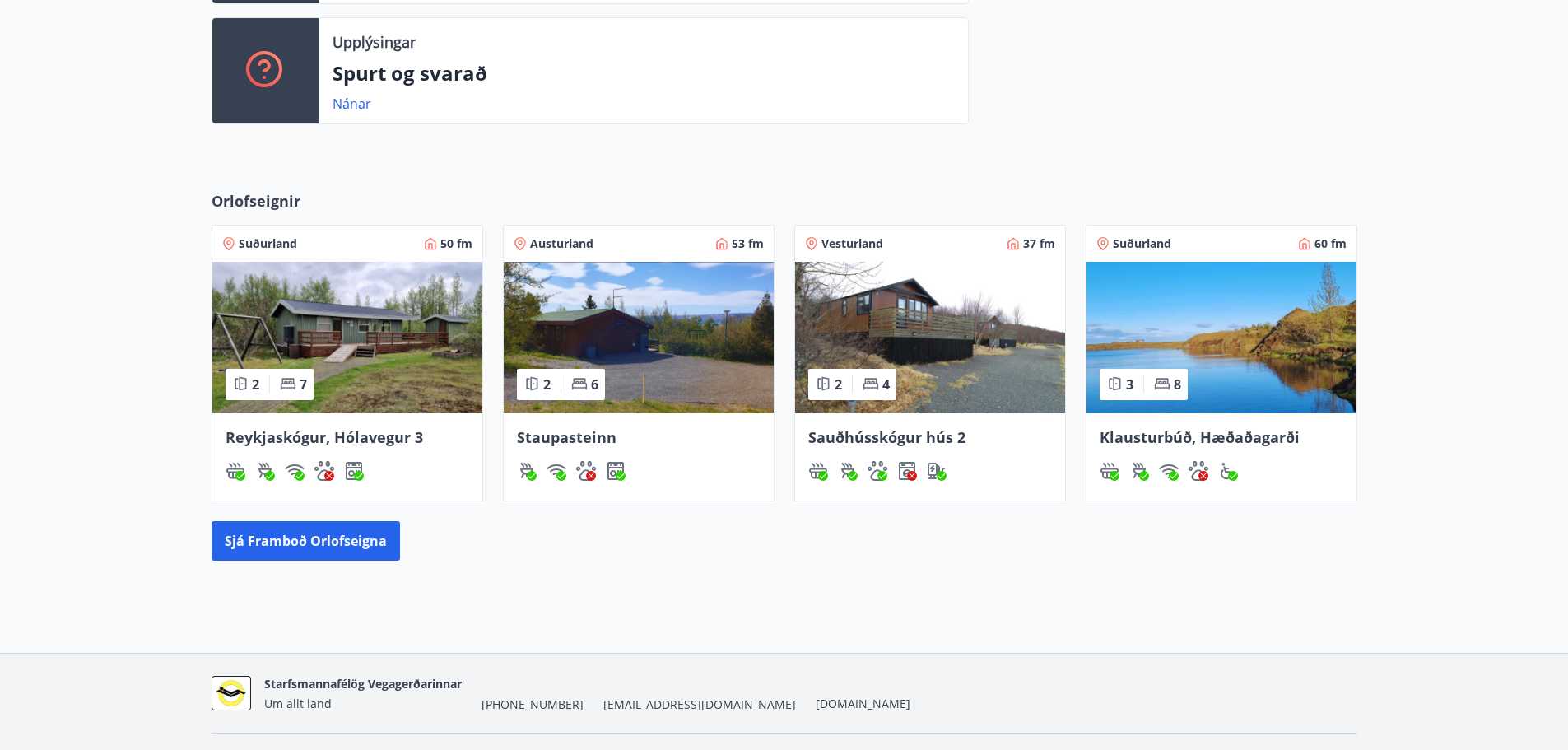
scroll to position [577, 0]
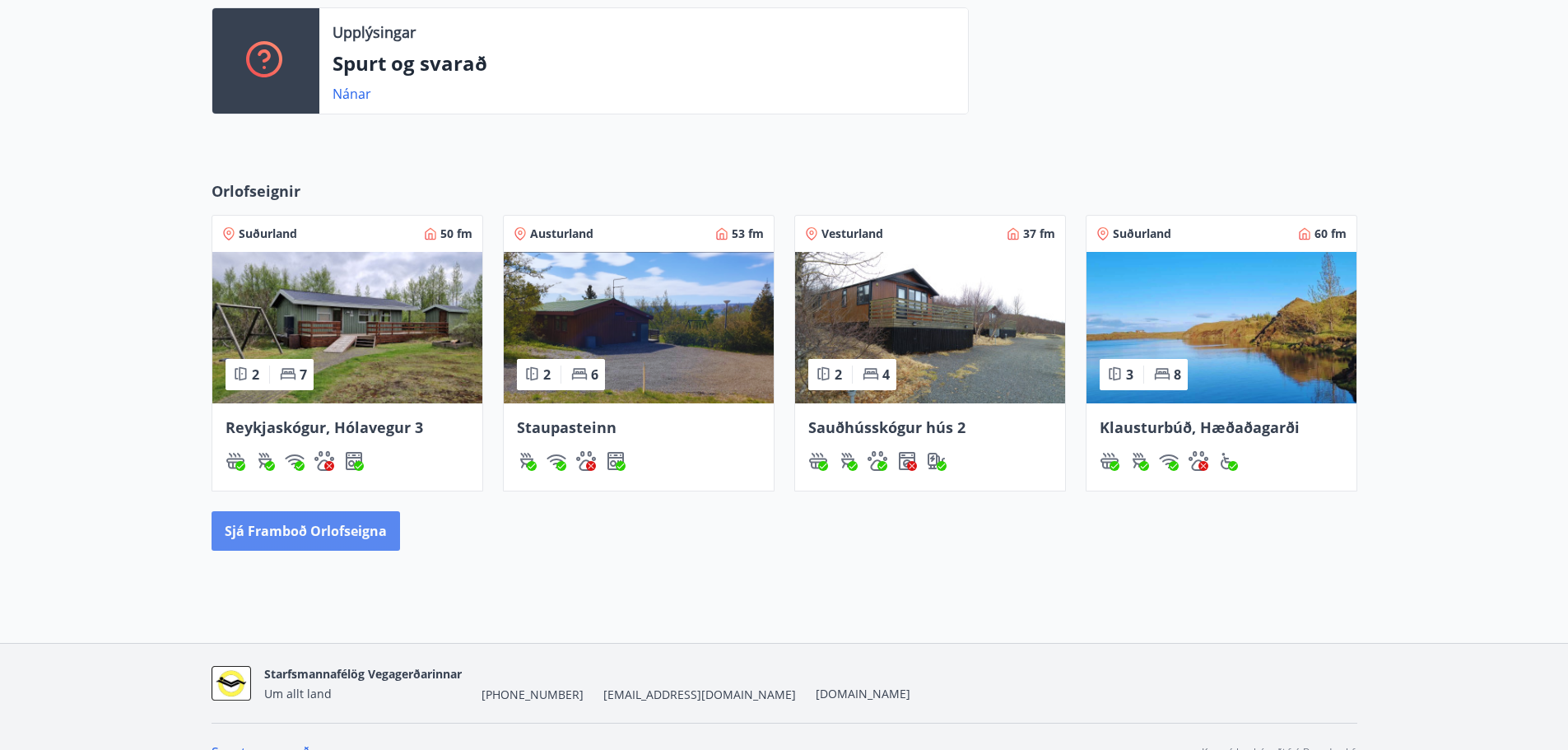
click at [295, 535] on button "Sjá framboð orlofseigna" at bounding box center [306, 530] width 189 height 40
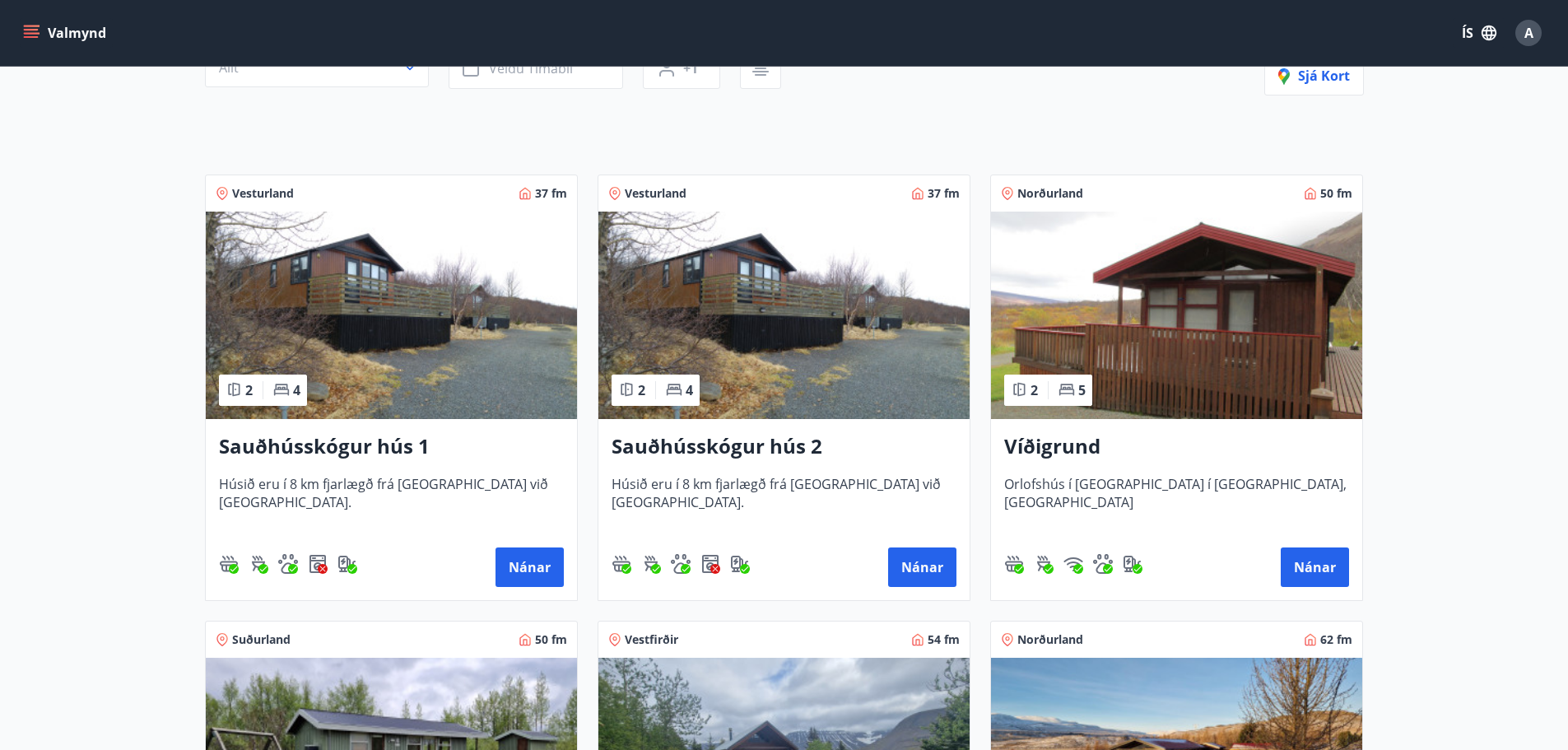
scroll to position [247, 0]
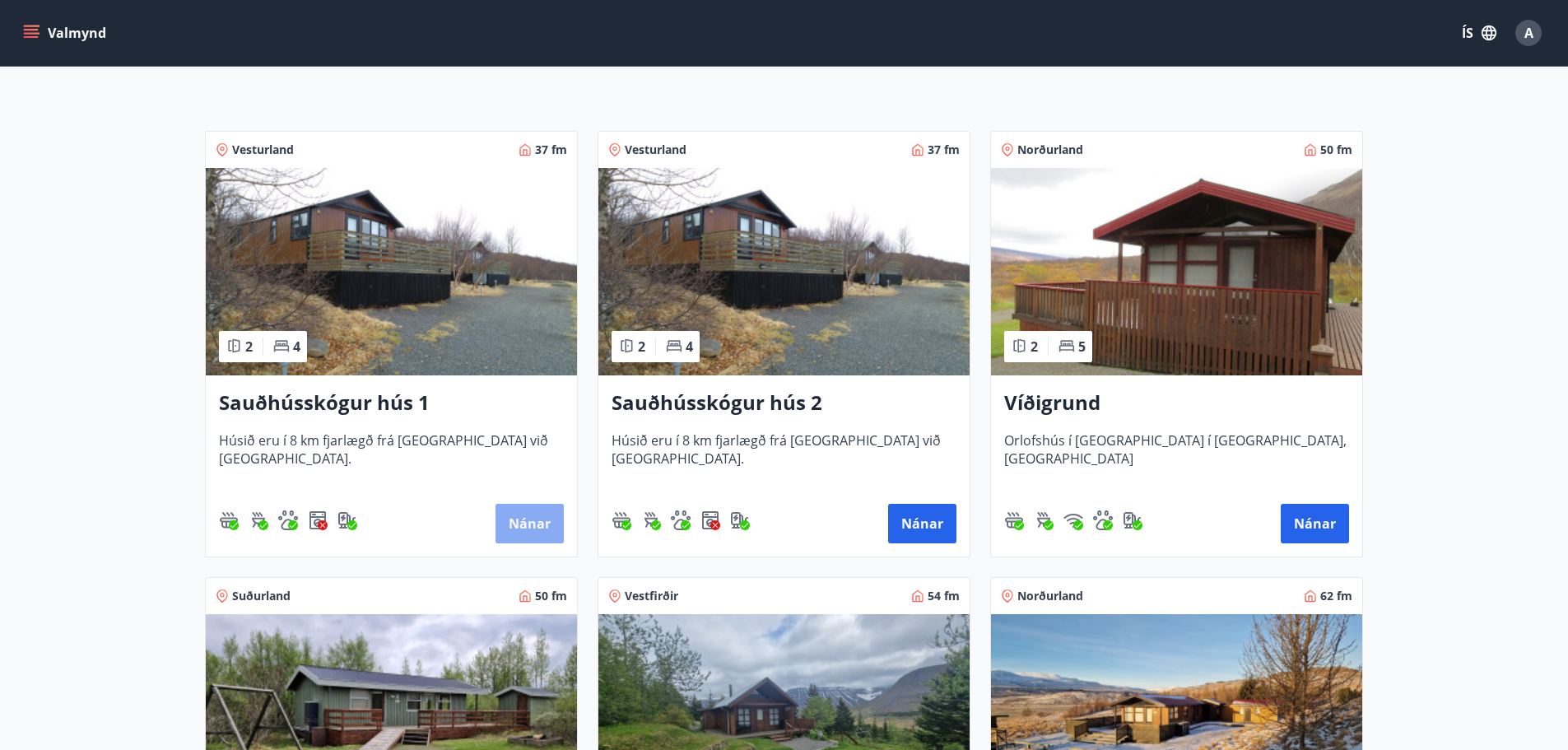
click at [544, 527] on button "Nánar" at bounding box center [529, 524] width 68 height 40
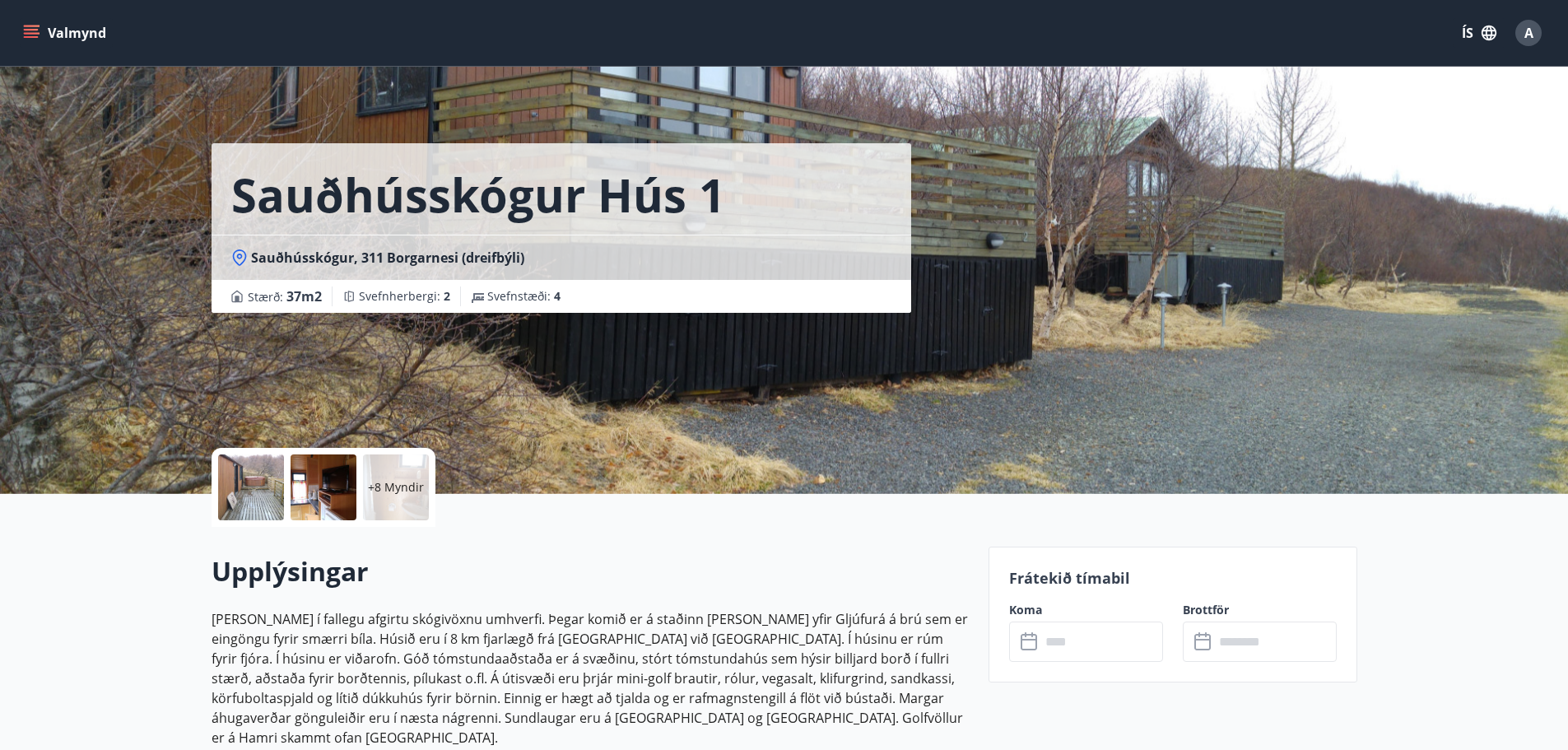
click at [1104, 644] on input "text" at bounding box center [1102, 641] width 123 height 40
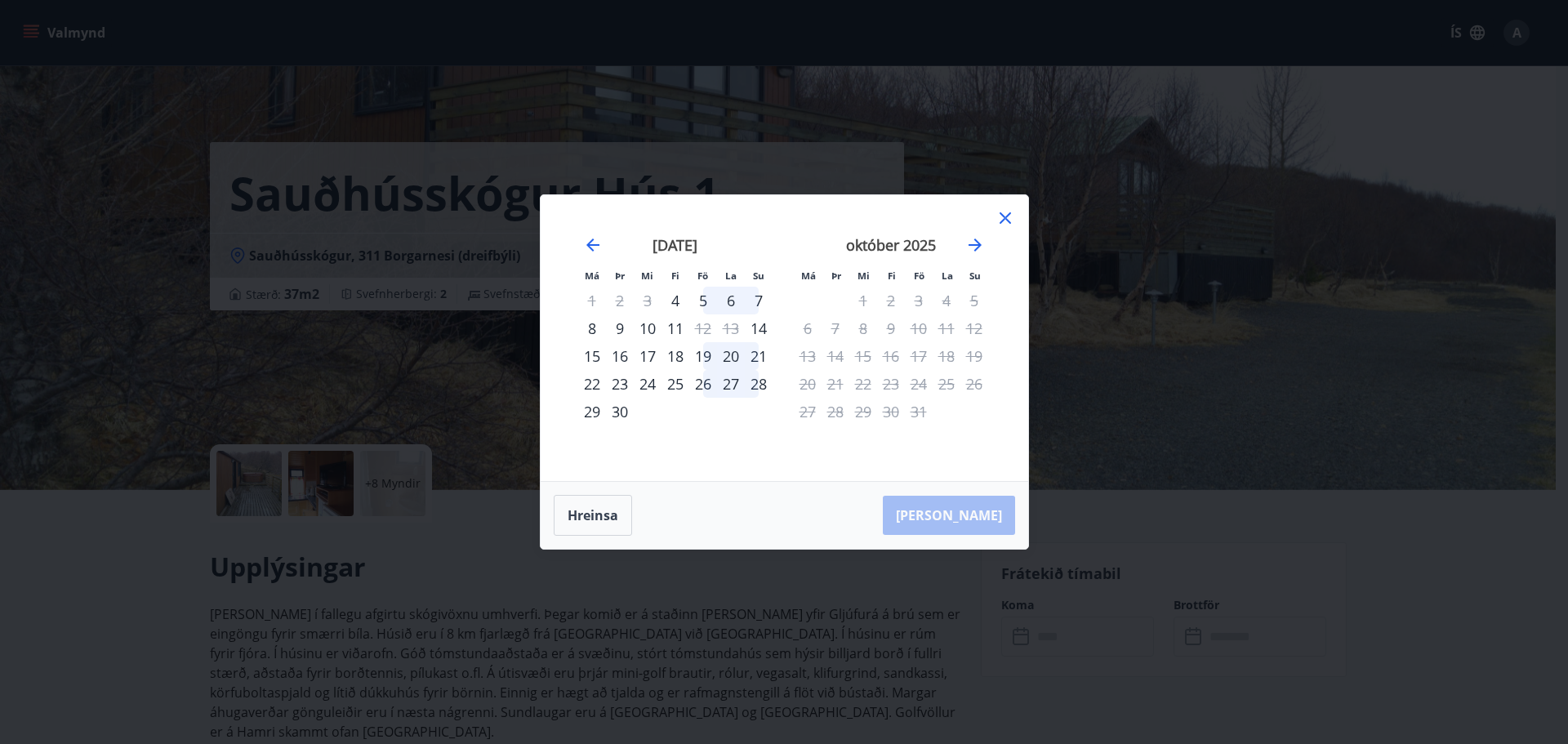
click at [1001, 218] on icon at bounding box center [1004, 217] width 19 height 19
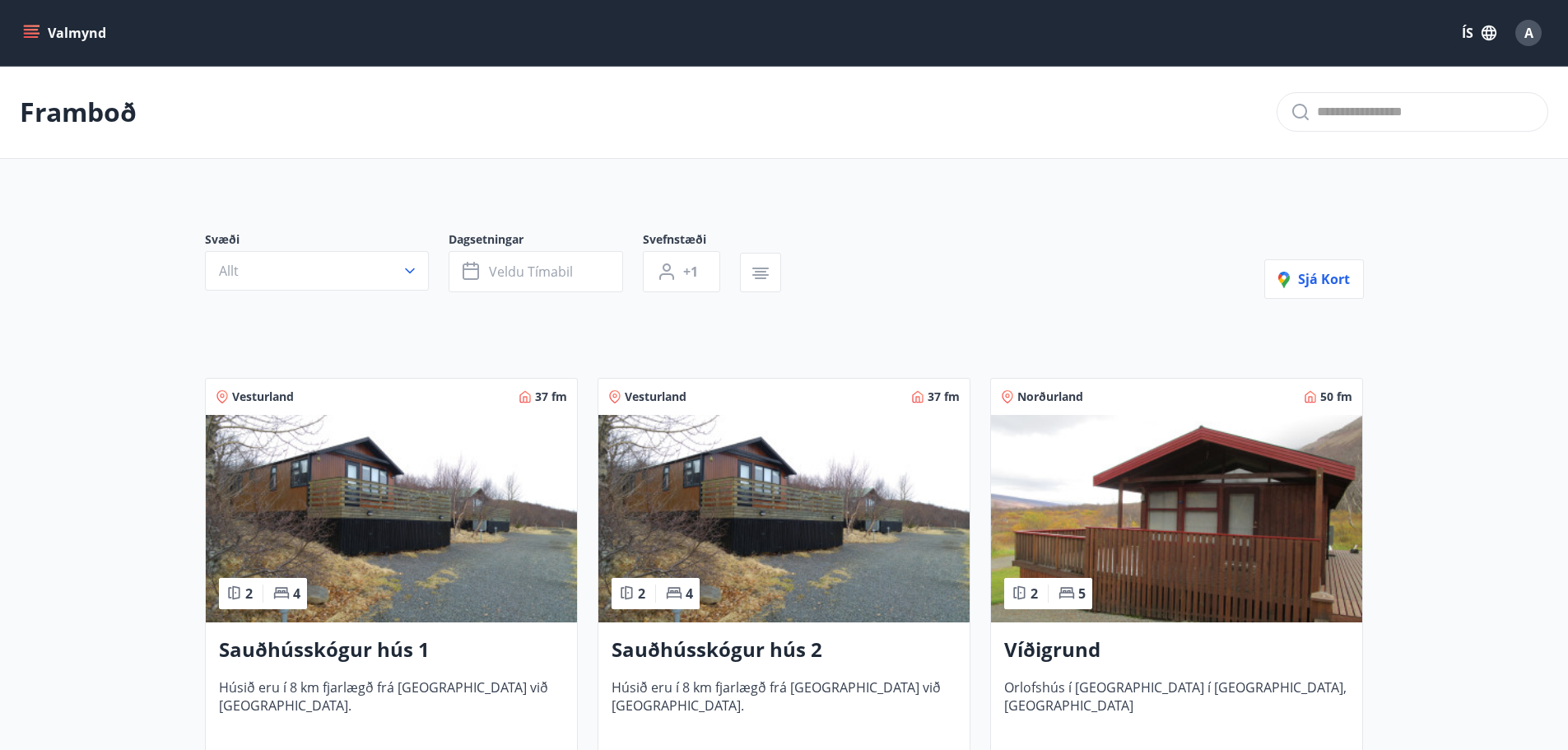
click at [692, 652] on h3 "Sauðhússkógur hús 2" at bounding box center [784, 650] width 345 height 29
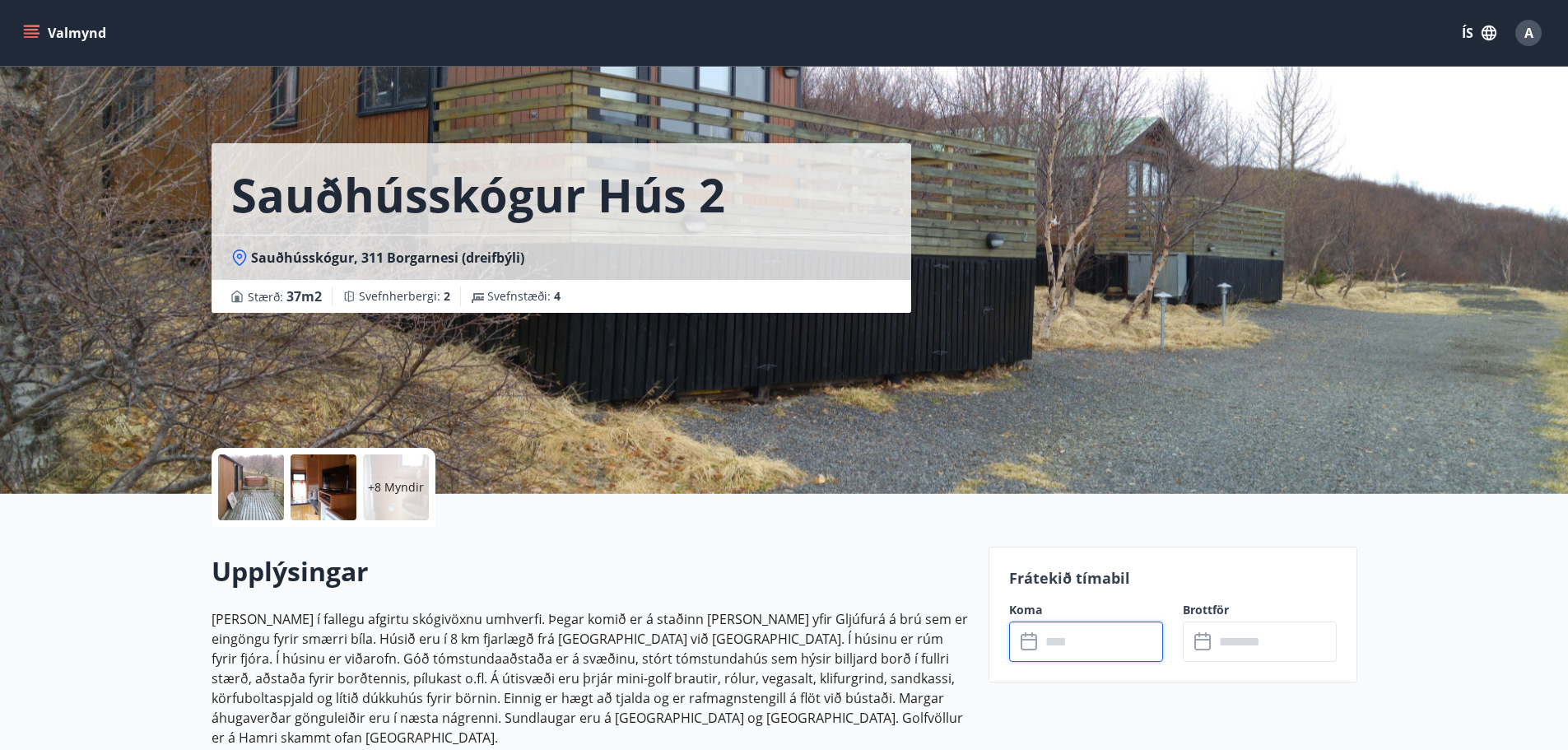
click at [1085, 646] on input "text" at bounding box center [1102, 641] width 123 height 40
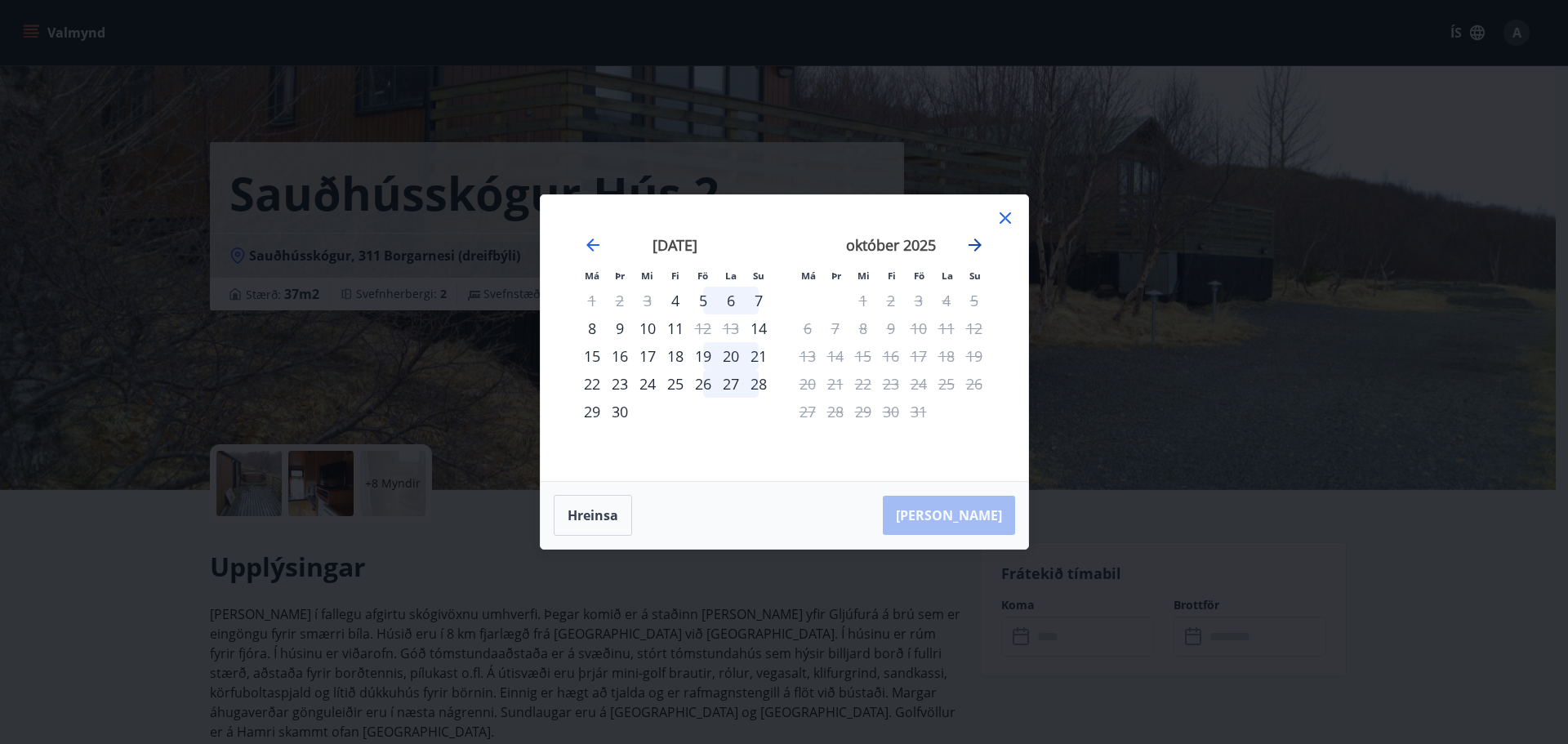
click at [973, 245] on icon "Move forward to switch to the next month." at bounding box center [974, 245] width 19 height 19
click at [1000, 220] on icon at bounding box center [1004, 217] width 19 height 19
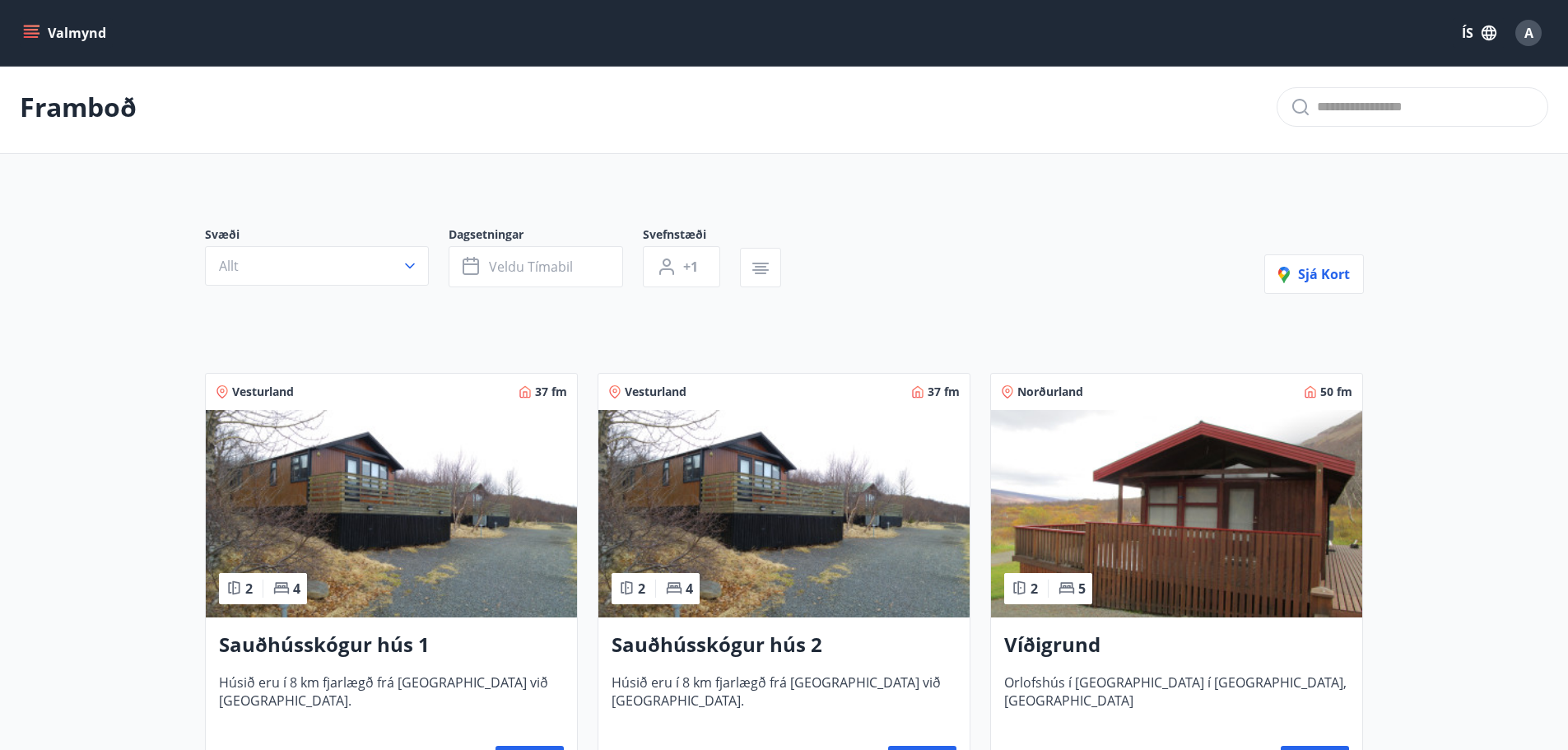
scroll to position [165, 0]
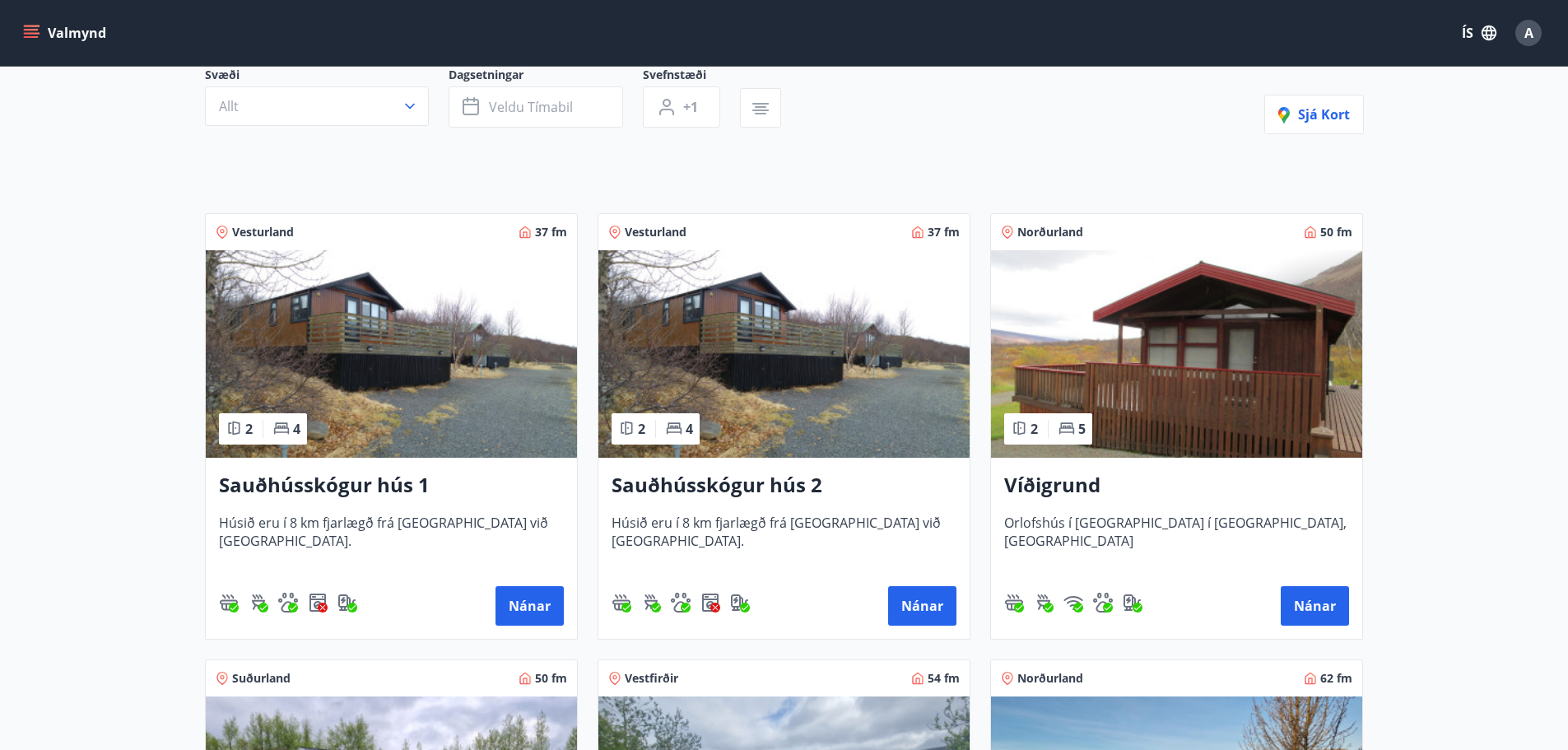
click at [1068, 489] on h3 "Víðigrund" at bounding box center [1177, 485] width 345 height 29
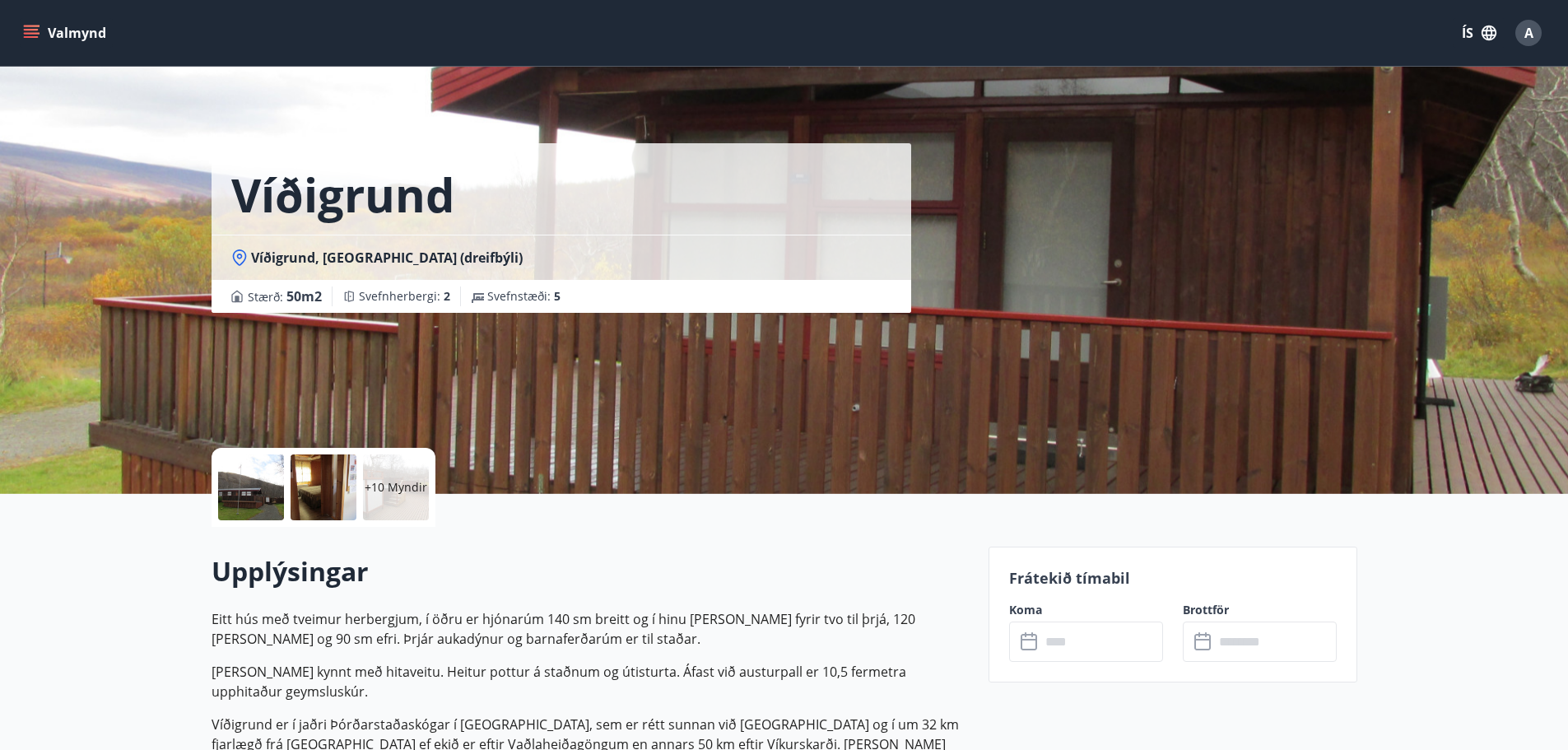
scroll to position [82, 0]
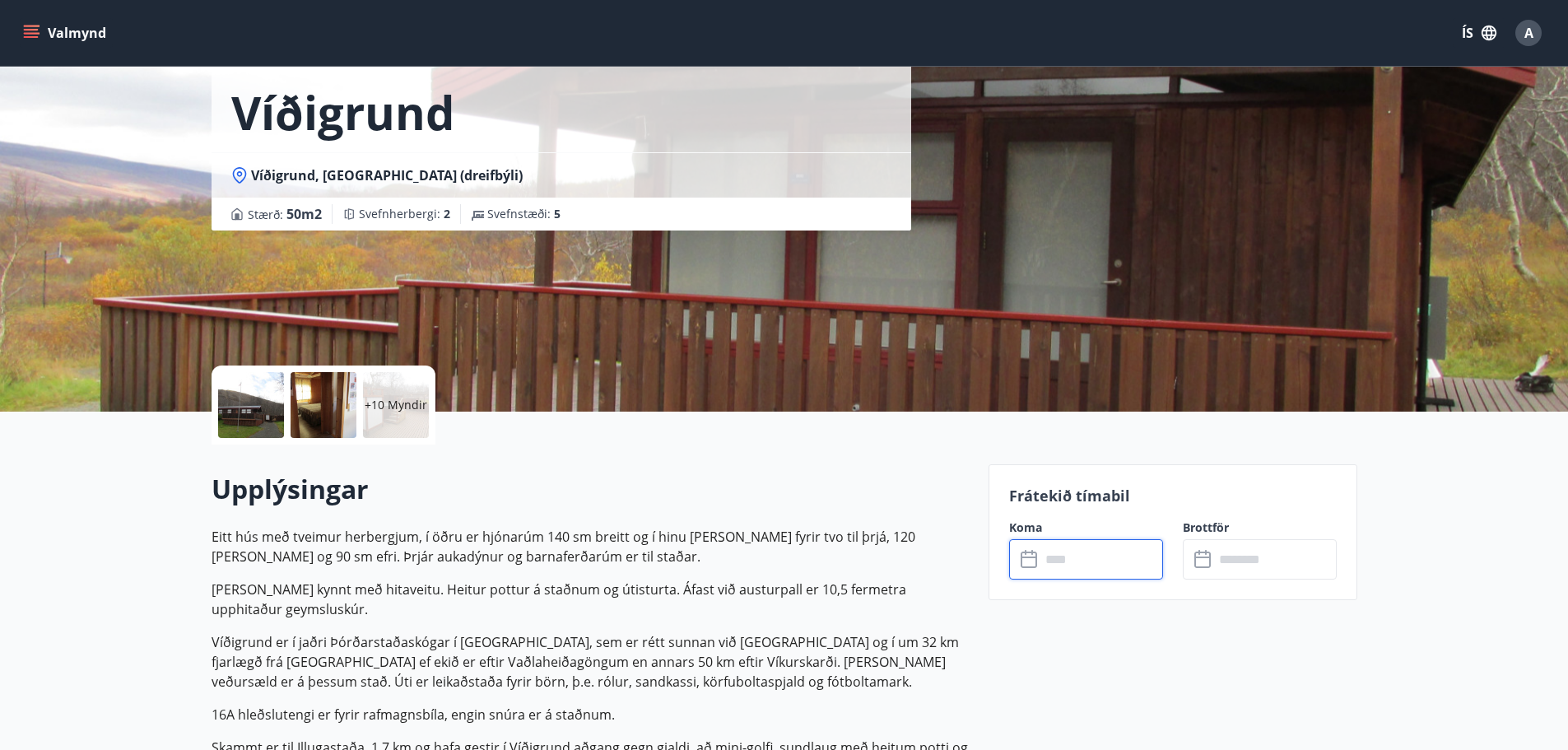
click at [1143, 558] on input "text" at bounding box center [1102, 560] width 123 height 40
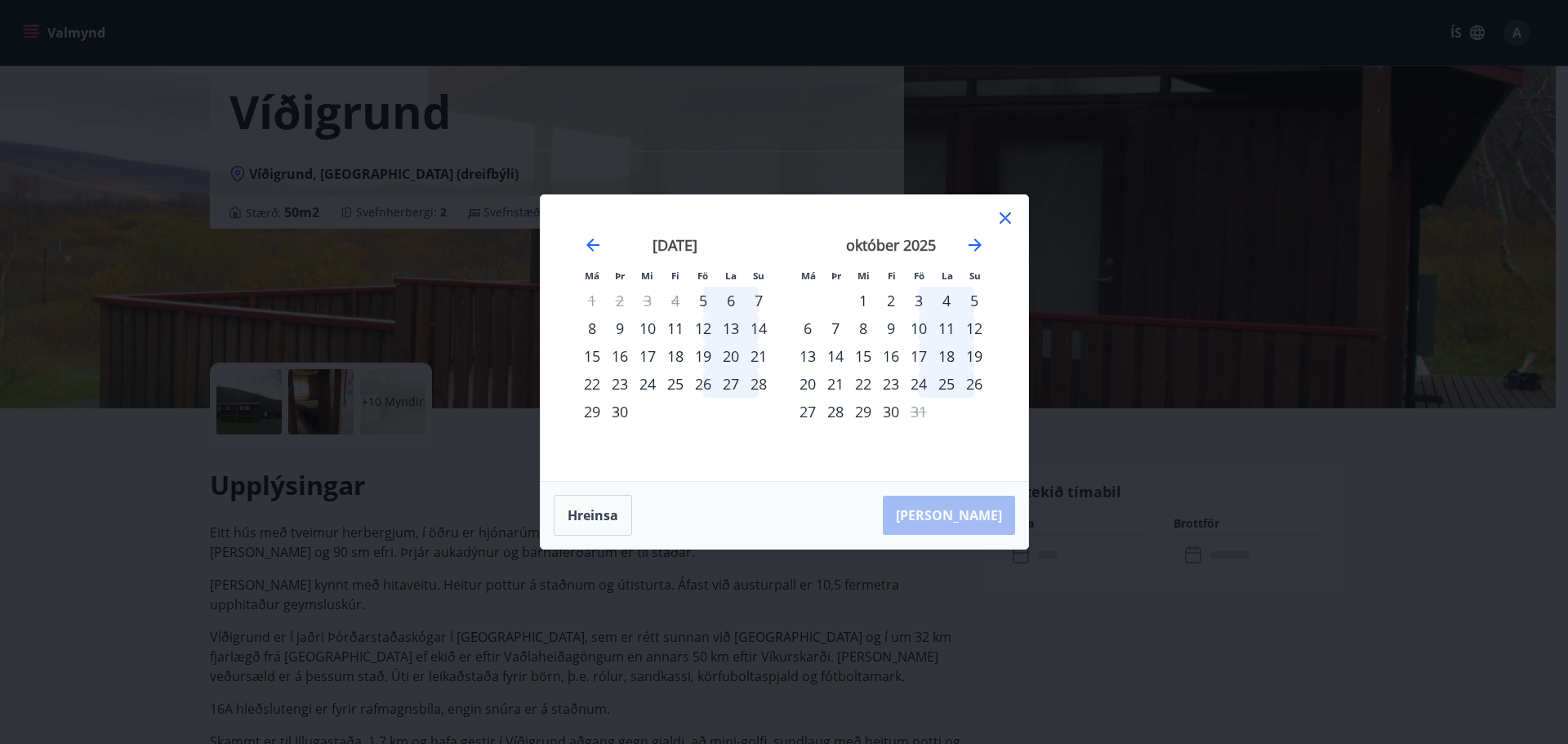
click at [837, 580] on div "Má Þr Mi Fi Fö La Su Má Þr Mi Fi Fö La Su ágúst 2025 1 2 3 4 5 6 7 8 9 10 11 12…" at bounding box center [784, 372] width 1568 height 744
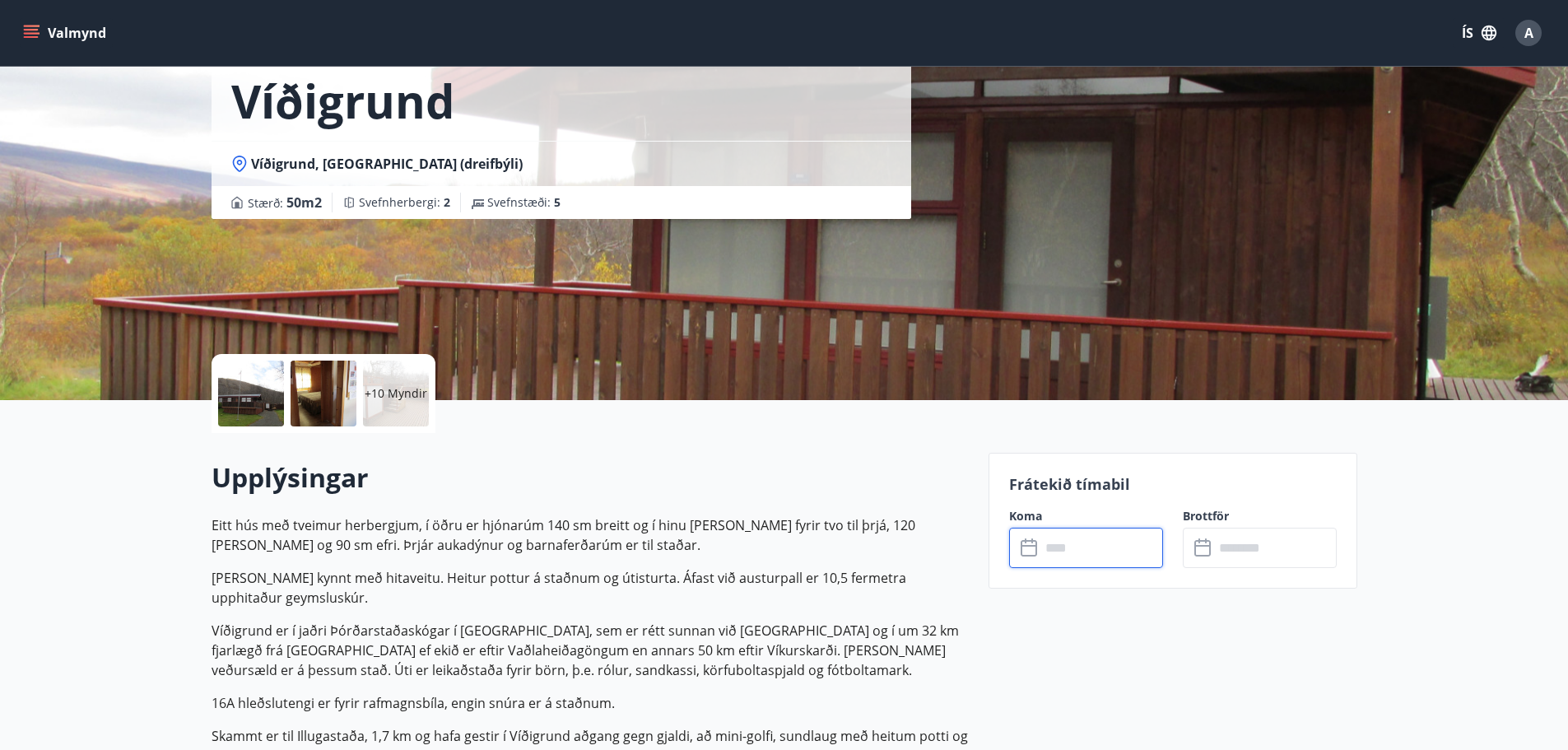
scroll to position [0, 0]
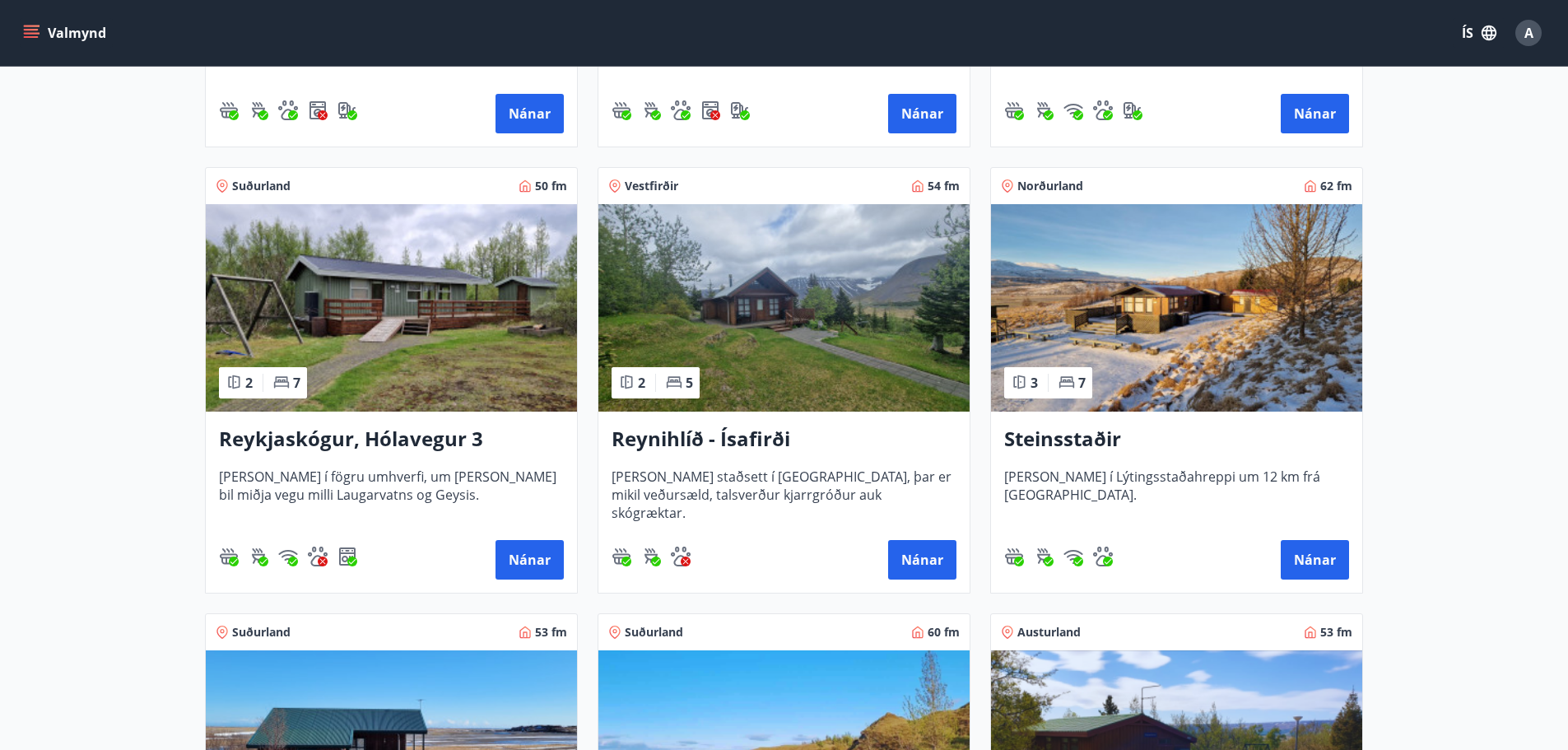
scroll to position [658, 0]
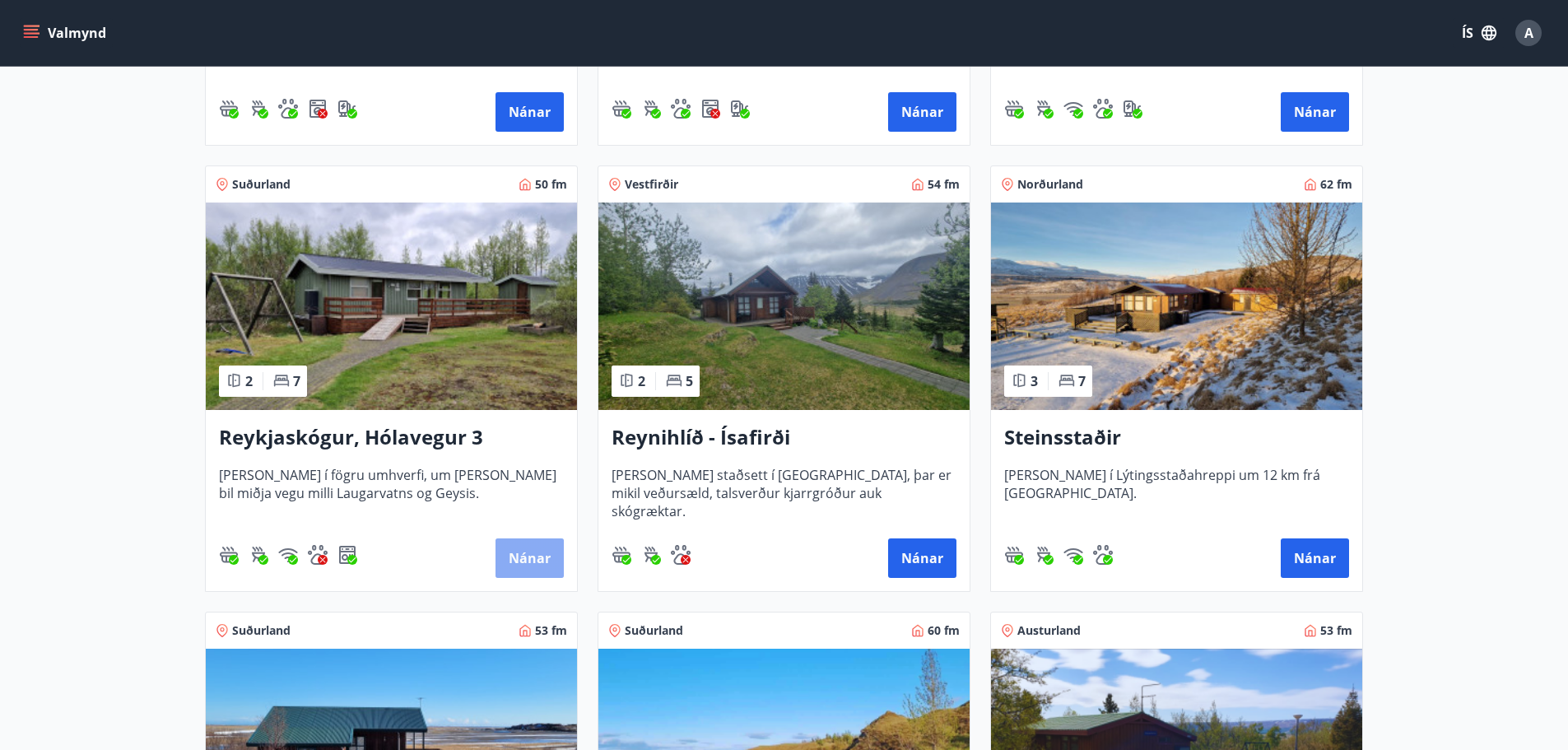
click at [524, 556] on button "Nánar" at bounding box center [529, 558] width 68 height 40
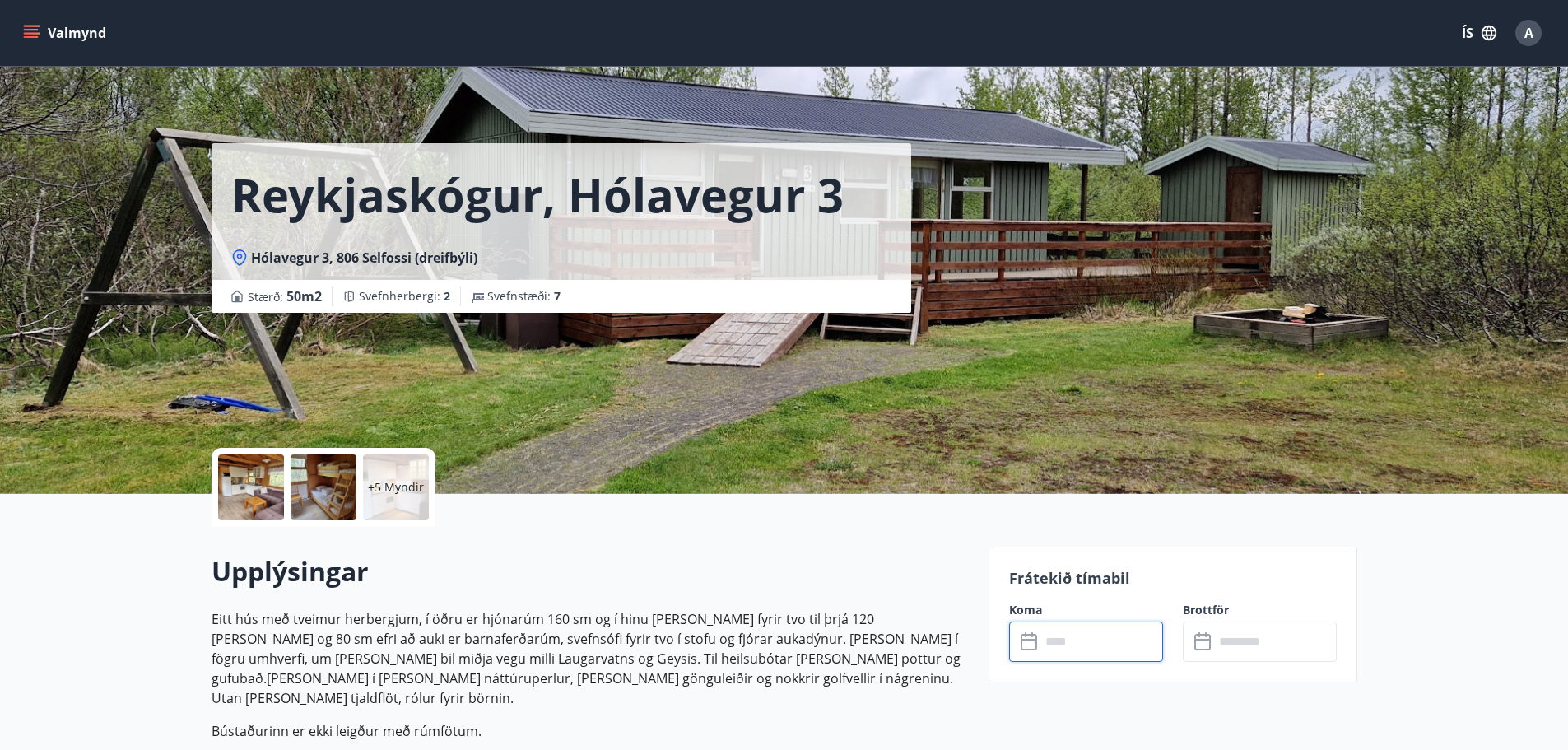
click at [1137, 642] on input "text" at bounding box center [1102, 641] width 123 height 40
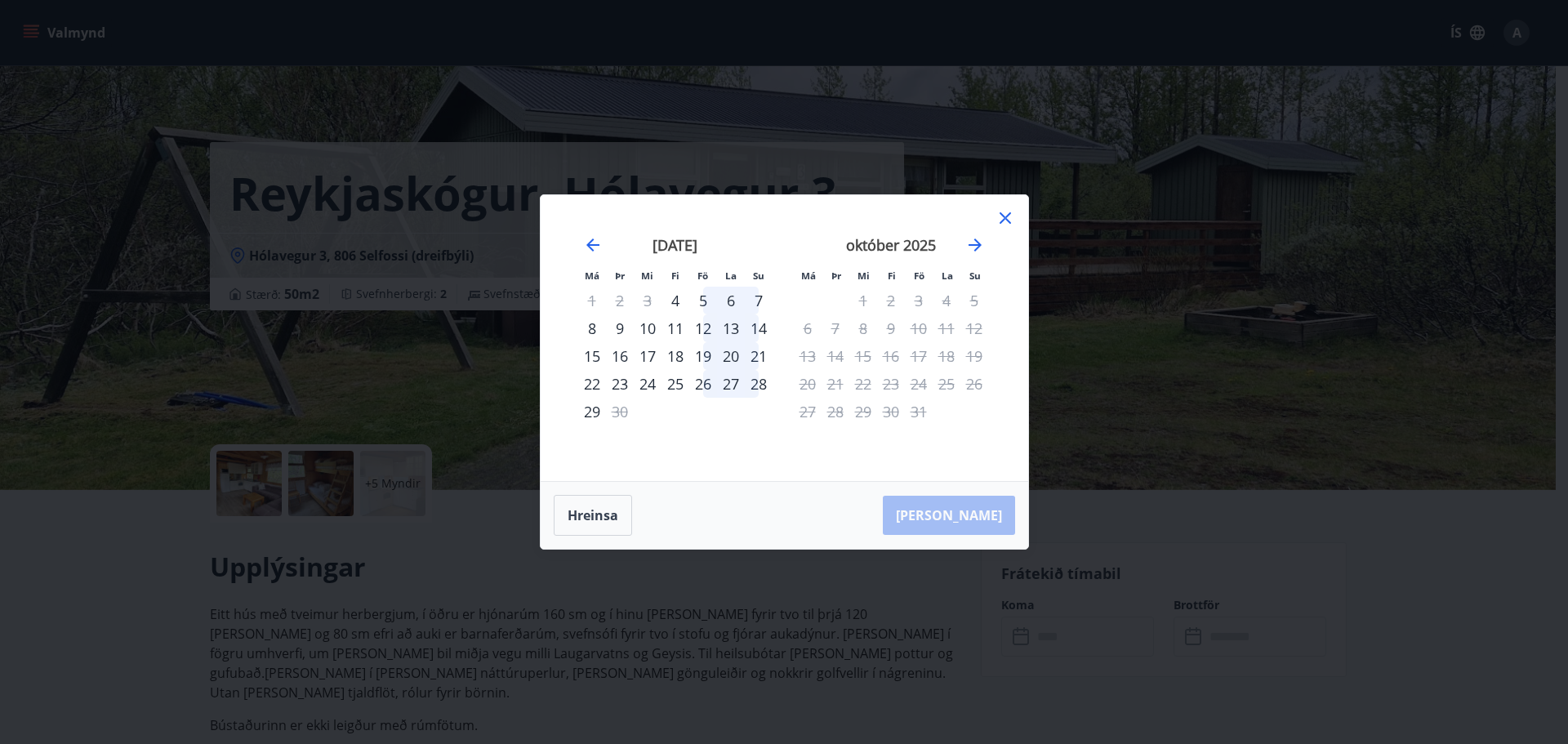
click at [1010, 214] on icon at bounding box center [1004, 217] width 19 height 19
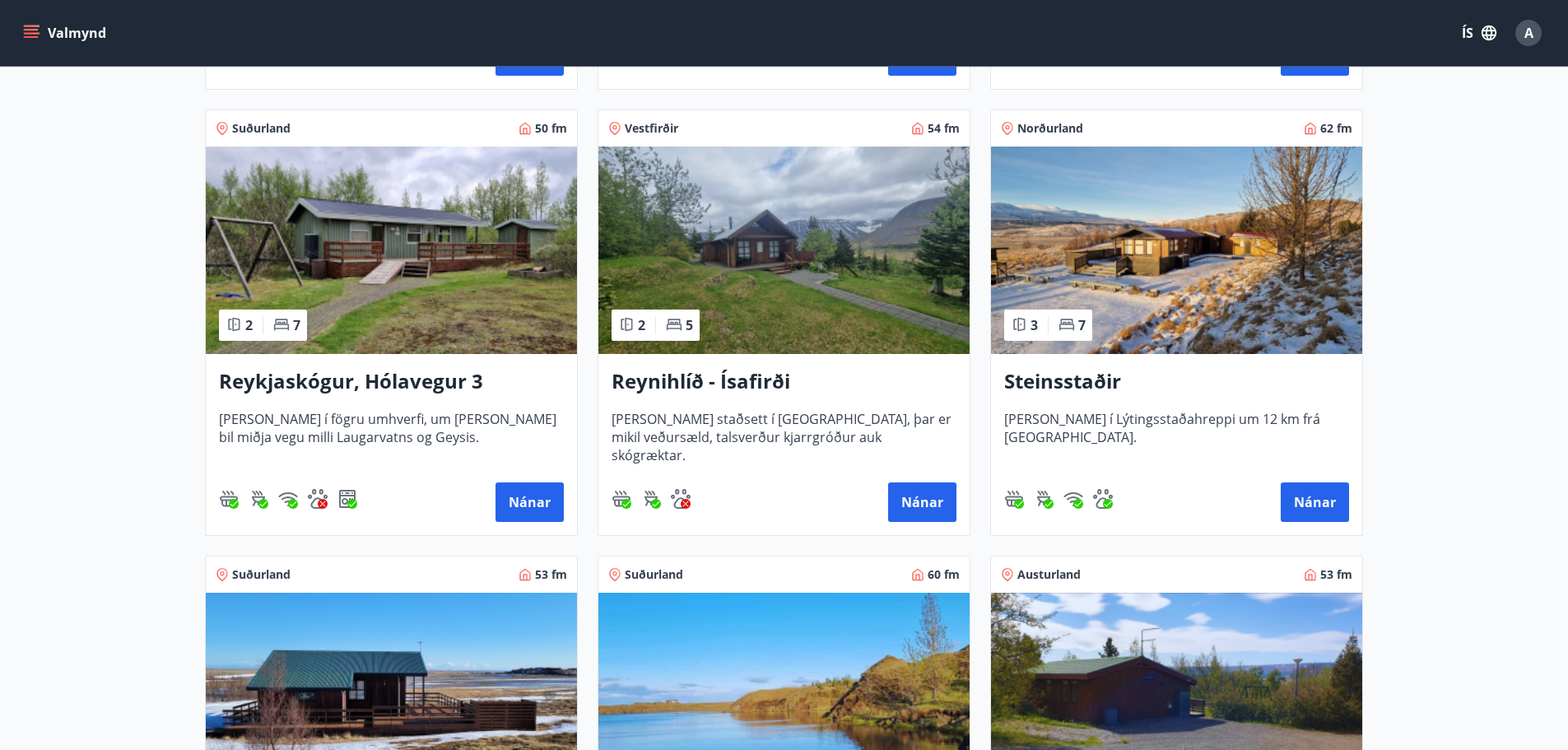
scroll to position [741, 0]
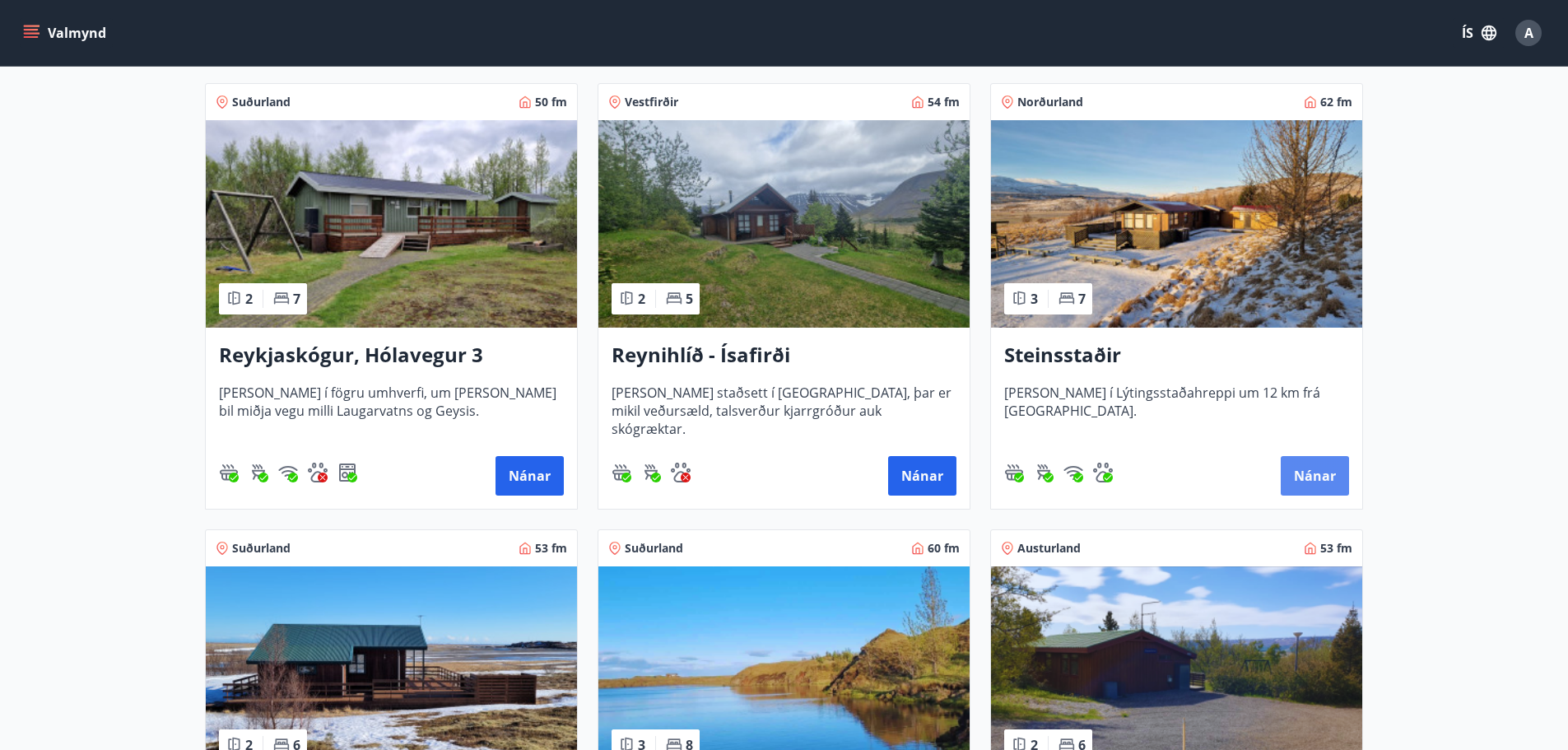
click at [1307, 466] on button "Nánar" at bounding box center [1315, 476] width 68 height 40
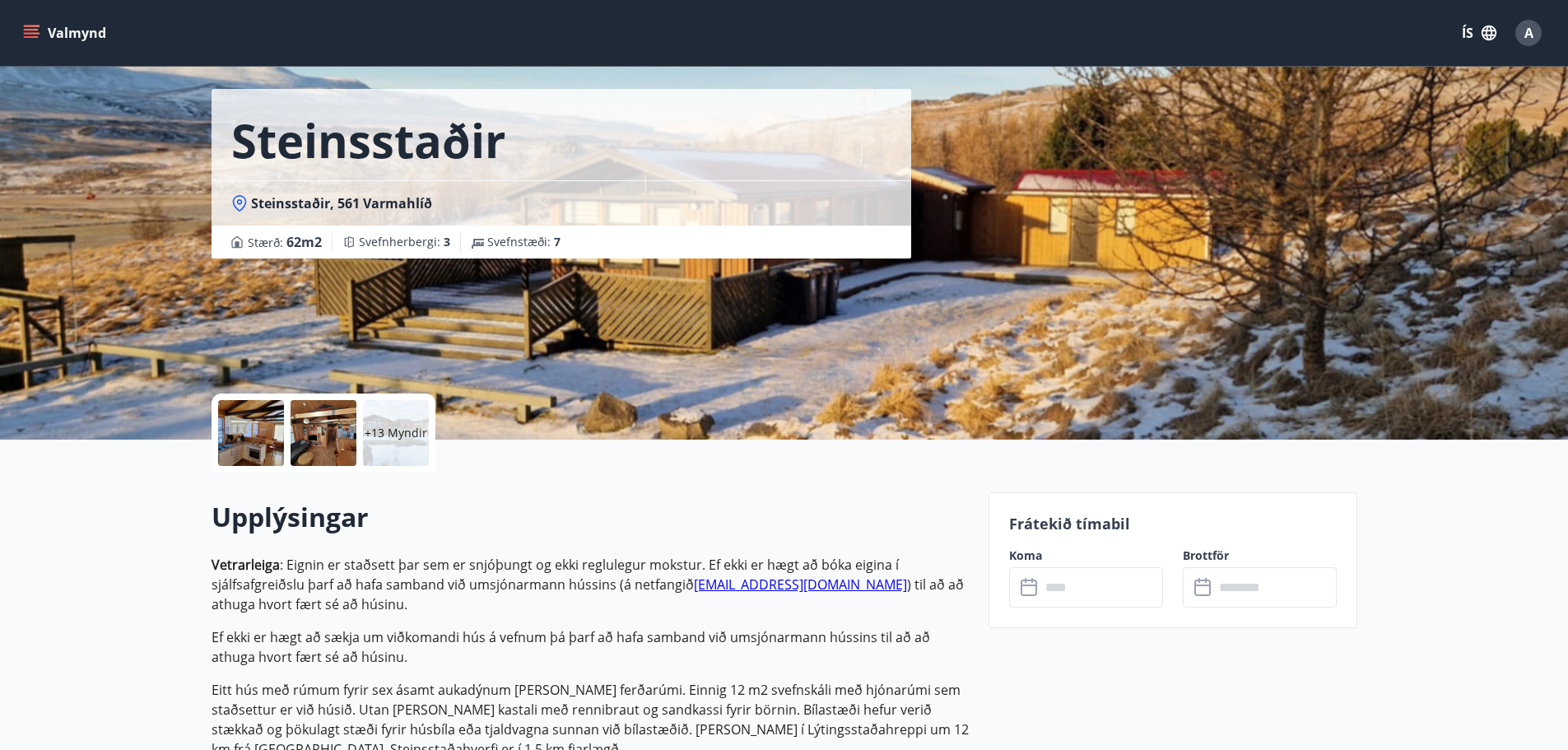
scroll to position [82, 0]
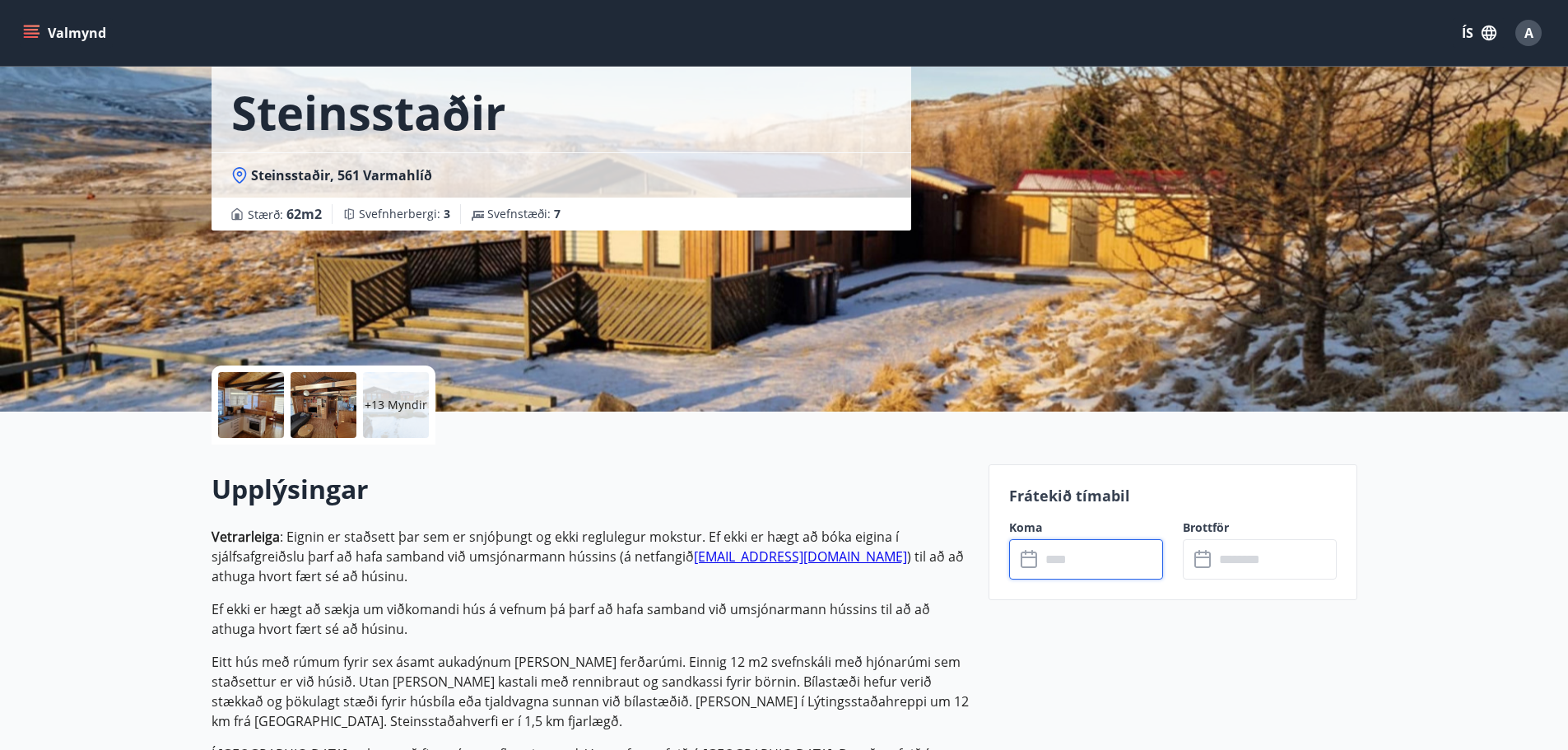
click at [1103, 556] on input "text" at bounding box center [1102, 560] width 123 height 40
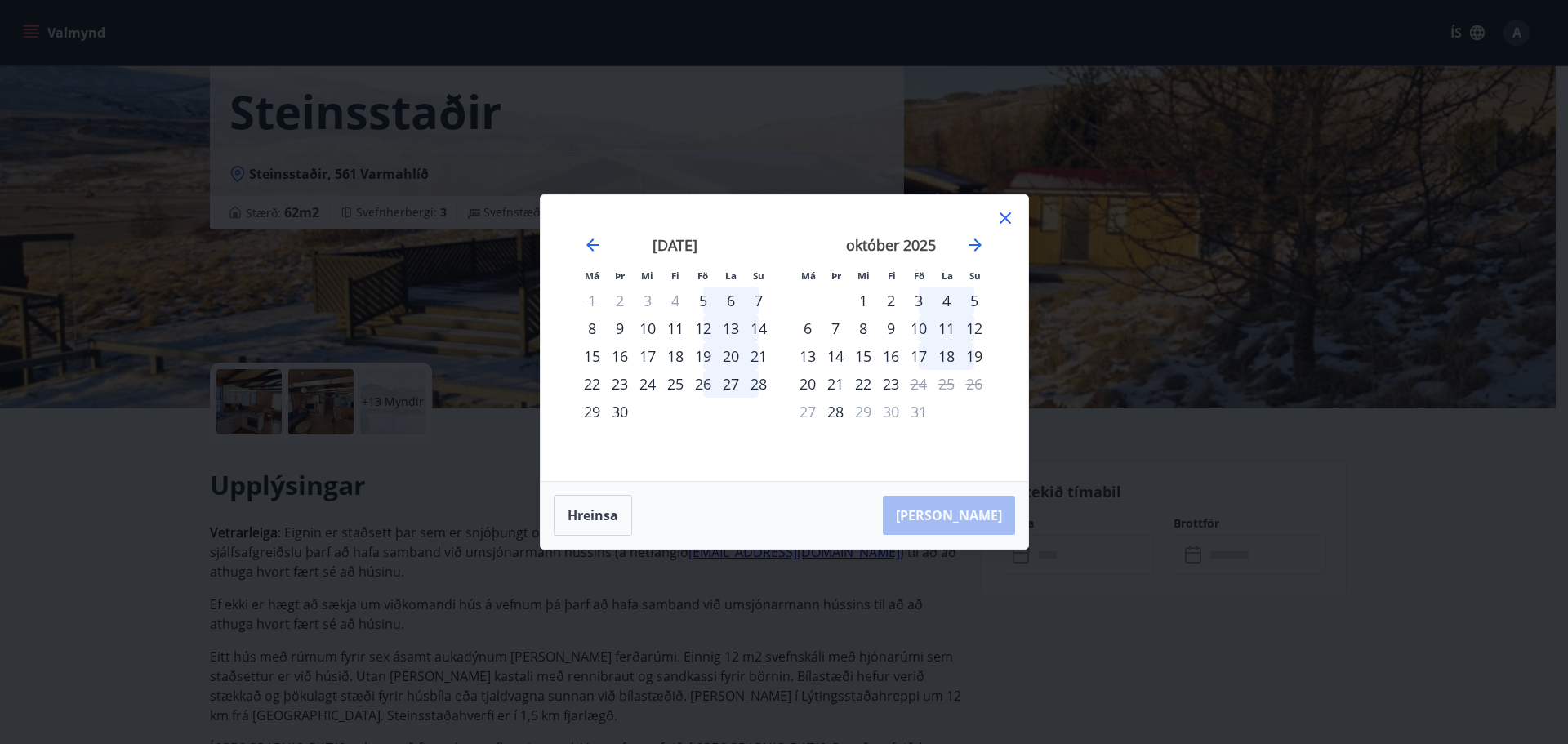
click at [1003, 215] on icon at bounding box center [1004, 217] width 19 height 19
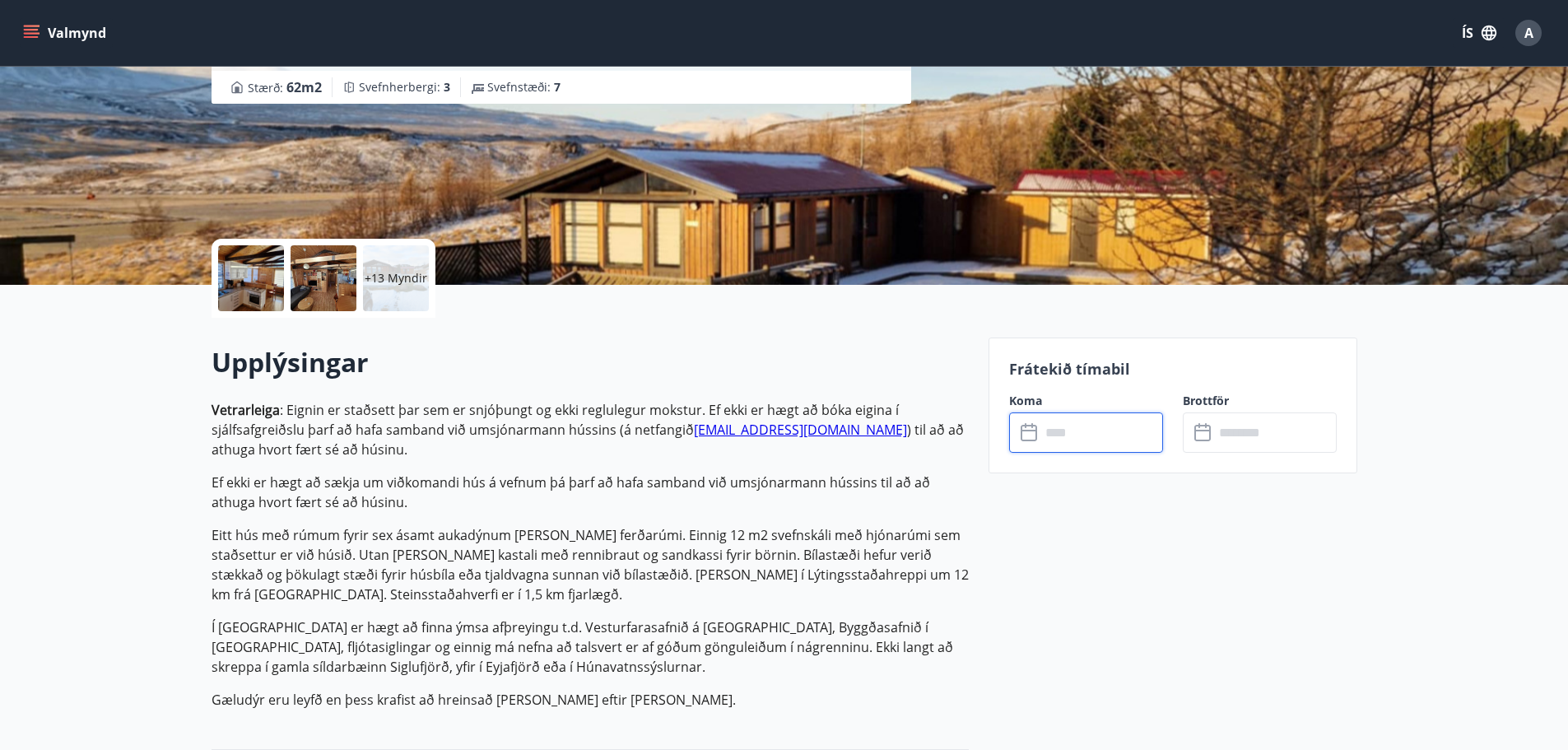
scroll to position [247, 0]
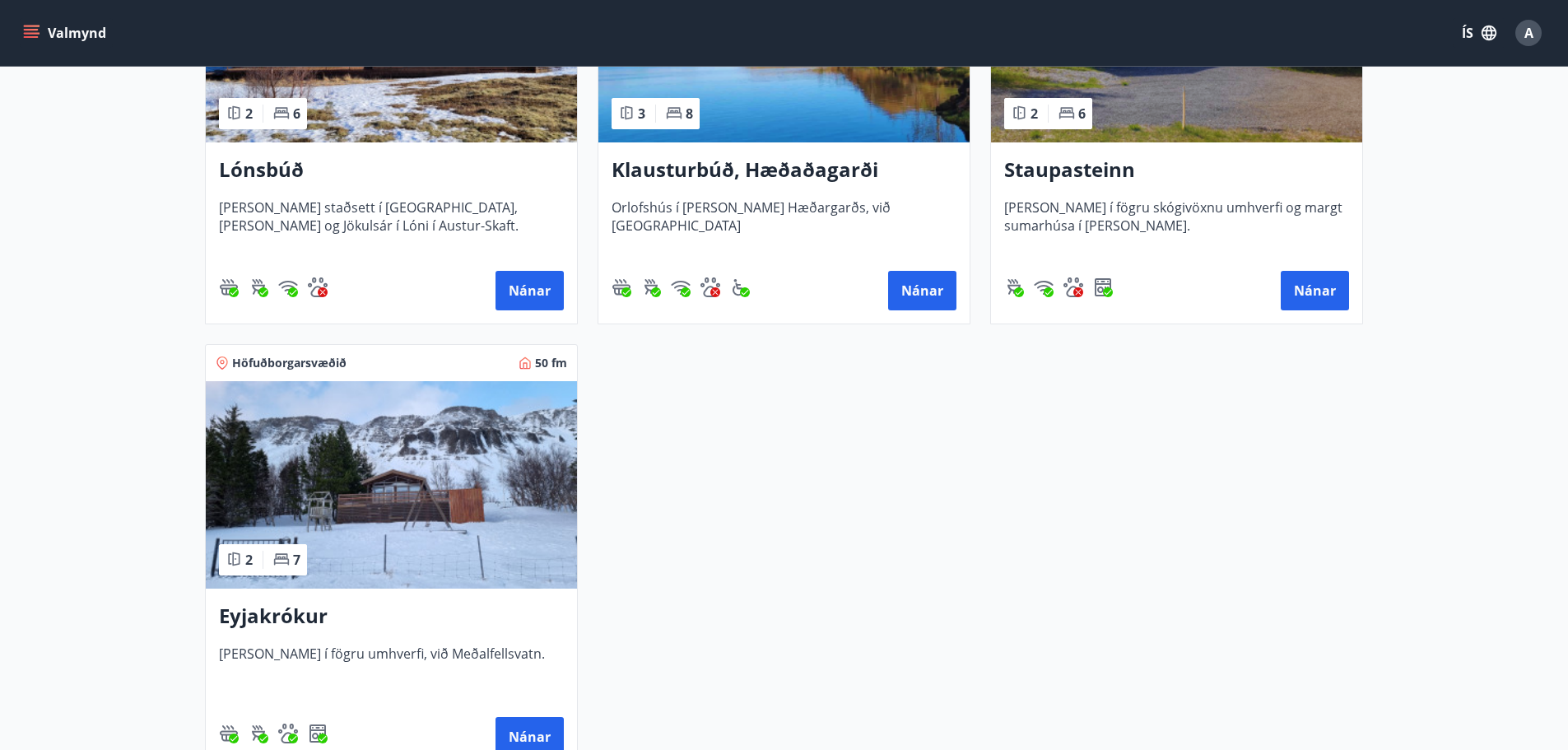
scroll to position [1400, 0]
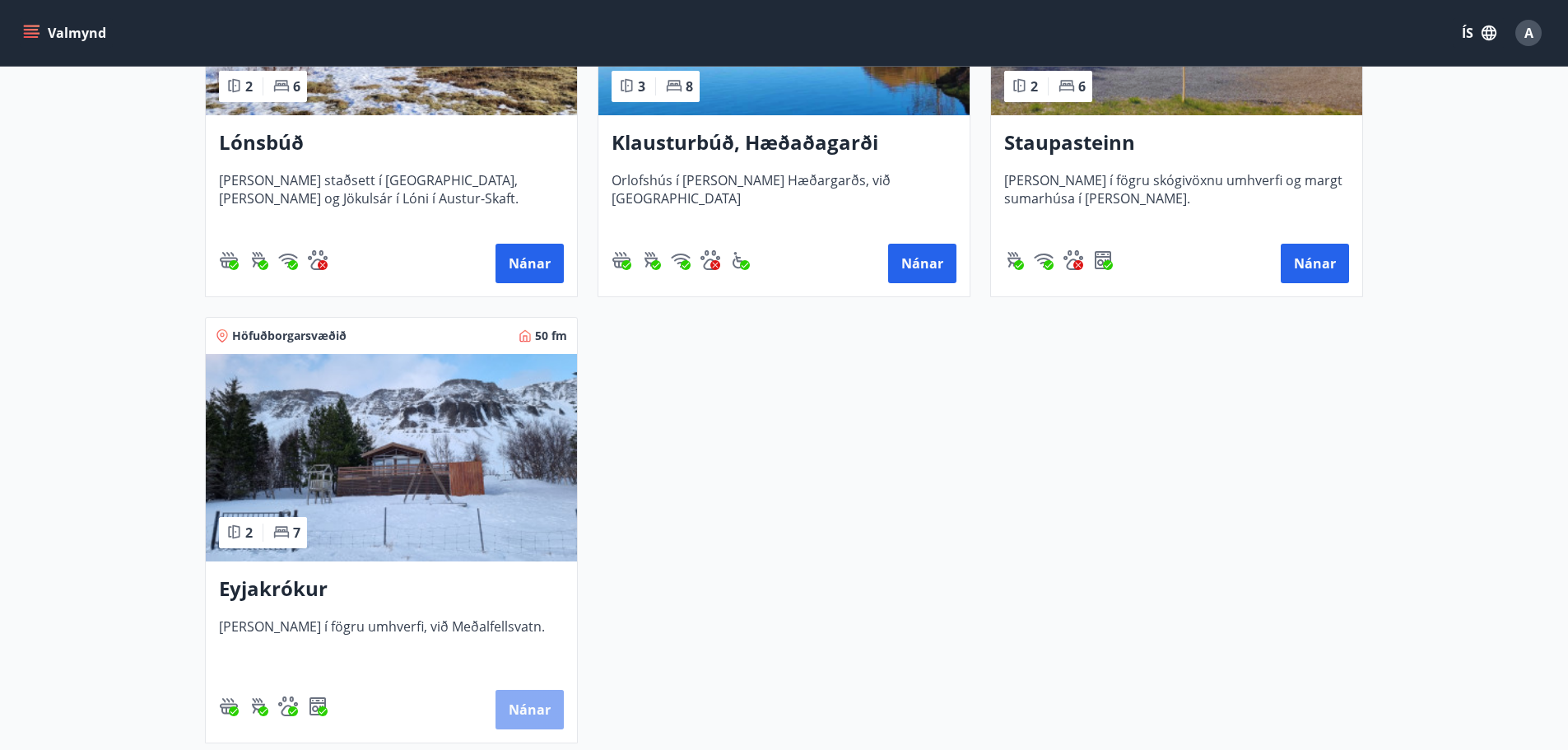
click at [536, 697] on button "Nánar" at bounding box center [529, 710] width 68 height 40
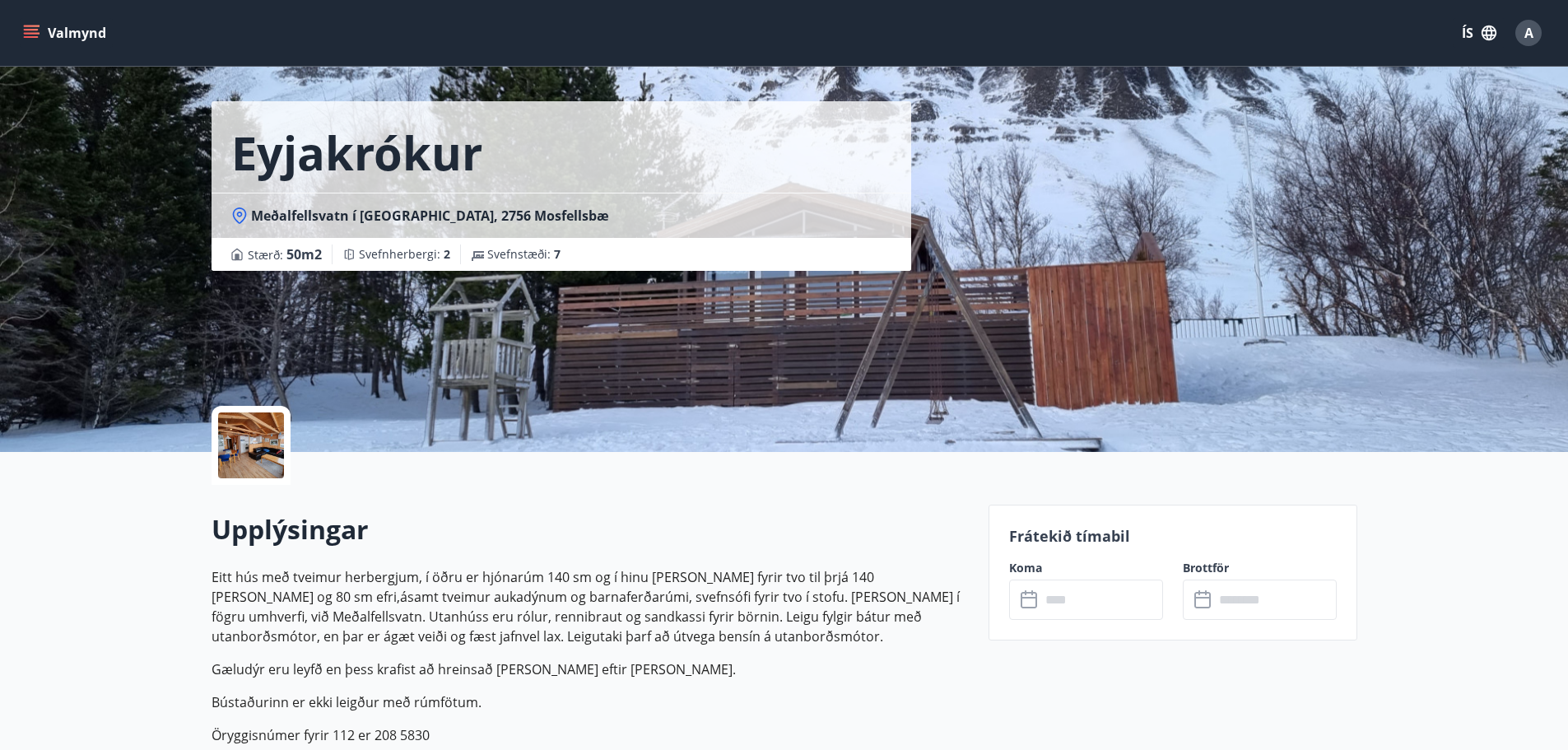
scroll to position [82, 0]
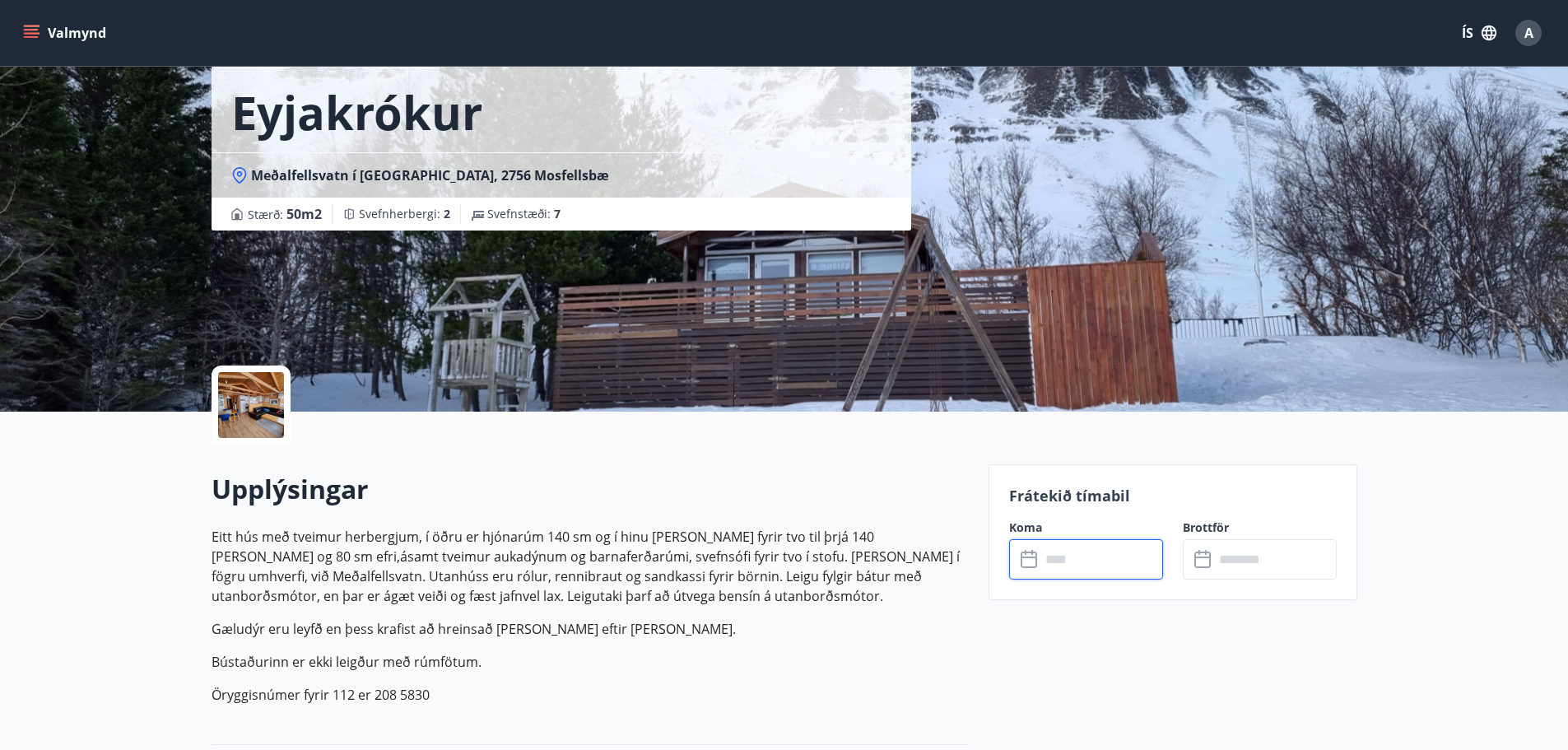
click at [1082, 561] on input "text" at bounding box center [1102, 560] width 123 height 40
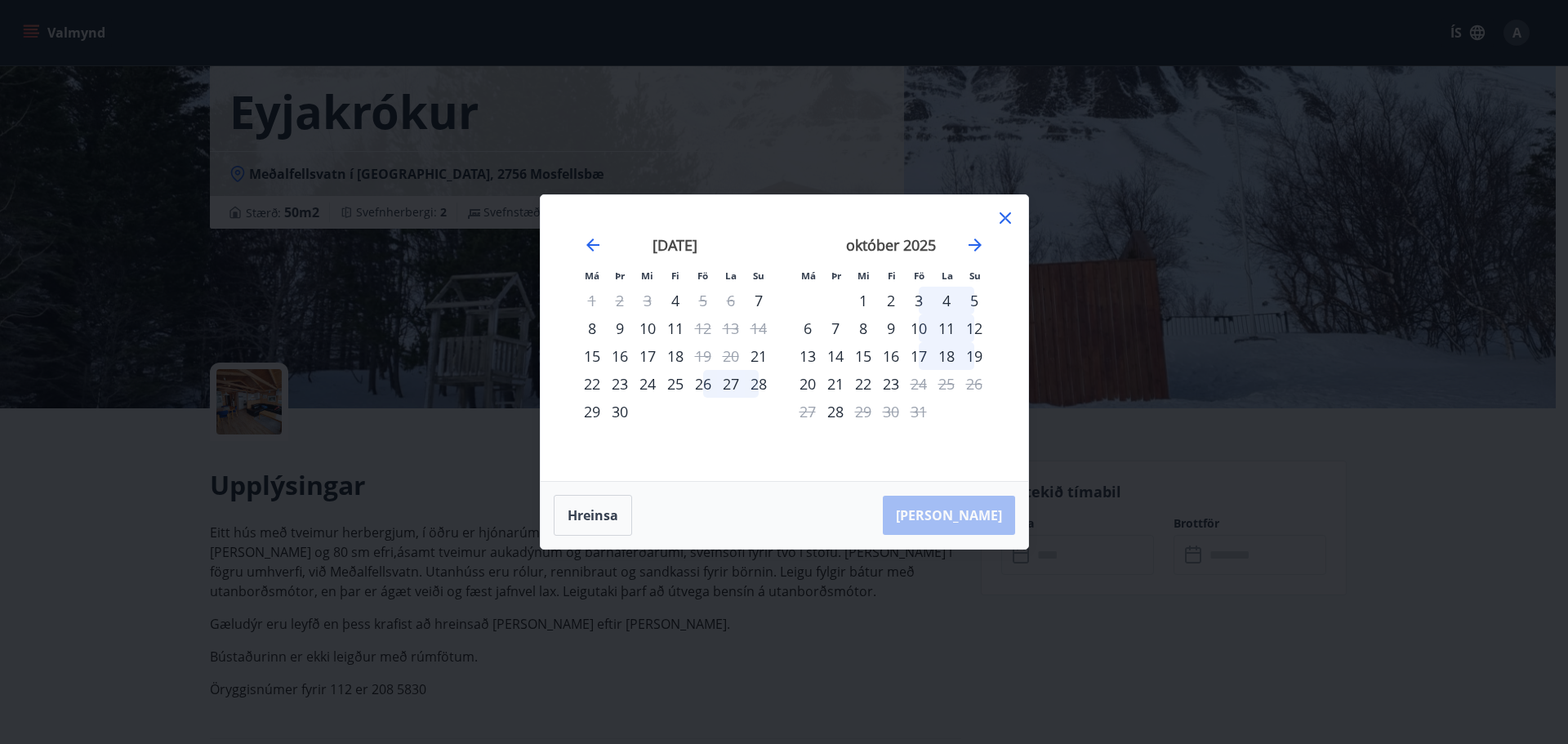
click at [1003, 221] on icon at bounding box center [1004, 217] width 19 height 19
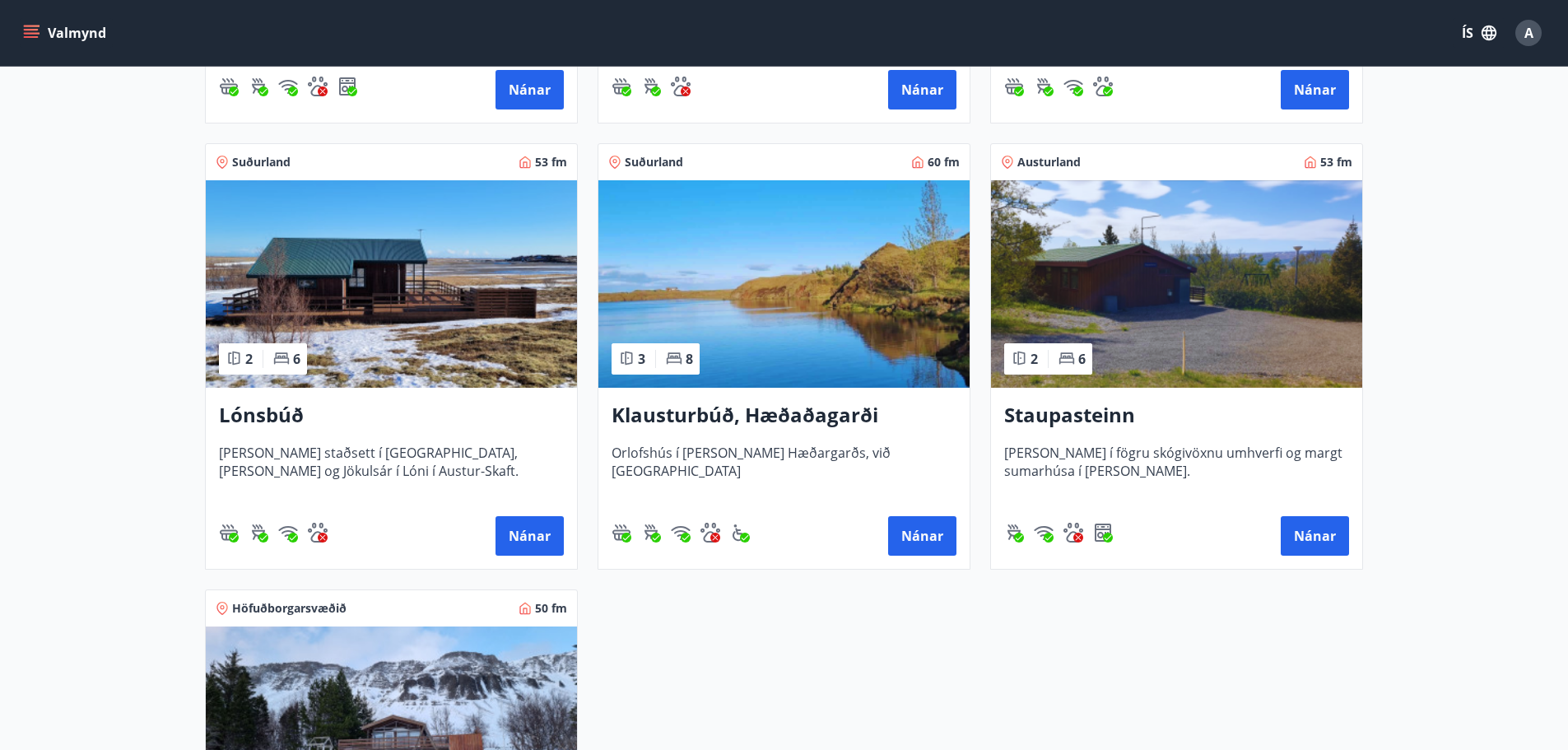
scroll to position [1235, 0]
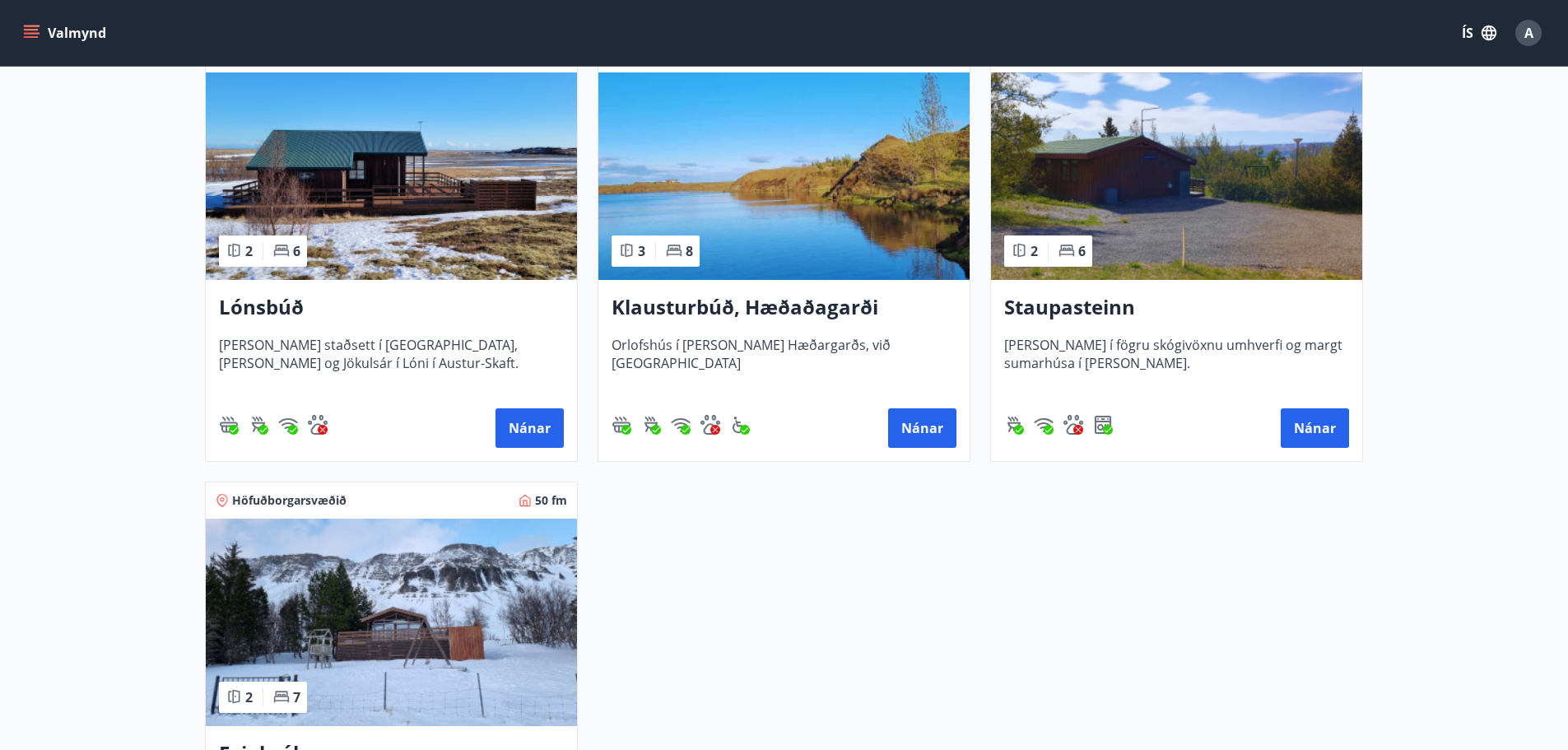
click at [1074, 306] on h3 "Staupasteinn" at bounding box center [1177, 307] width 345 height 29
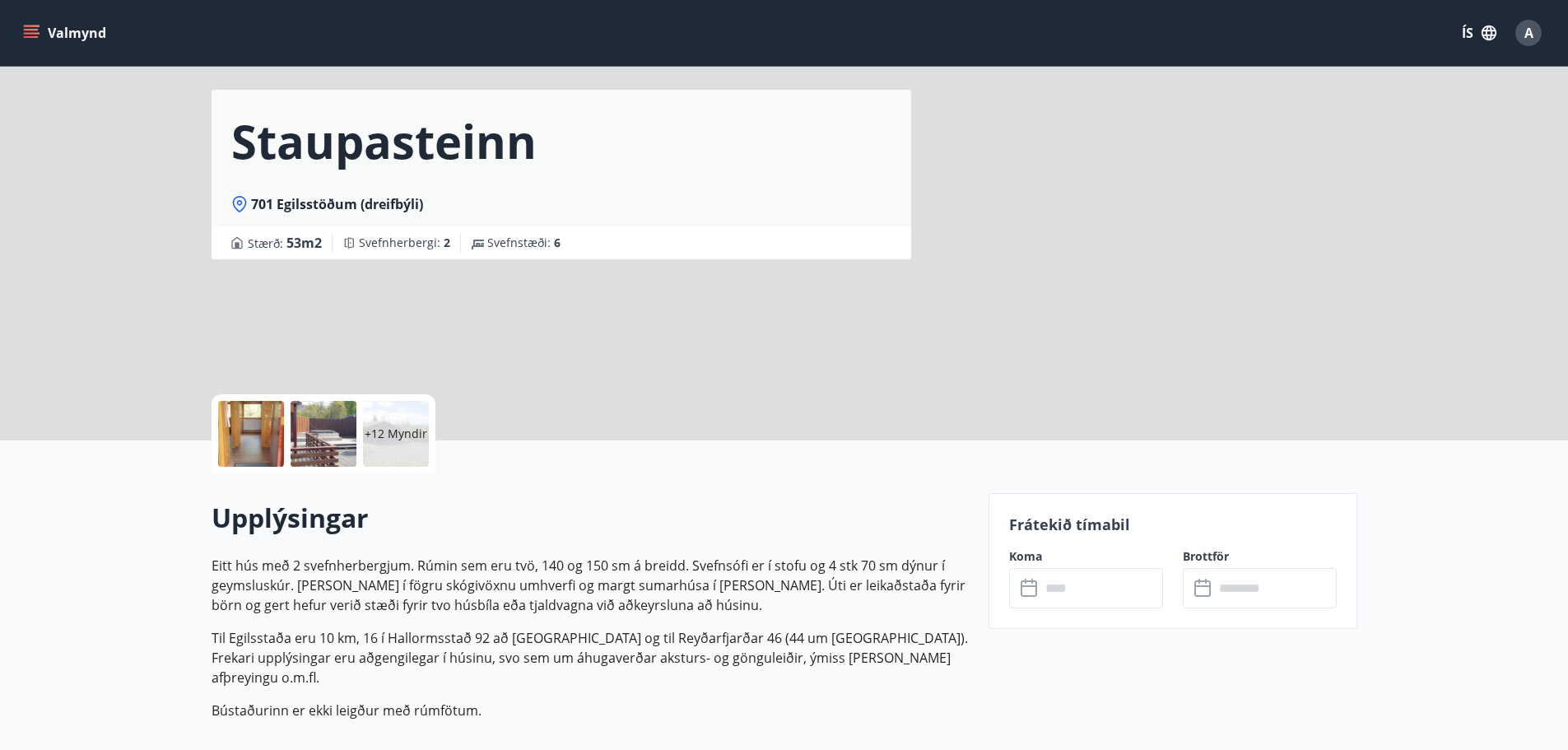
scroll to position [82, 0]
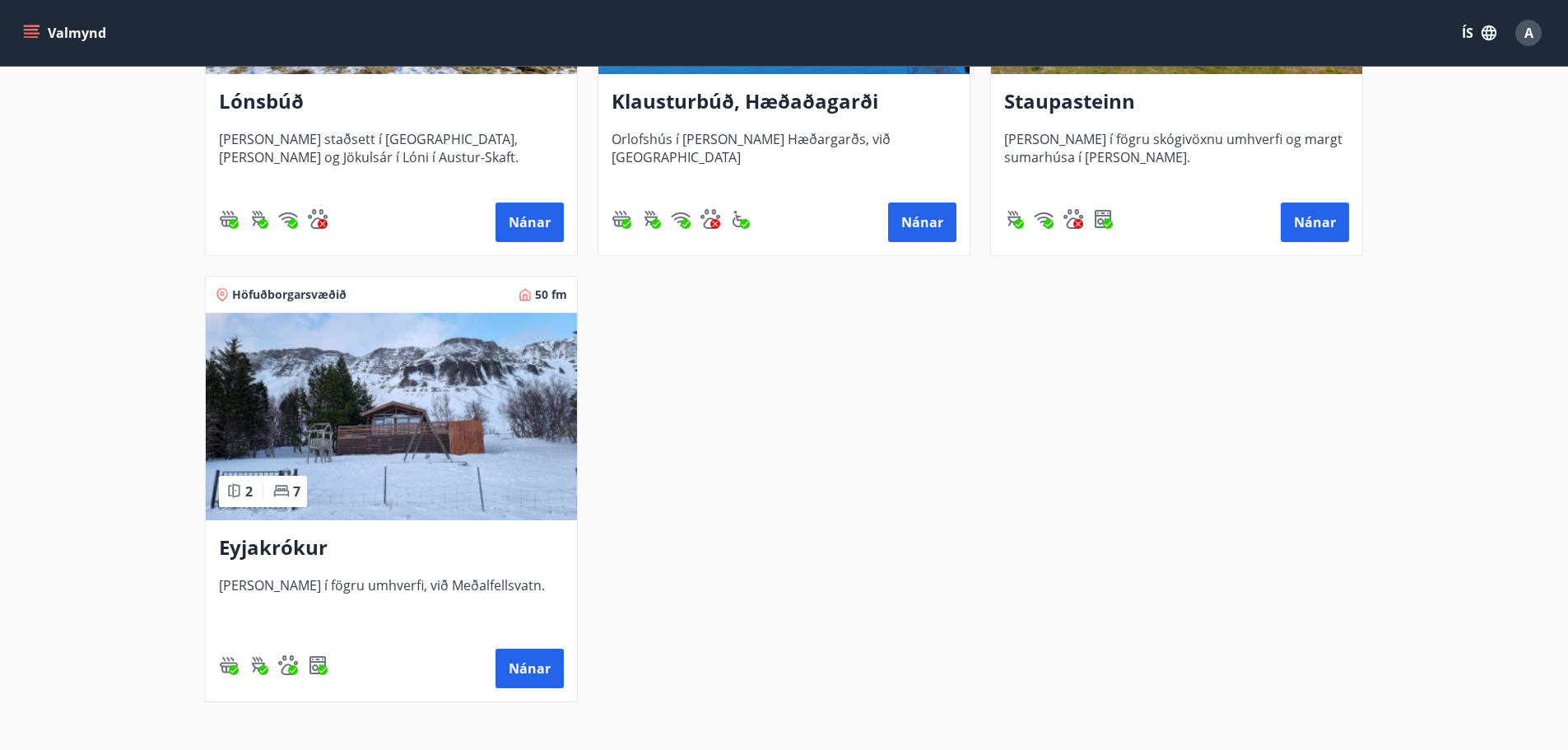
scroll to position [1481, 0]
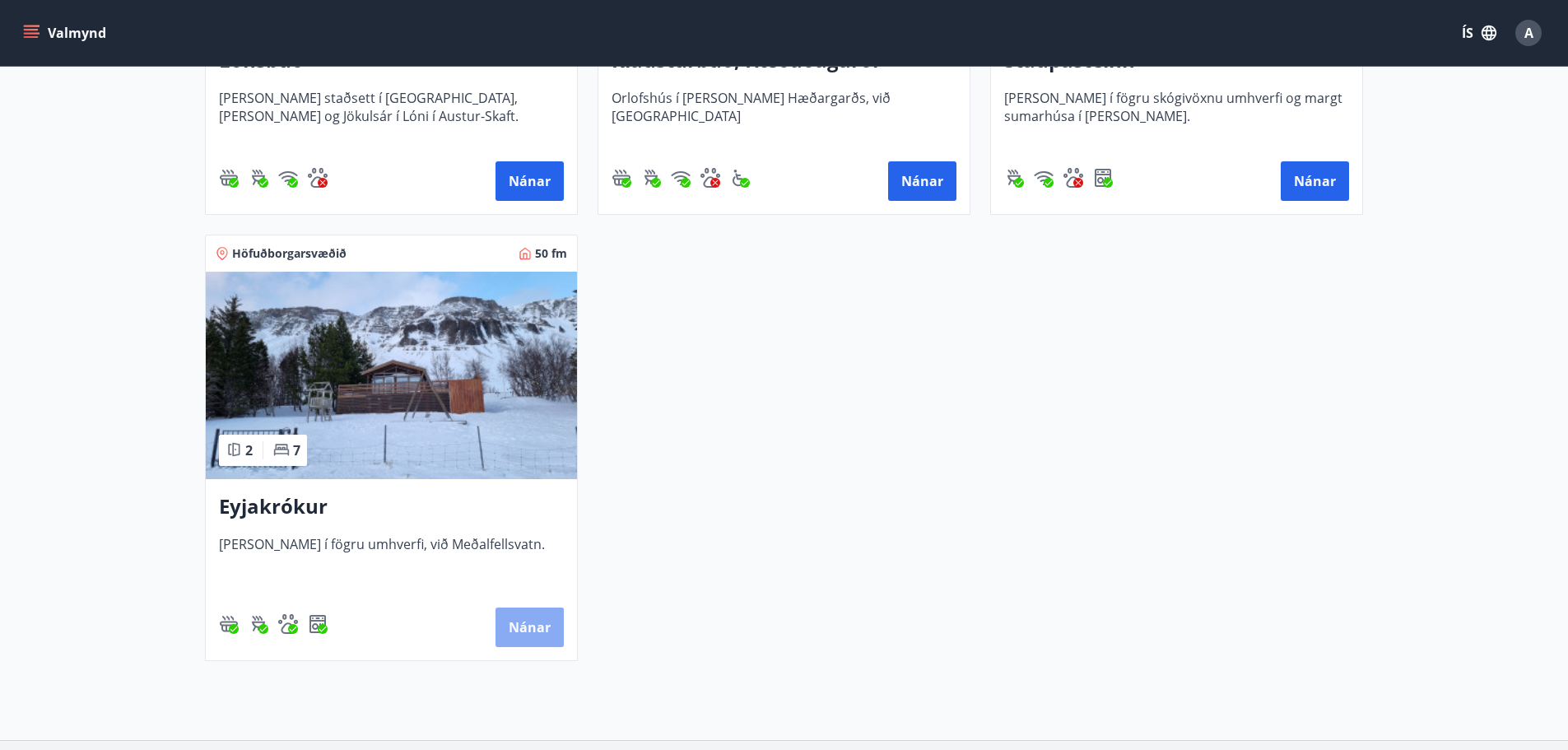
click at [527, 632] on button "Nánar" at bounding box center [529, 627] width 68 height 40
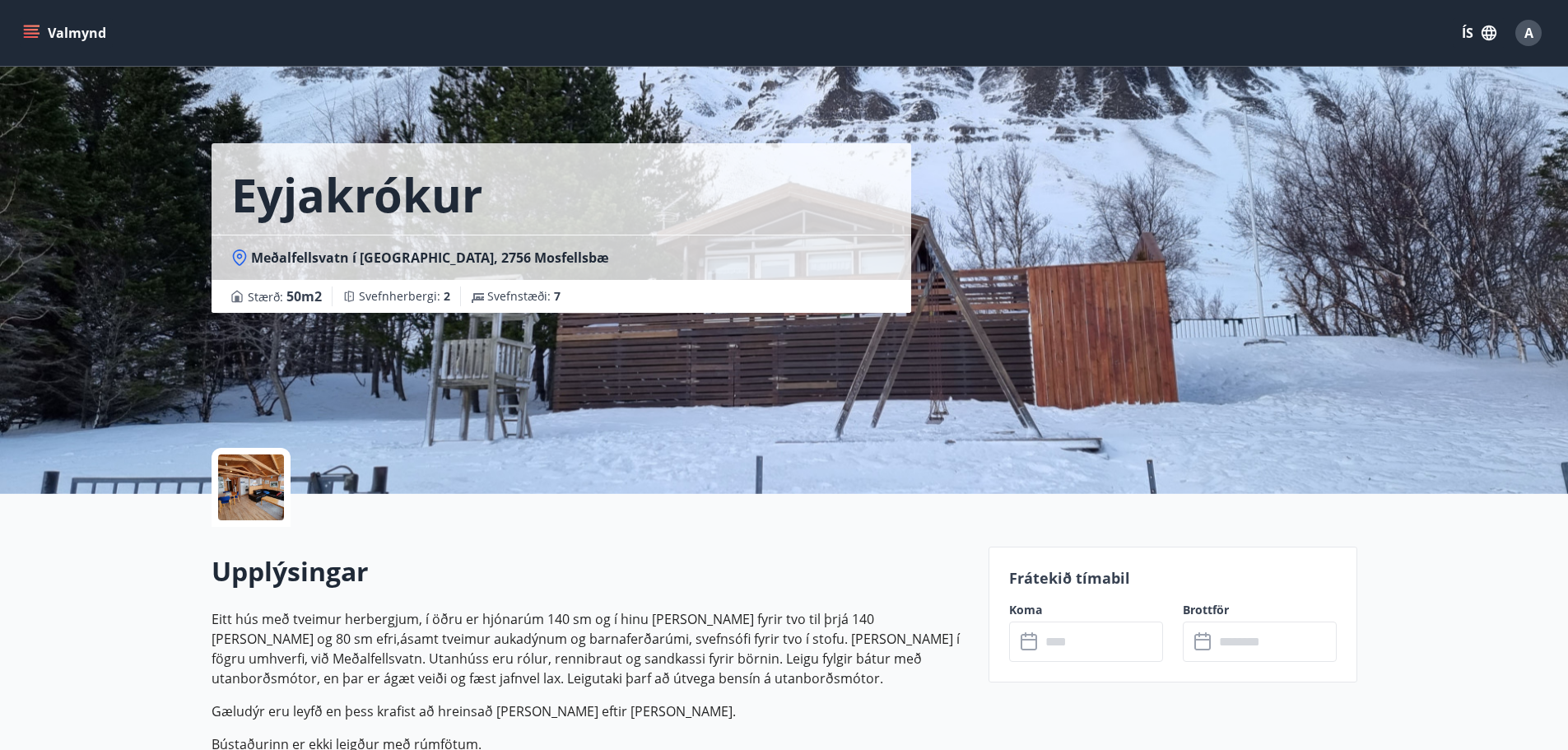
click at [250, 474] on div at bounding box center [251, 487] width 66 height 66
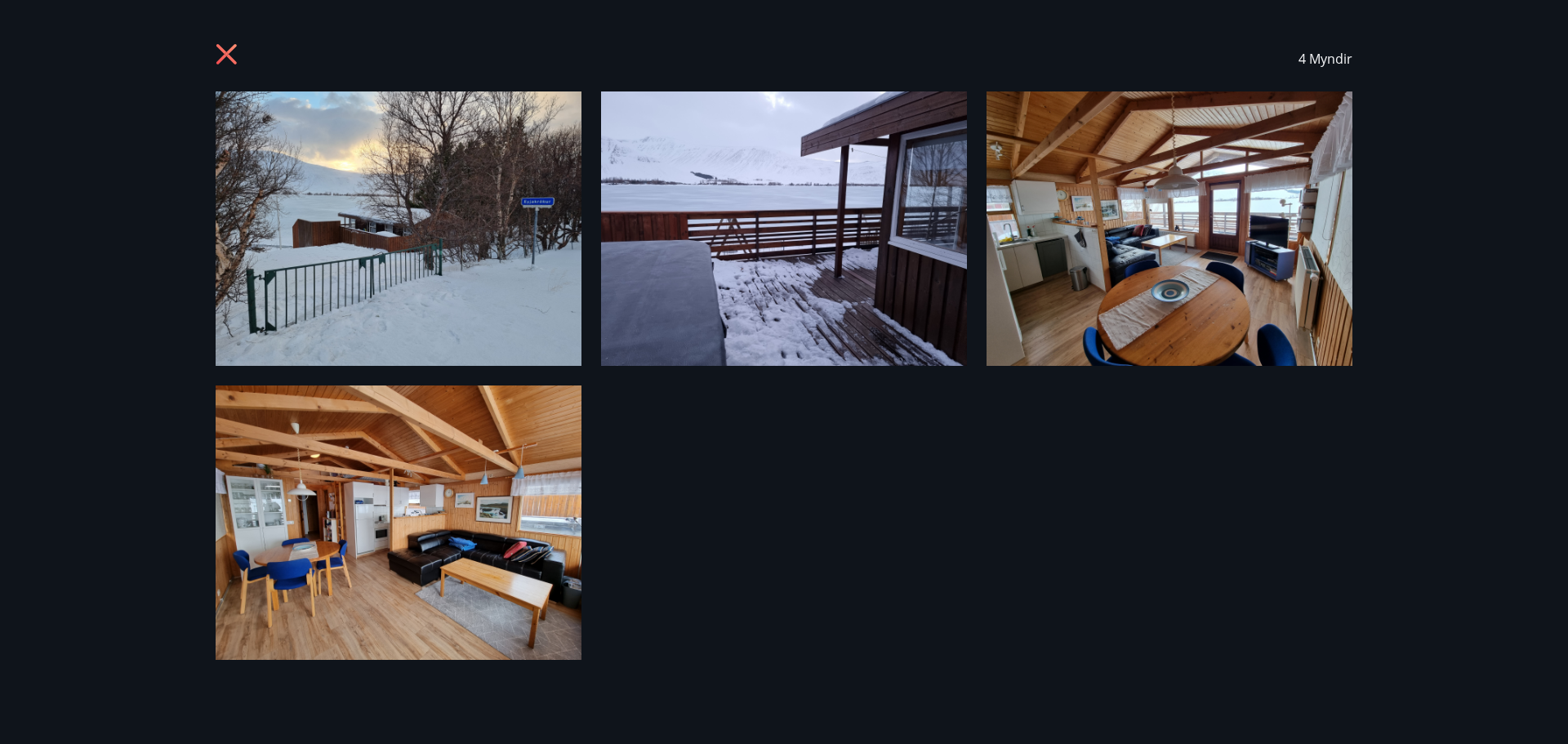
click at [222, 54] on icon at bounding box center [228, 56] width 26 height 26
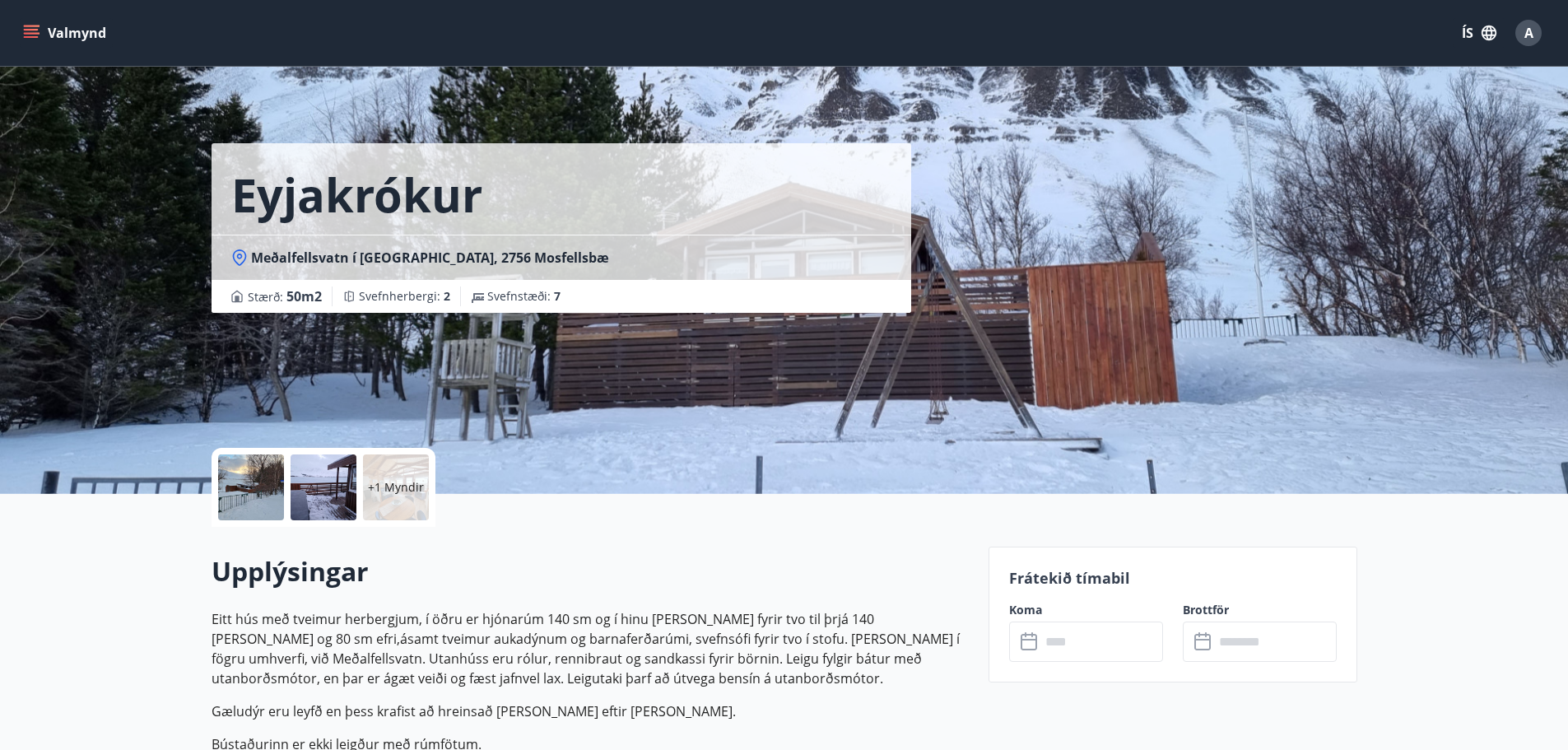
click at [1084, 649] on input "text" at bounding box center [1102, 641] width 123 height 40
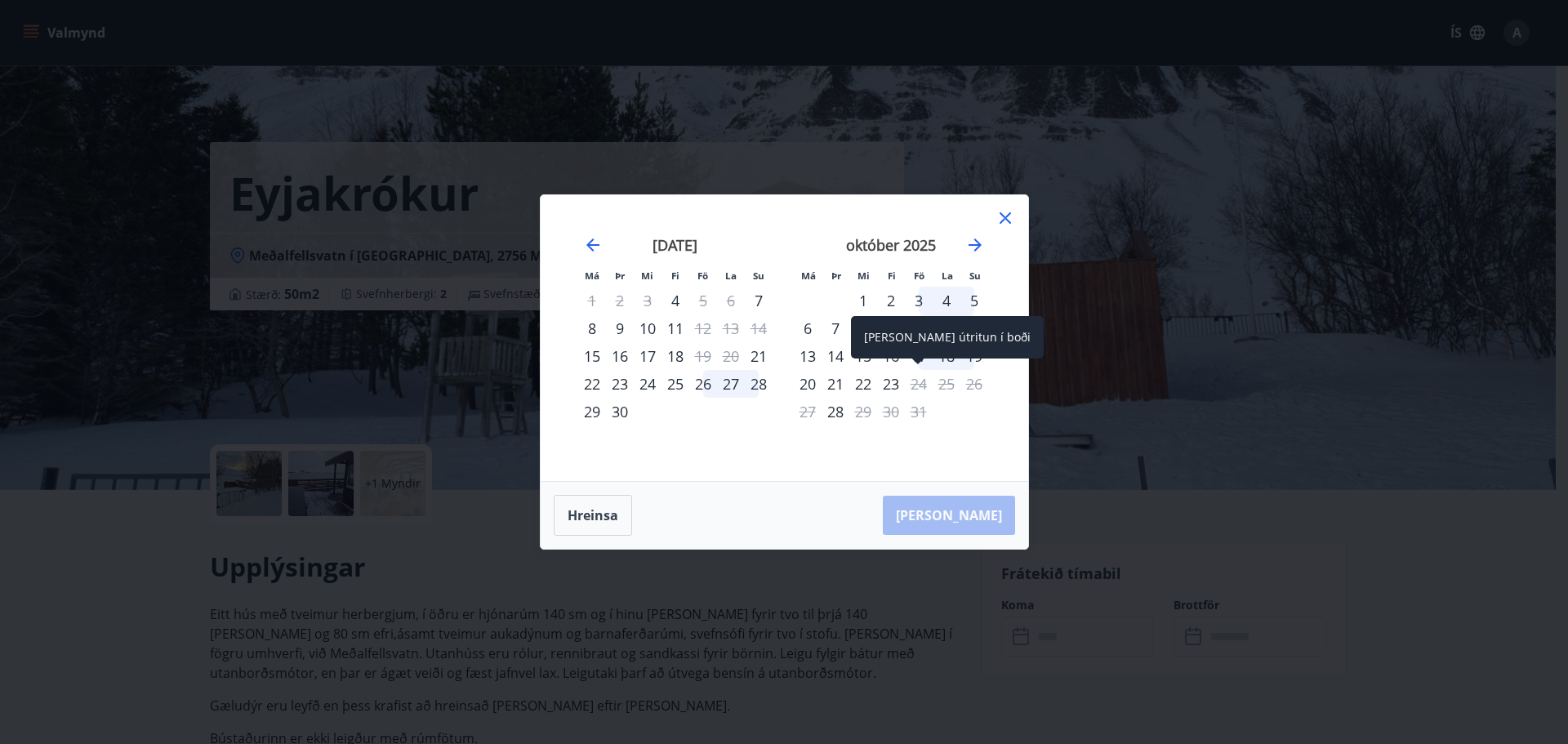
click at [893, 363] on div "Aðeins útritun í boði" at bounding box center [947, 342] width 193 height 54
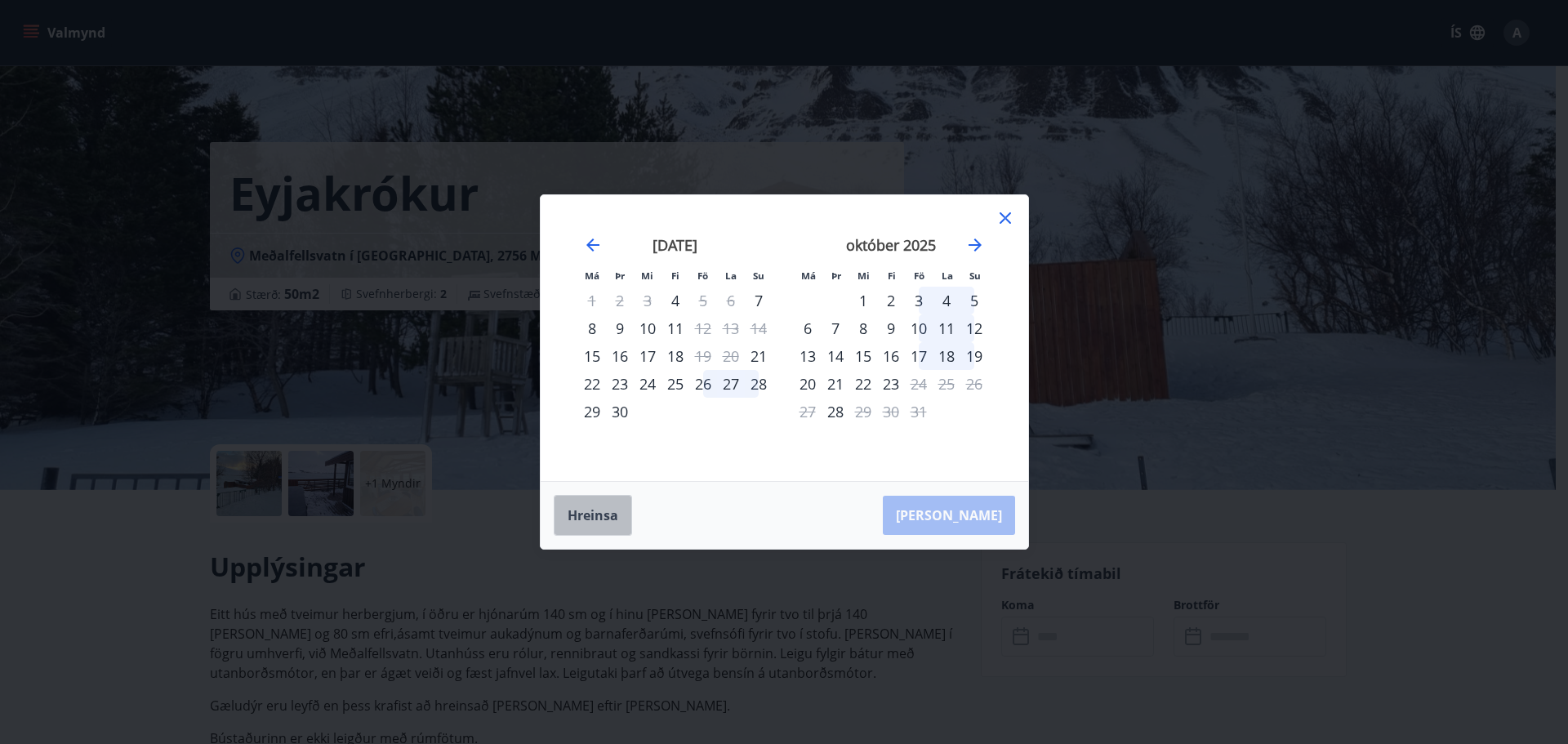
click at [593, 513] on button "Hreinsa" at bounding box center [593, 515] width 78 height 41
click at [922, 354] on div "17" at bounding box center [918, 356] width 28 height 28
click at [808, 386] on div "20" at bounding box center [807, 383] width 28 height 28
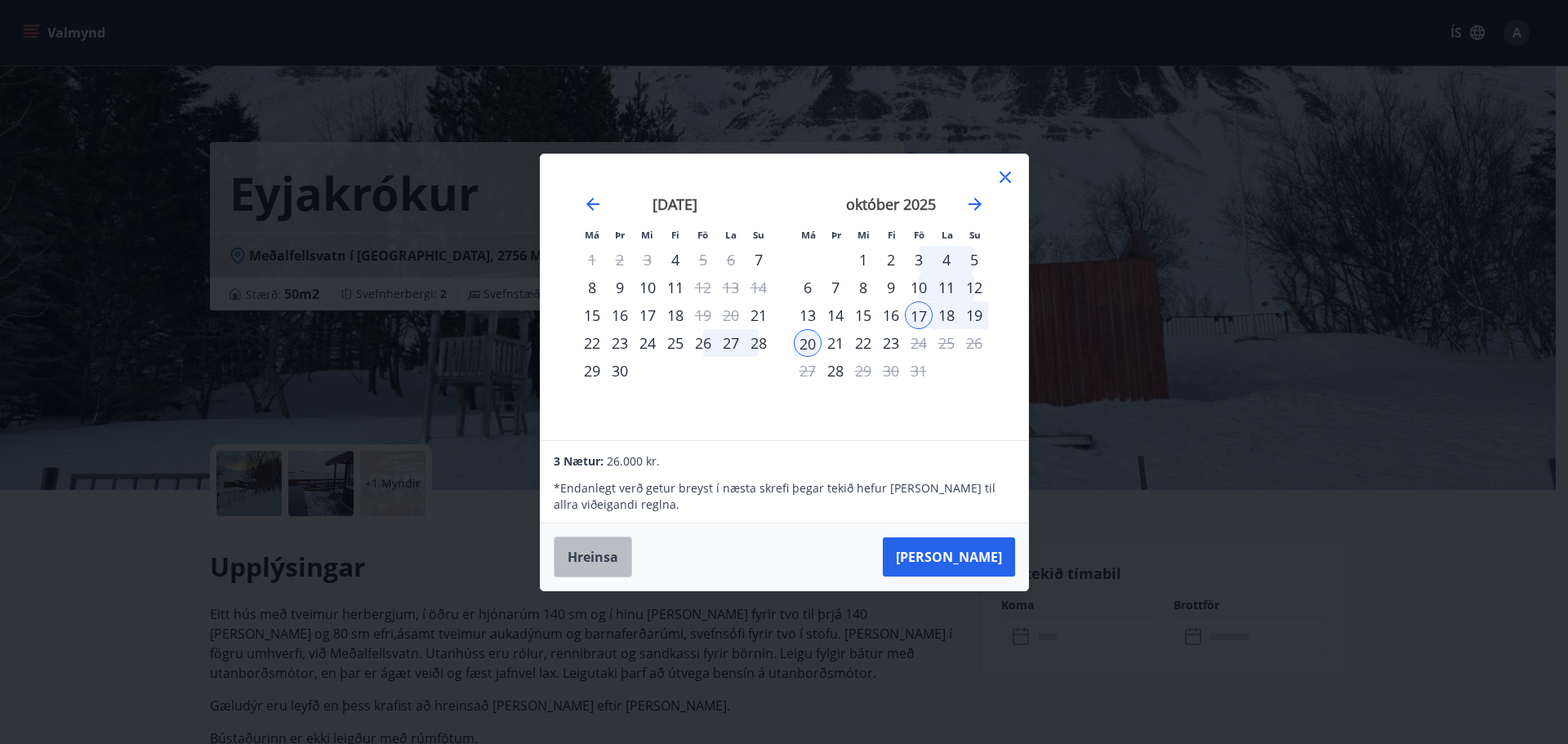
click at [604, 558] on button "Hreinsa" at bounding box center [593, 557] width 78 height 41
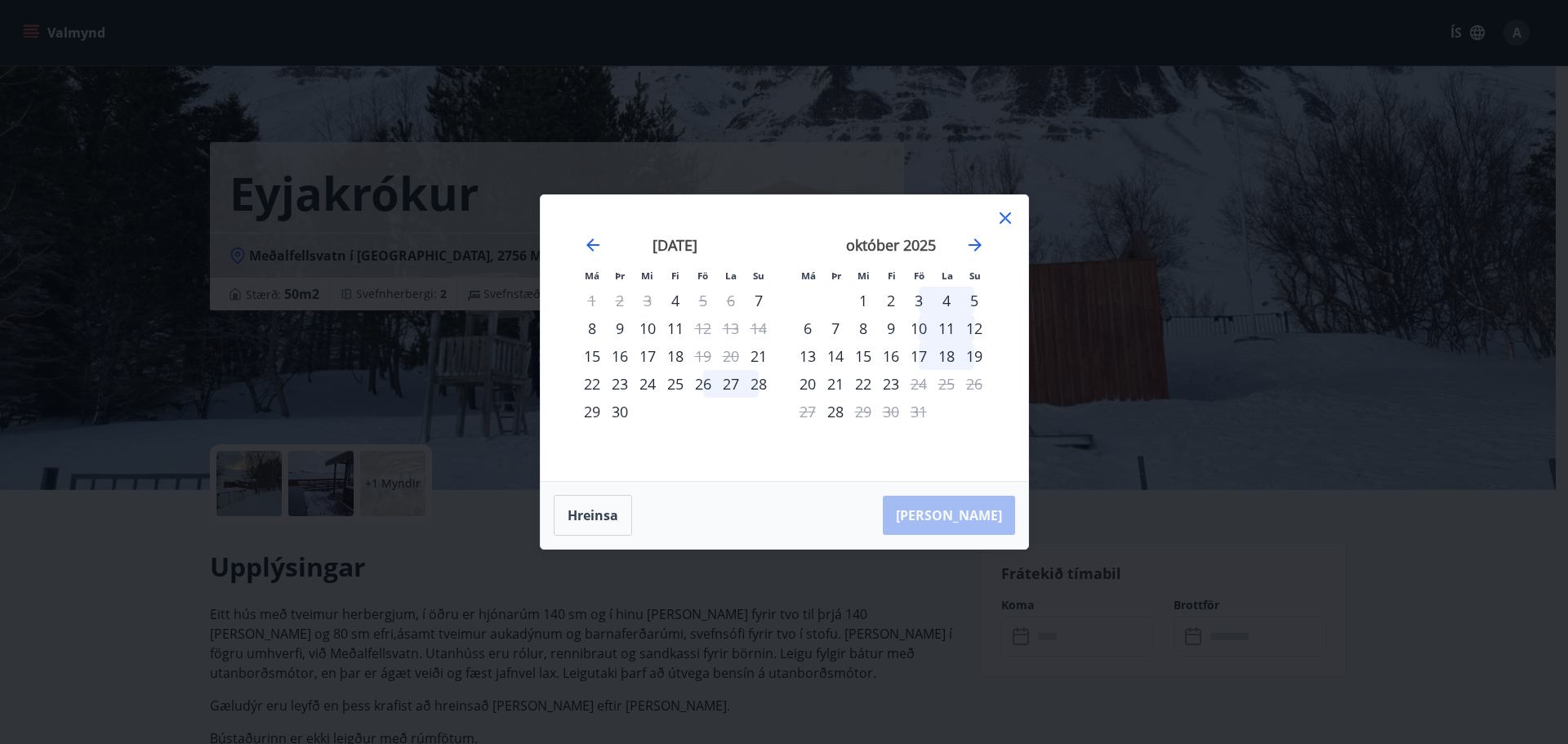
click at [888, 353] on div "16" at bounding box center [890, 356] width 28 height 28
click at [812, 385] on div "20" at bounding box center [807, 383] width 28 height 28
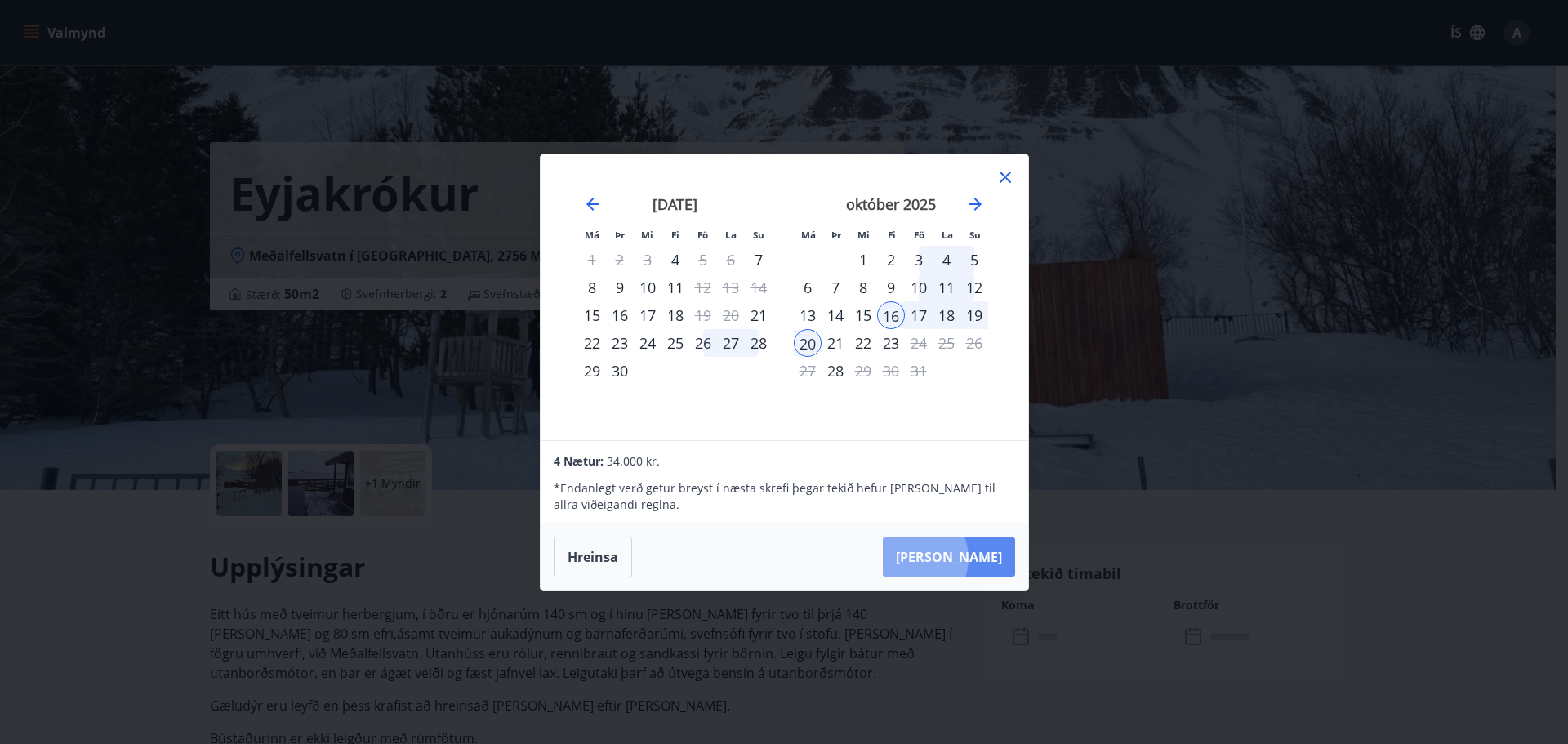
click at [964, 558] on button "Taka Frá" at bounding box center [948, 557] width 132 height 39
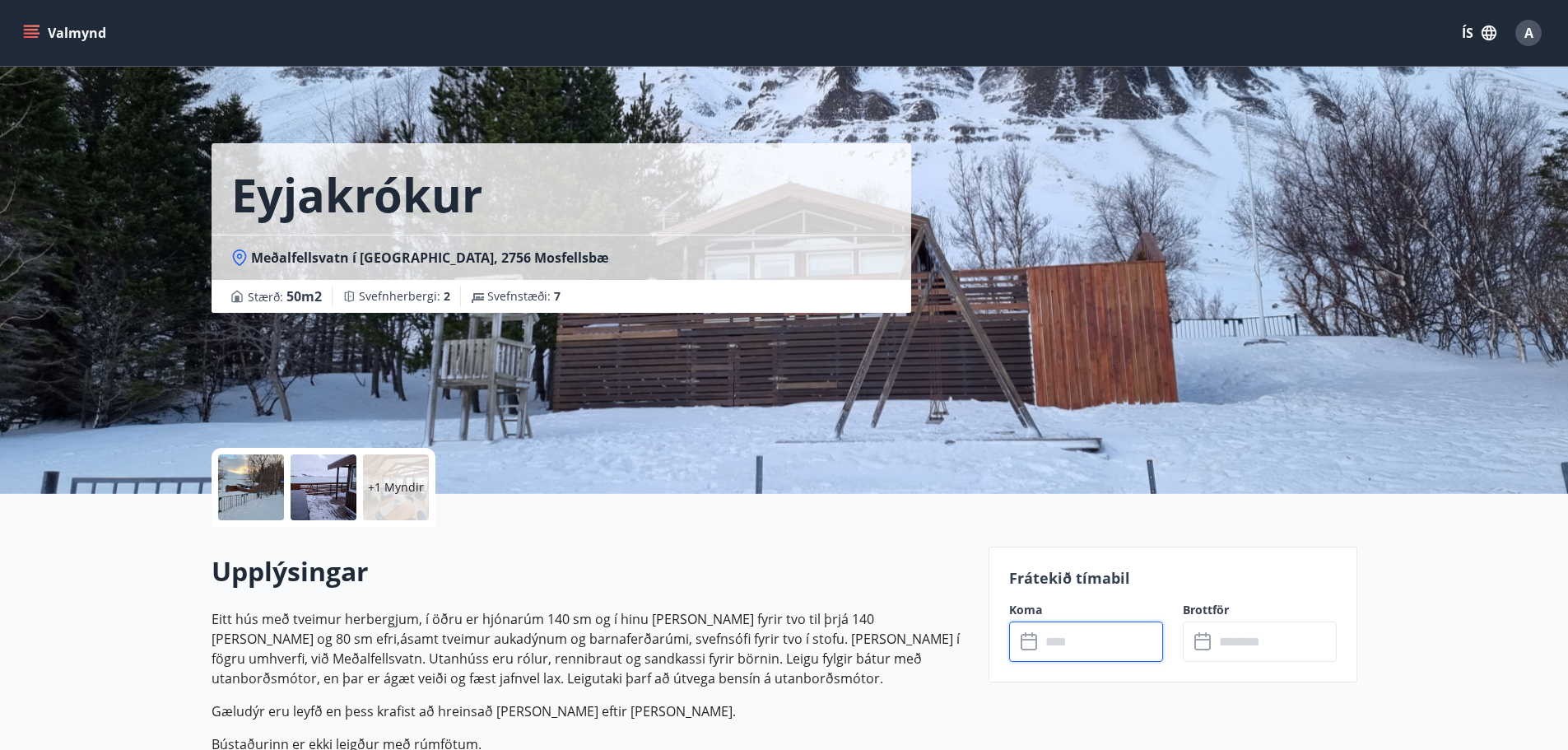
type input "******"
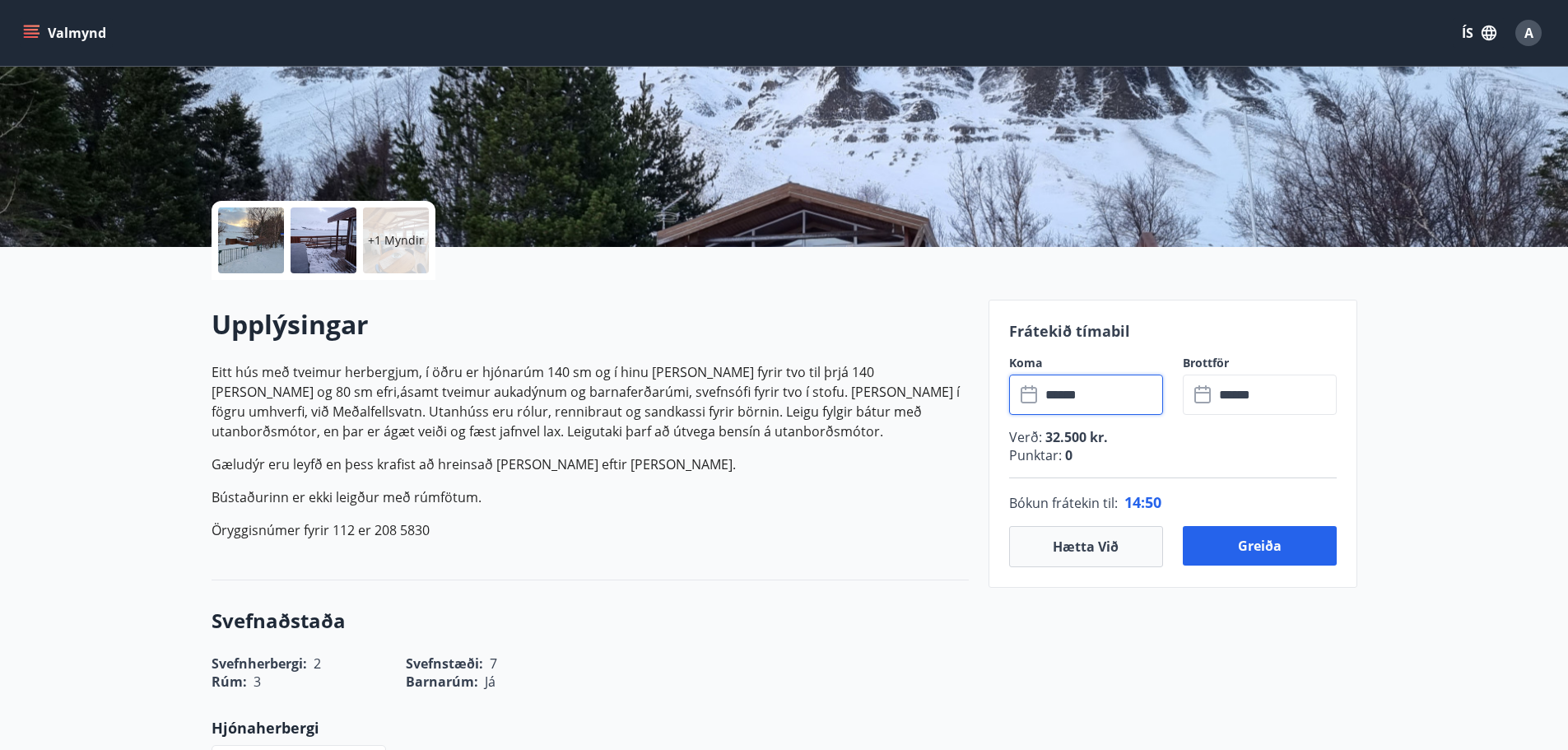
scroll to position [329, 0]
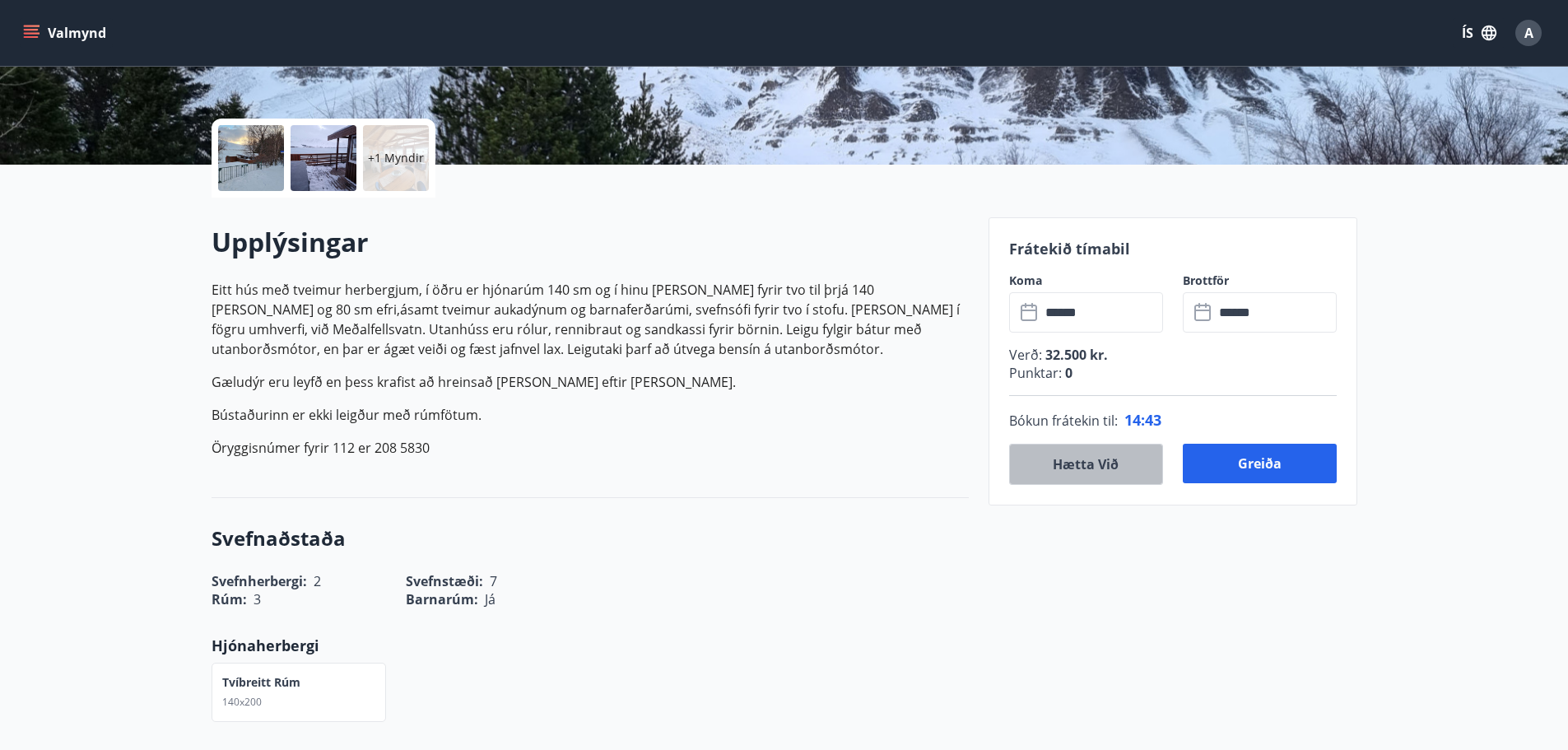
click at [1099, 458] on button "Hætta við" at bounding box center [1086, 464] width 154 height 41
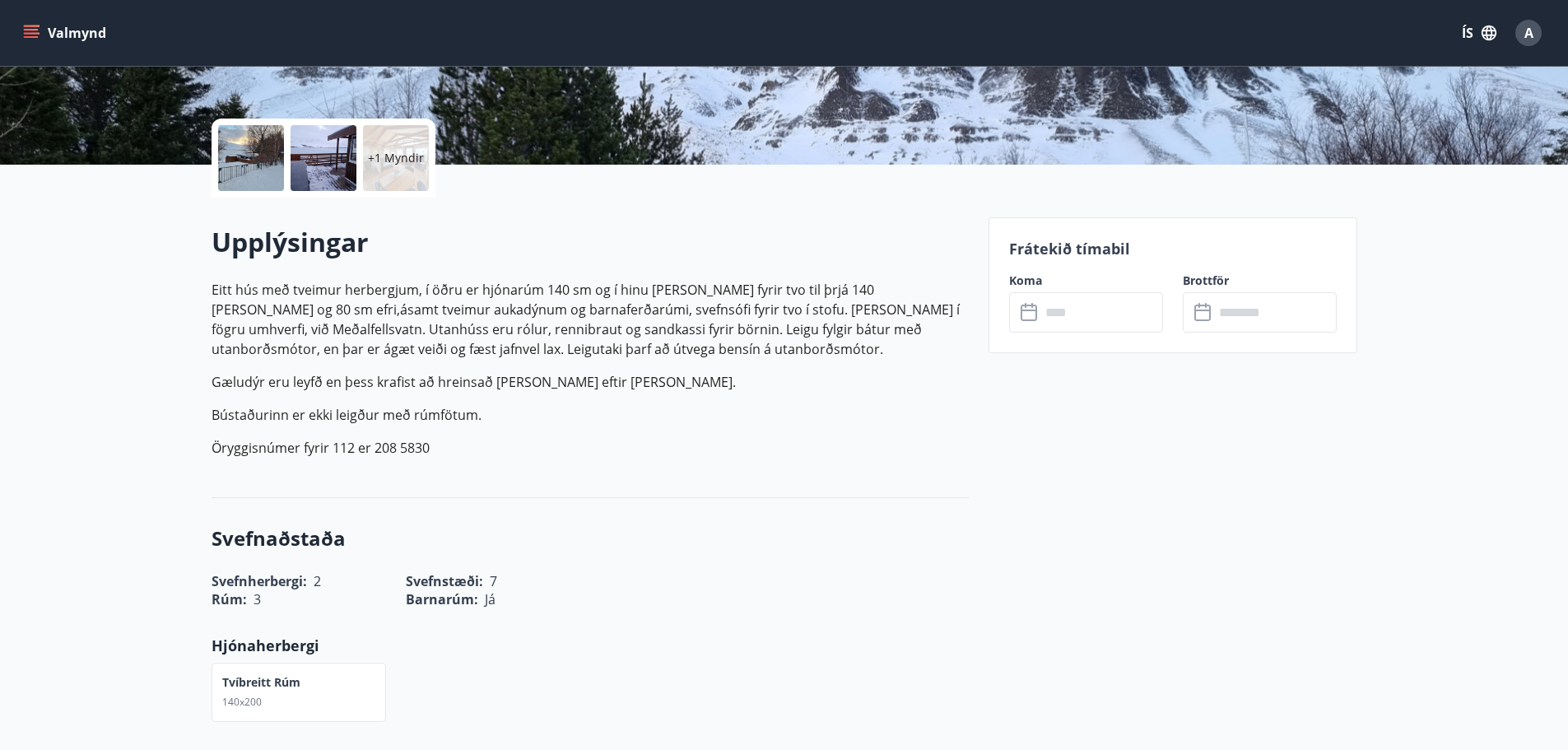
scroll to position [0, 0]
